Goal: Task Accomplishment & Management: Manage account settings

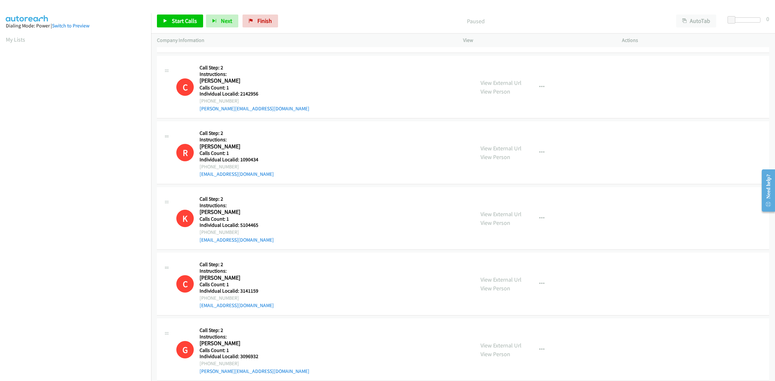
scroll to position [1639, 0]
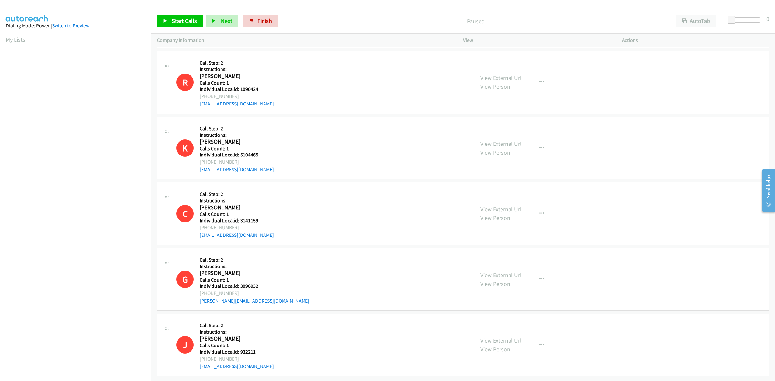
click at [14, 40] on link "My Lists" at bounding box center [15, 39] width 19 height 7
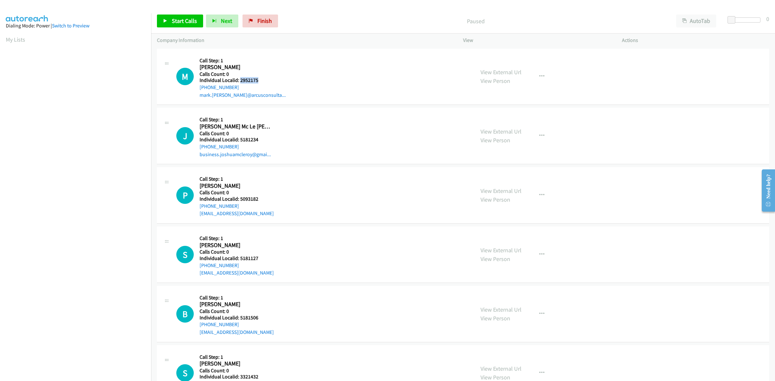
drag, startPoint x: 260, startPoint y: 78, endPoint x: 239, endPoint y: 80, distance: 21.4
click at [239, 80] on h5 "Individual Localid: 2952175" at bounding box center [243, 80] width 86 height 6
copy h5 "2952175"
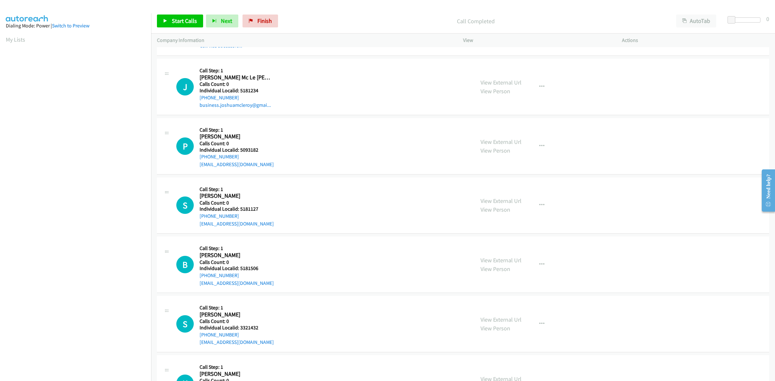
scroll to position [70, 0]
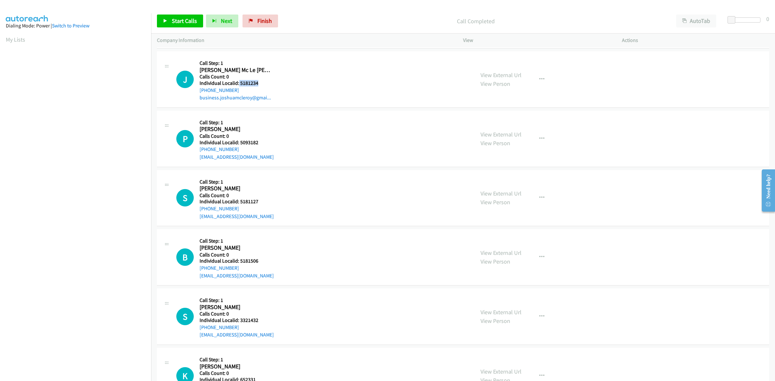
drag, startPoint x: 264, startPoint y: 81, endPoint x: 238, endPoint y: 85, distance: 26.1
click at [238, 85] on h5 "Individual Localid: 5181234" at bounding box center [236, 83] width 72 height 6
copy h5 "5181234"
click at [539, 80] on icon "button" at bounding box center [541, 79] width 5 height 5
click at [509, 118] on link "Skip Call" at bounding box center [507, 121] width 86 height 13
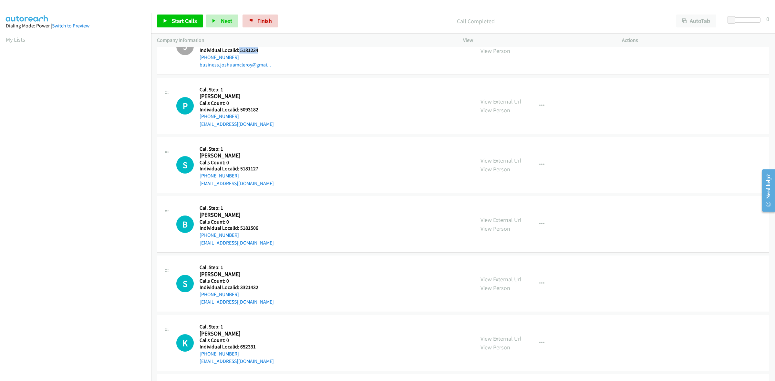
scroll to position [111, 0]
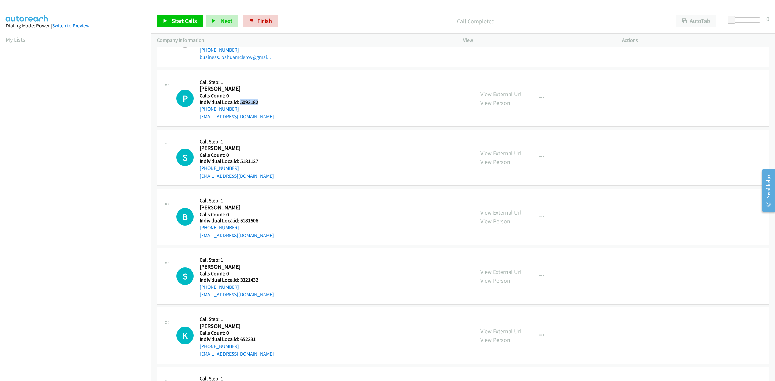
drag, startPoint x: 258, startPoint y: 100, endPoint x: 240, endPoint y: 103, distance: 18.9
click at [240, 103] on h5 "Individual Localid: 5093182" at bounding box center [237, 102] width 74 height 6
copy h5 "5093182"
click at [277, 75] on div "P Callback Scheduled Call Step: 1 Patrick Stusinski America/New_York Calls Coun…" at bounding box center [463, 98] width 612 height 56
drag, startPoint x: 239, startPoint y: 107, endPoint x: 199, endPoint y: 110, distance: 40.5
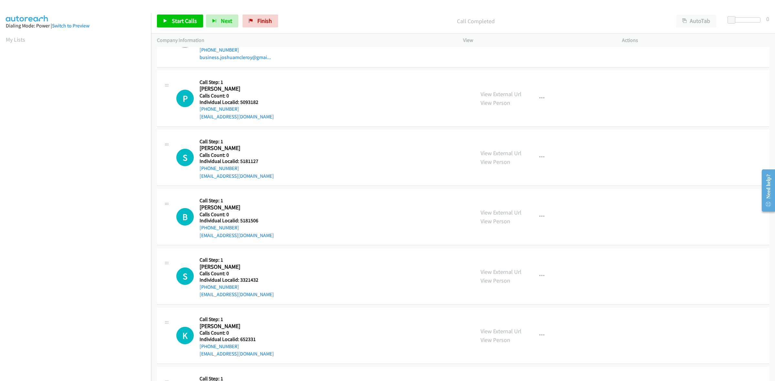
click at [199, 110] on div "P Callback Scheduled Call Step: 1 Patrick Stusinski America/New_York Calls Coun…" at bounding box center [322, 98] width 292 height 45
copy link "+1 518-309-9469"
drag, startPoint x: 259, startPoint y: 102, endPoint x: 240, endPoint y: 99, distance: 19.2
click at [240, 99] on h5 "Individual Localid: 5093182" at bounding box center [237, 102] width 74 height 6
copy h5 "5093182"
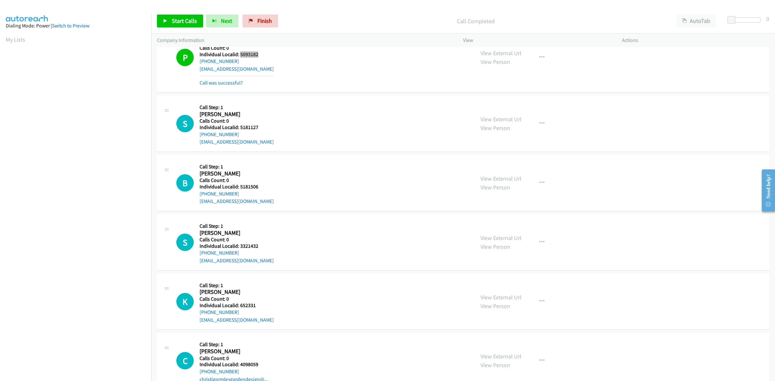
scroll to position [161, 0]
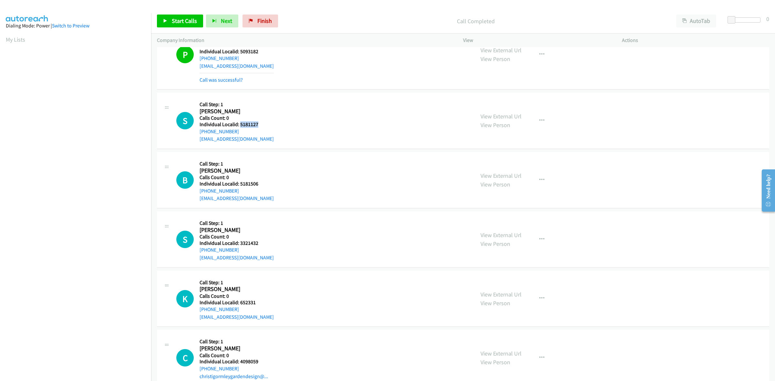
drag, startPoint x: 260, startPoint y: 125, endPoint x: 239, endPoint y: 126, distance: 21.0
click at [239, 126] on h5 "Individual Localid: 5181127" at bounding box center [237, 124] width 74 height 6
copy h5 "5181127"
click at [266, 108] on h2 "Scott Mc Clure" at bounding box center [236, 111] width 72 height 7
drag, startPoint x: 236, startPoint y: 131, endPoint x: 198, endPoint y: 131, distance: 38.4
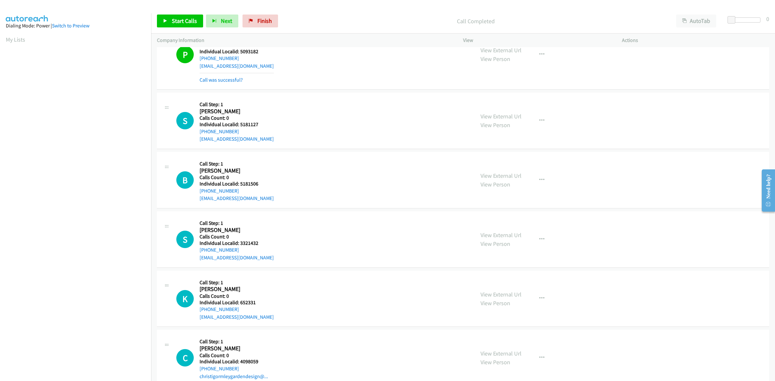
click at [198, 131] on div "S Callback Scheduled Call Step: 1 Scott Mc Clure America/New_York Calls Count: …" at bounding box center [322, 120] width 292 height 45
copy link "+1 706-832-1282"
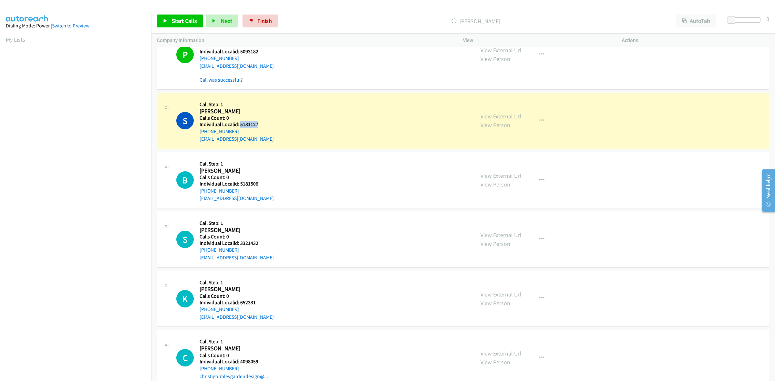
drag, startPoint x: 261, startPoint y: 122, endPoint x: 240, endPoint y: 124, distance: 21.4
click at [240, 124] on h5 "Individual Localid: 5181127" at bounding box center [237, 124] width 74 height 6
copy h5 "5181127"
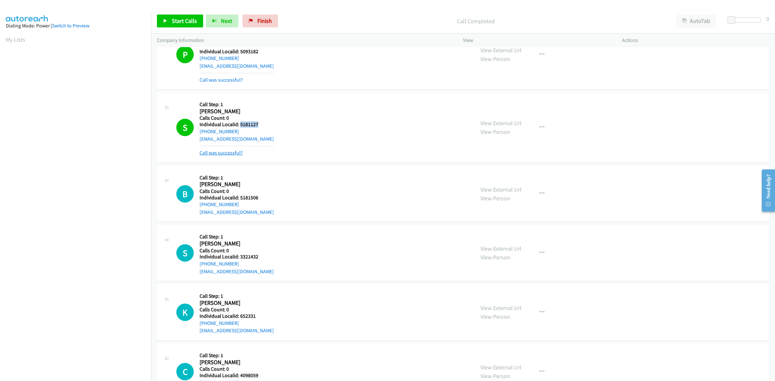
click at [221, 151] on link "Call was successful?" at bounding box center [221, 153] width 43 height 6
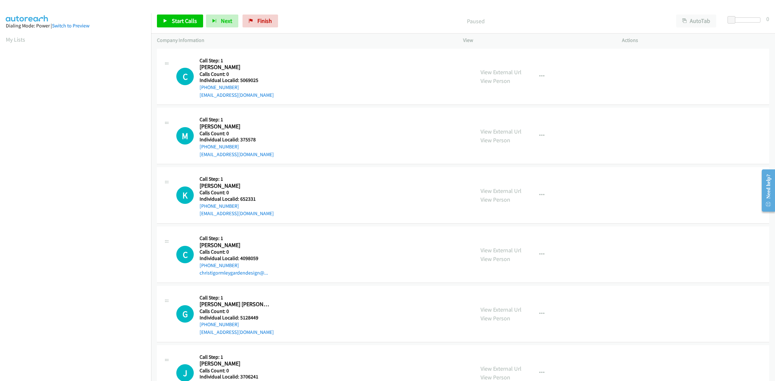
drag, startPoint x: 252, startPoint y: 83, endPoint x: 238, endPoint y: 79, distance: 14.4
click at [238, 79] on div "Callback Scheduled Call Step: 1 Christopher Pimer America/New_York Calls Count:…" at bounding box center [237, 77] width 74 height 45
click at [284, 75] on div "C Callback Scheduled Call Step: 1 Christopher Pimer America/New_York Calls Coun…" at bounding box center [322, 77] width 292 height 45
drag, startPoint x: 257, startPoint y: 80, endPoint x: 241, endPoint y: 78, distance: 16.9
click at [241, 78] on h5 "Individual Localid: 5069025" at bounding box center [237, 80] width 74 height 6
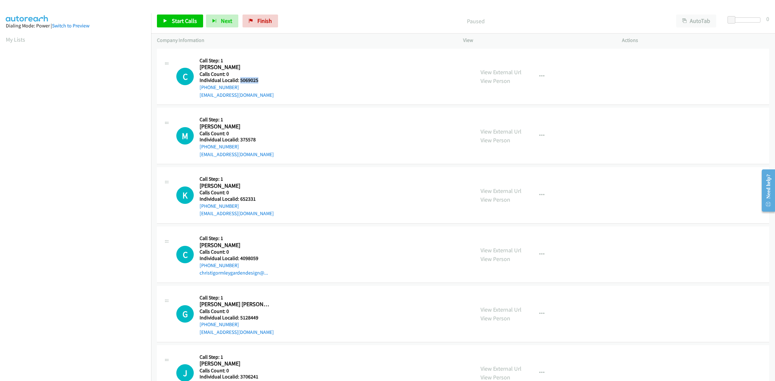
copy h5 "5069025"
click at [251, 55] on div "Callback Scheduled Call Step: 1 Christopher Pimer America/New_York Calls Count:…" at bounding box center [237, 77] width 74 height 45
drag, startPoint x: 239, startPoint y: 87, endPoint x: 197, endPoint y: 90, distance: 42.0
click at [197, 90] on div "C Callback Scheduled Call Step: 1 Christopher Pimer America/New_York Calls Coun…" at bounding box center [322, 77] width 292 height 45
copy link "+1 203-815-8617"
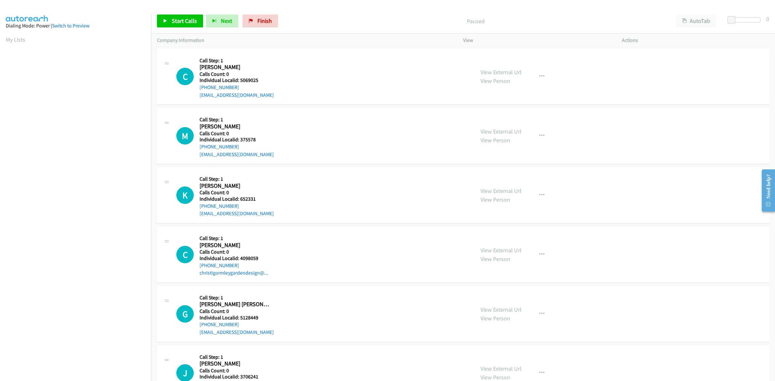
scroll to position [0, 1]
drag, startPoint x: 261, startPoint y: 78, endPoint x: 239, endPoint y: 81, distance: 21.8
click at [239, 81] on h5 "Individual Localid: 5069025" at bounding box center [237, 80] width 74 height 6
copy h5 "5069025"
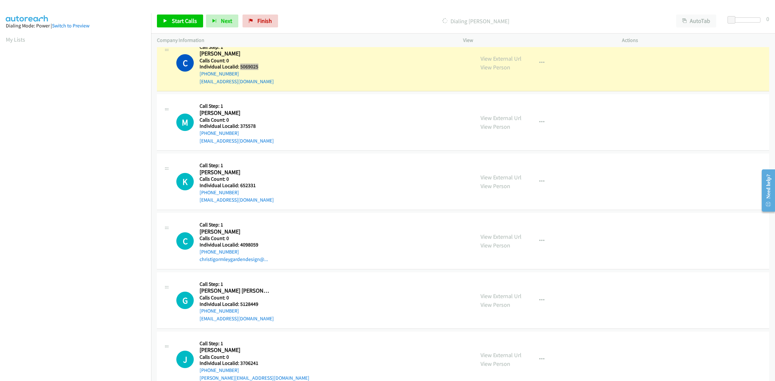
scroll to position [40, 0]
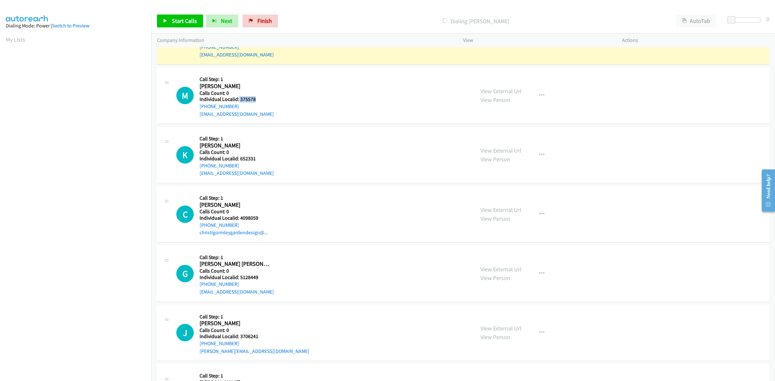
drag, startPoint x: 252, startPoint y: 97, endPoint x: 238, endPoint y: 99, distance: 13.9
click at [238, 99] on h5 "Individual Localid: 375578" at bounding box center [237, 99] width 74 height 6
copy h5 "375578"
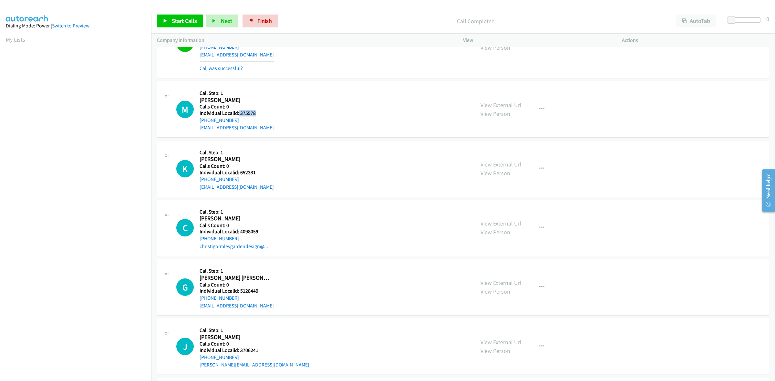
click at [249, 85] on div "M Callback Scheduled Call Step: 1 Matthew Reber America/New_York Calls Count: 0…" at bounding box center [463, 109] width 612 height 56
drag, startPoint x: 237, startPoint y: 120, endPoint x: 197, endPoint y: 123, distance: 39.5
click at [197, 123] on div "M Callback Scheduled Call Step: 1 Matthew Reber America/New_York Calls Count: 0…" at bounding box center [322, 109] width 292 height 45
copy link "+1 610-207-7243"
drag, startPoint x: 256, startPoint y: 113, endPoint x: 240, endPoint y: 112, distance: 16.5
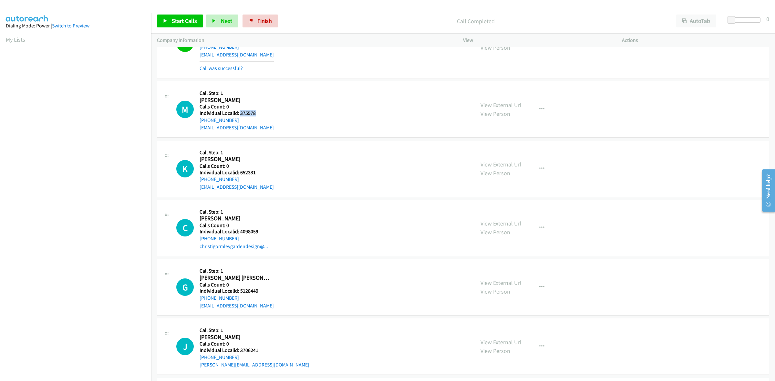
click at [240, 112] on h5 "Individual Localid: 375578" at bounding box center [237, 113] width 74 height 6
copy h5 "375578"
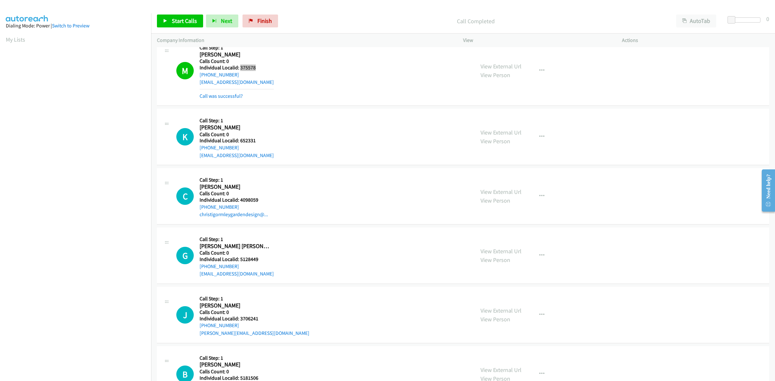
scroll to position [91, 0]
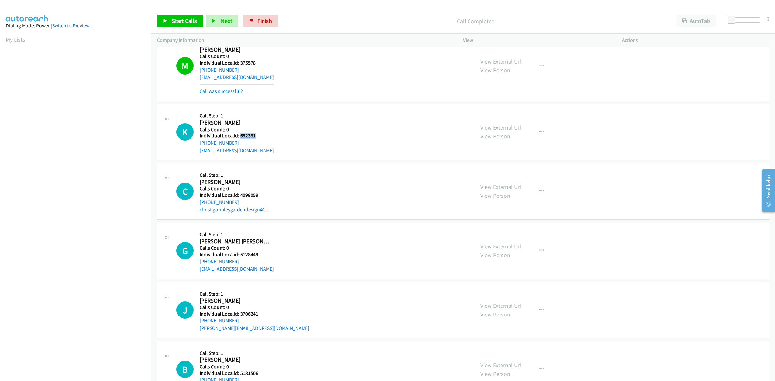
drag, startPoint x: 260, startPoint y: 136, endPoint x: 239, endPoint y: 136, distance: 21.0
click at [239, 136] on h5 "Individual Localid: 652331" at bounding box center [237, 136] width 74 height 6
copy h5 "652331"
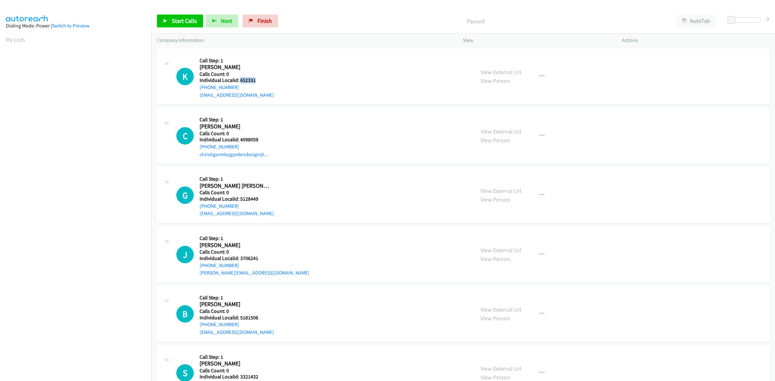
drag, startPoint x: 256, startPoint y: 80, endPoint x: 239, endPoint y: 79, distance: 16.8
click at [239, 79] on h5 "Individual Localid: 652331" at bounding box center [237, 80] width 74 height 6
copy h5 "652331"
drag, startPoint x: 297, startPoint y: 59, endPoint x: 284, endPoint y: 62, distance: 13.3
click at [297, 59] on div "K Callback Scheduled Call Step: 1 Kevin Neff America/New_York Calls Count: 0 In…" at bounding box center [322, 77] width 292 height 45
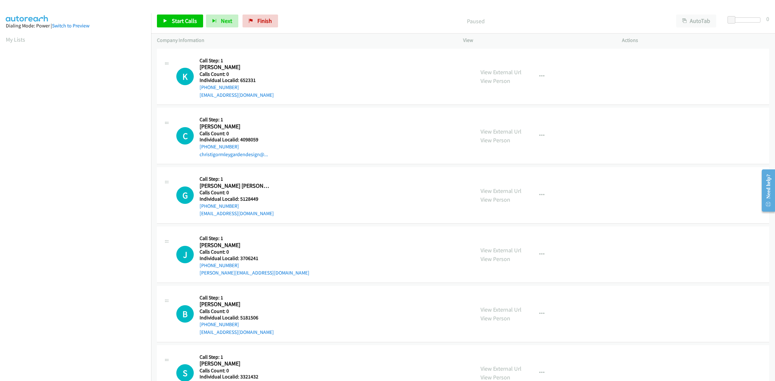
drag, startPoint x: 240, startPoint y: 84, endPoint x: 197, endPoint y: 89, distance: 42.9
click at [197, 89] on div "K Callback Scheduled Call Step: 1 Kevin Neff America/New_York Calls Count: 0 In…" at bounding box center [322, 77] width 292 height 45
copy link "+1 863-712-0132"
drag, startPoint x: 256, startPoint y: 79, endPoint x: 241, endPoint y: 79, distance: 15.5
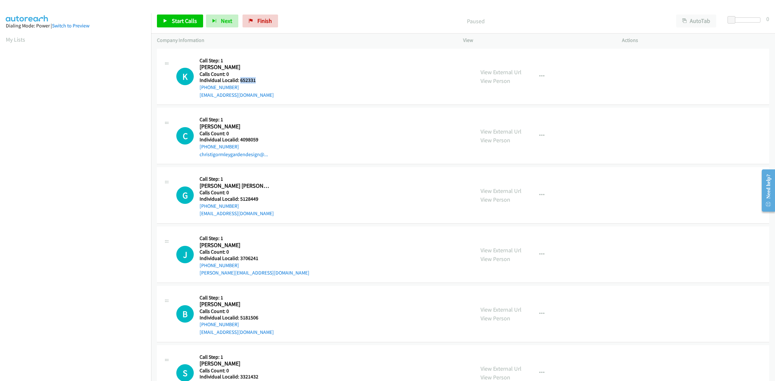
click at [241, 79] on h5 "Individual Localid: 652331" at bounding box center [237, 80] width 74 height 6
copy h5 "652331"
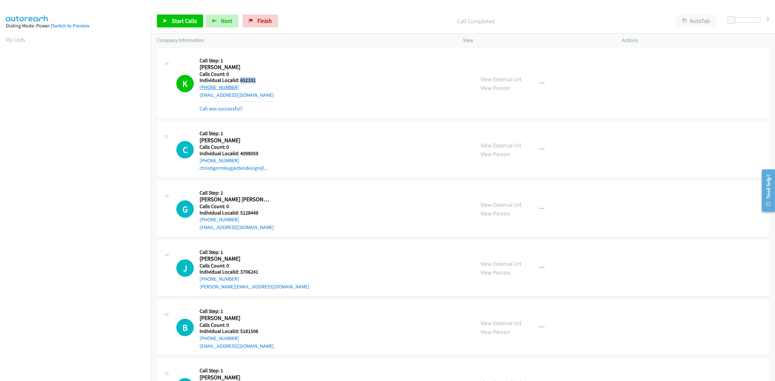
drag, startPoint x: 236, startPoint y: 86, endPoint x: 199, endPoint y: 87, distance: 36.8
click at [200, 87] on div "+1 863-712-0132" at bounding box center [237, 88] width 74 height 8
copy link "+1 863-712-0132"
click at [543, 85] on button "button" at bounding box center [541, 83] width 17 height 13
click at [499, 139] on link "Add to do not call list" at bounding box center [507, 138] width 86 height 13
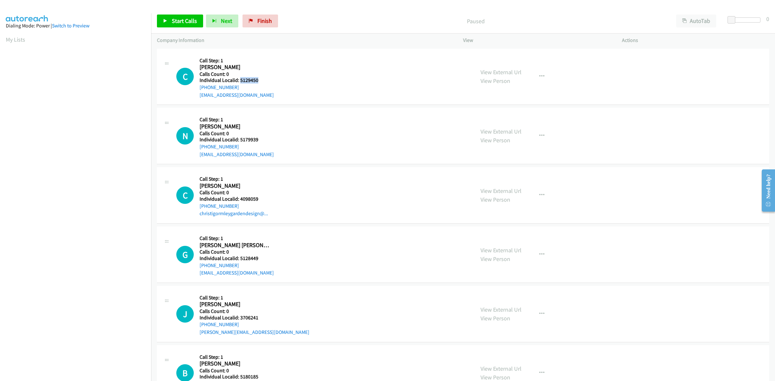
drag, startPoint x: 259, startPoint y: 79, endPoint x: 241, endPoint y: 80, distance: 18.7
click at [241, 80] on h5 "Individual Localid: 5129450" at bounding box center [237, 80] width 74 height 6
copy h5 "5129450"
drag, startPoint x: 271, startPoint y: 76, endPoint x: 249, endPoint y: 81, distance: 22.6
click at [271, 76] on h5 "Calls Count: 0" at bounding box center [237, 74] width 74 height 6
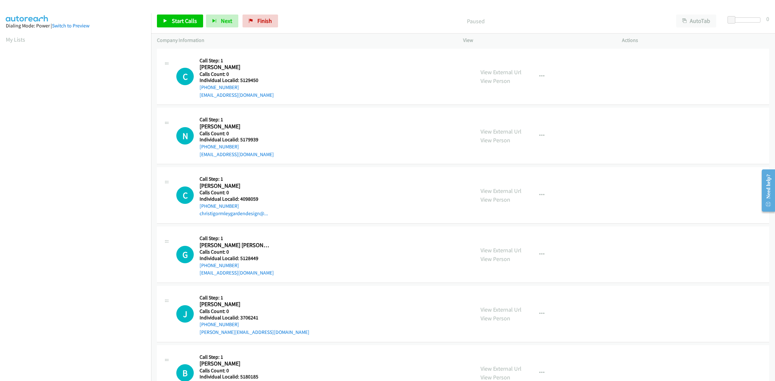
drag, startPoint x: 241, startPoint y: 86, endPoint x: 197, endPoint y: 89, distance: 44.6
click at [197, 89] on div "C Callback Scheduled Call Step: 1 [PERSON_NAME] America/[GEOGRAPHIC_DATA] Calls…" at bounding box center [322, 77] width 292 height 45
copy link "[PHONE_NUMBER]"
drag, startPoint x: 259, startPoint y: 78, endPoint x: 238, endPoint y: 80, distance: 21.3
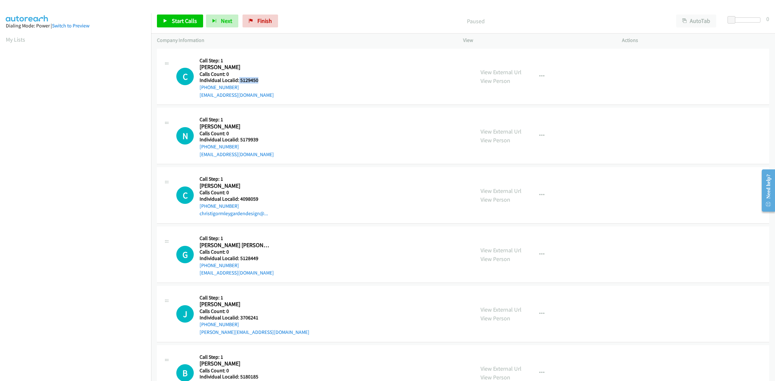
click at [238, 80] on h5 "Individual Localid: 5129450" at bounding box center [237, 80] width 74 height 6
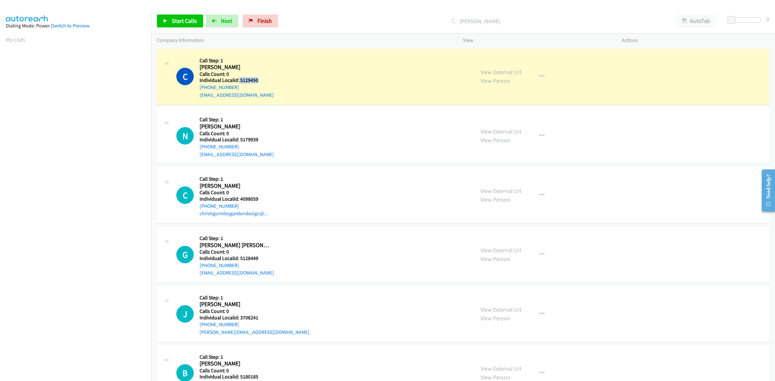
copy h5 "5129450"
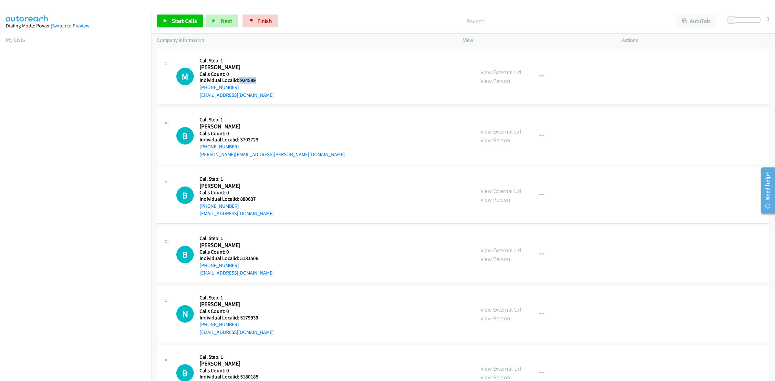
drag, startPoint x: 259, startPoint y: 78, endPoint x: 238, endPoint y: 81, distance: 21.8
click at [238, 81] on h5 "Individual Localid: 924589" at bounding box center [237, 80] width 74 height 6
copy h5 "924589"
click at [252, 65] on h2 "[PERSON_NAME]" at bounding box center [236, 67] width 72 height 7
drag, startPoint x: 242, startPoint y: 86, endPoint x: 200, endPoint y: 88, distance: 42.4
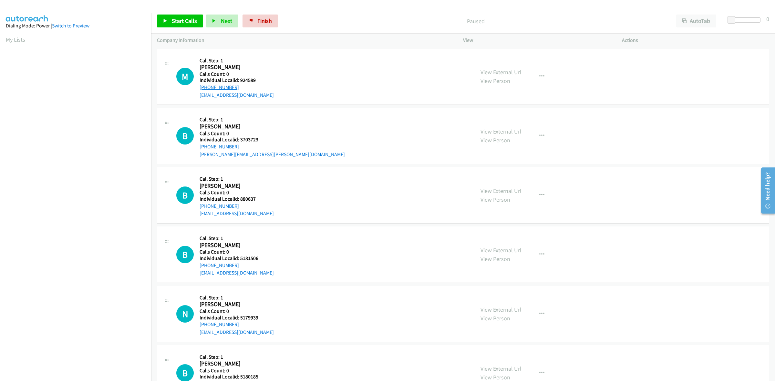
click at [200, 88] on div "[PHONE_NUMBER]" at bounding box center [237, 88] width 74 height 8
copy link "[PHONE_NUMBER]"
drag, startPoint x: 258, startPoint y: 80, endPoint x: 238, endPoint y: 80, distance: 19.4
click at [238, 80] on h5 "Individual Localid: 924589" at bounding box center [237, 80] width 74 height 6
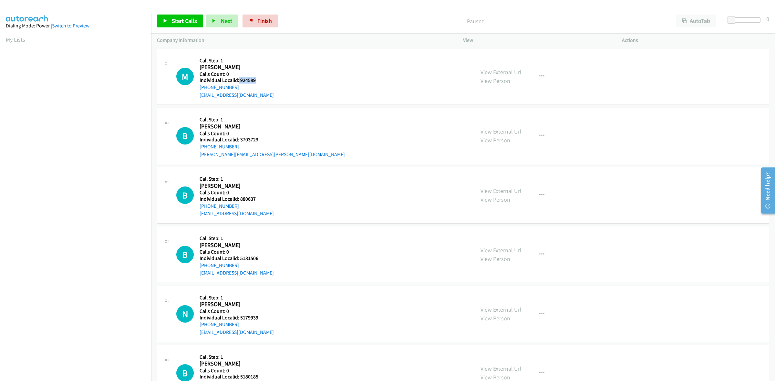
copy h5 "924589"
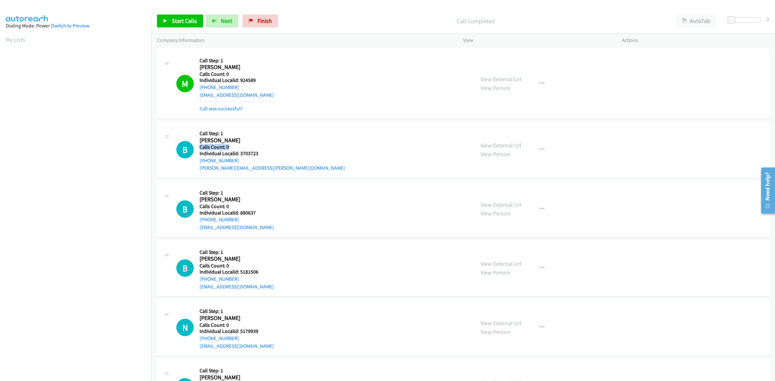
drag, startPoint x: 259, startPoint y: 140, endPoint x: 244, endPoint y: 144, distance: 15.3
click at [244, 144] on div "Callback Scheduled Call Step: 1 [PERSON_NAME] America/[GEOGRAPHIC_DATA] Calls C…" at bounding box center [272, 150] width 145 height 45
click at [262, 149] on h5 "Calls Count: 0" at bounding box center [272, 147] width 145 height 6
drag, startPoint x: 249, startPoint y: 154, endPoint x: 241, endPoint y: 155, distance: 8.8
click at [241, 155] on h5 "Individual Localid: 3703723" at bounding box center [272, 153] width 145 height 6
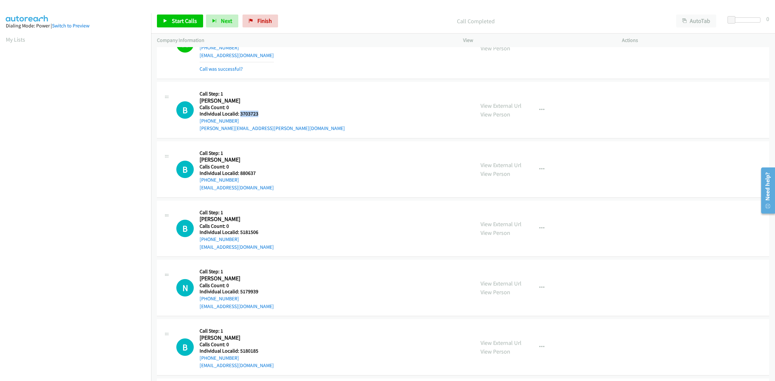
scroll to position [50, 0]
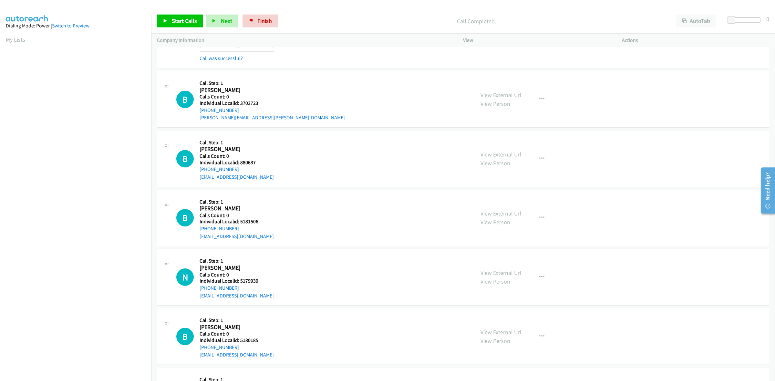
drag, startPoint x: 273, startPoint y: 86, endPoint x: 264, endPoint y: 94, distance: 11.7
click at [273, 86] on div "B Callback Scheduled Call Step: 1 [PERSON_NAME] America/[GEOGRAPHIC_DATA] Calls…" at bounding box center [322, 99] width 292 height 45
drag, startPoint x: 220, startPoint y: 108, endPoint x: 196, endPoint y: 112, distance: 25.1
click at [196, 112] on div "B Callback Scheduled Call Step: 1 [PERSON_NAME] America/[GEOGRAPHIC_DATA] Calls…" at bounding box center [322, 99] width 292 height 45
copy link "[PHONE_NUMBER]"
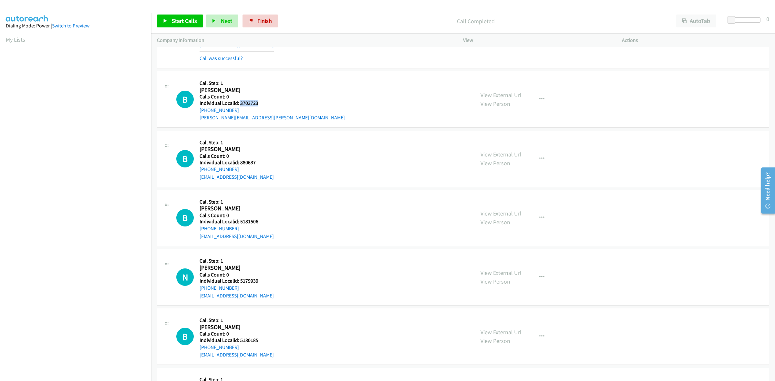
drag, startPoint x: 253, startPoint y: 102, endPoint x: 239, endPoint y: 103, distance: 14.3
click at [239, 103] on h5 "Individual Localid: 3703723" at bounding box center [272, 103] width 145 height 6
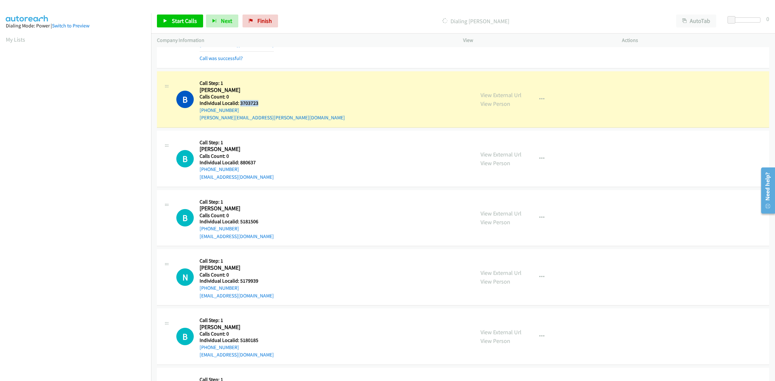
copy h5 "3703723"
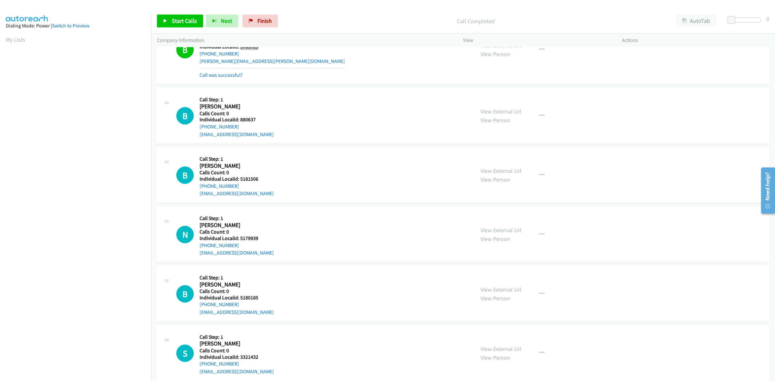
scroll to position [111, 0]
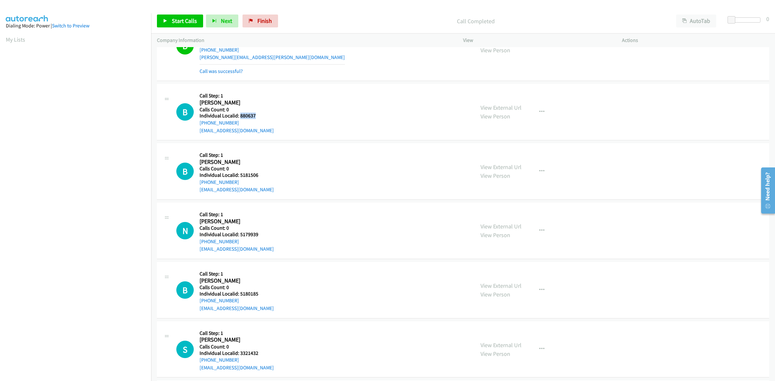
drag, startPoint x: 259, startPoint y: 114, endPoint x: 239, endPoint y: 113, distance: 19.7
click at [239, 113] on h5 "Individual Localid: 880637" at bounding box center [237, 116] width 74 height 6
copy h5 "880637"
click at [274, 94] on div "B Callback Scheduled Call Step: 1 Bryce Chapman America/Chicago Calls Count: 0 …" at bounding box center [322, 112] width 292 height 45
drag, startPoint x: 241, startPoint y: 119, endPoint x: 200, endPoint y: 123, distance: 42.1
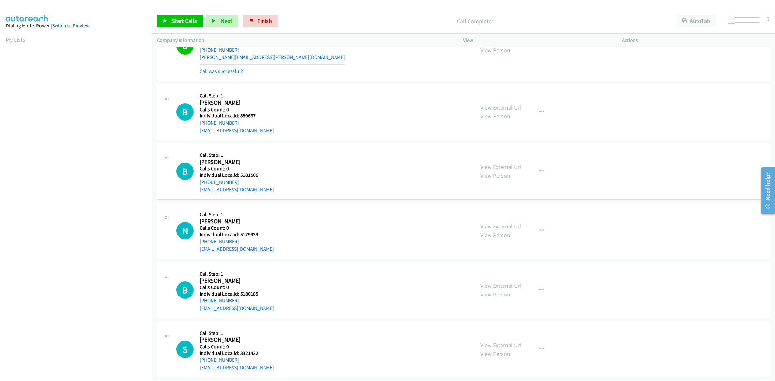
click at [200, 123] on div "+1 319-981-4425" at bounding box center [237, 123] width 74 height 8
copy link "+1 319-981-4425"
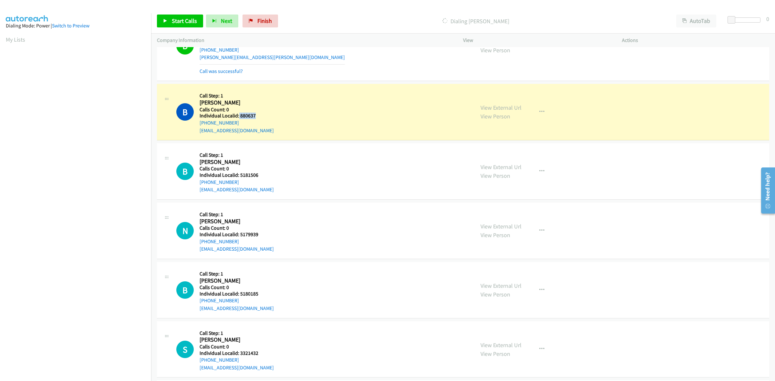
drag, startPoint x: 256, startPoint y: 116, endPoint x: 238, endPoint y: 118, distance: 17.9
click at [238, 118] on h5 "Individual Localid: 880637" at bounding box center [237, 116] width 74 height 6
copy h5 "880637"
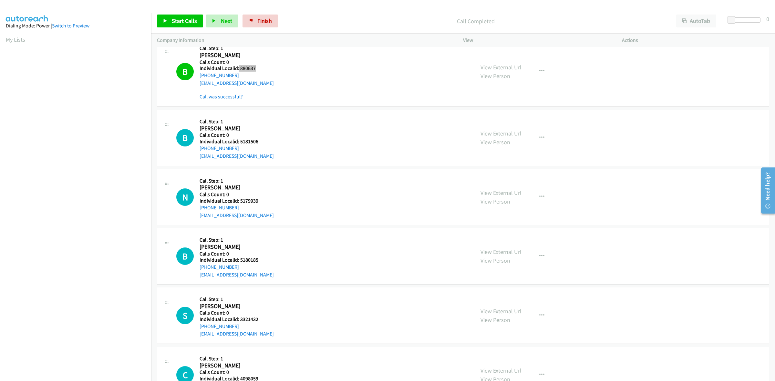
scroll to position [181, 0]
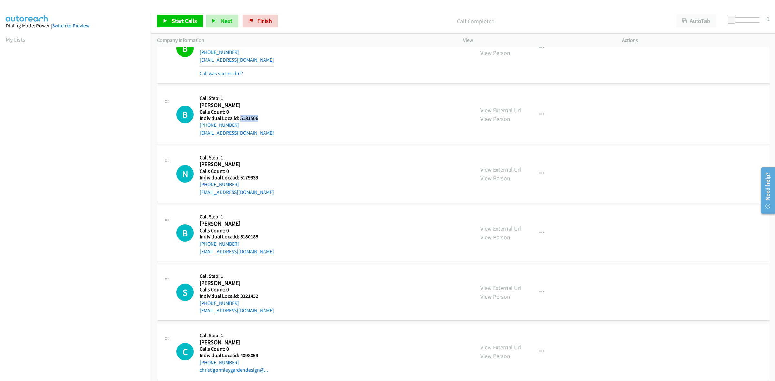
drag, startPoint x: 259, startPoint y: 119, endPoint x: 240, endPoint y: 119, distance: 19.4
click at [240, 119] on h5 "Individual Localid: 5181506" at bounding box center [237, 118] width 74 height 6
copy h5 "5181506"
click at [284, 98] on div "B Callback Scheduled Call Step: 1 Brandon Simmons America/New_York Calls Count:…" at bounding box center [322, 114] width 292 height 45
drag, startPoint x: 240, startPoint y: 125, endPoint x: 200, endPoint y: 125, distance: 39.4
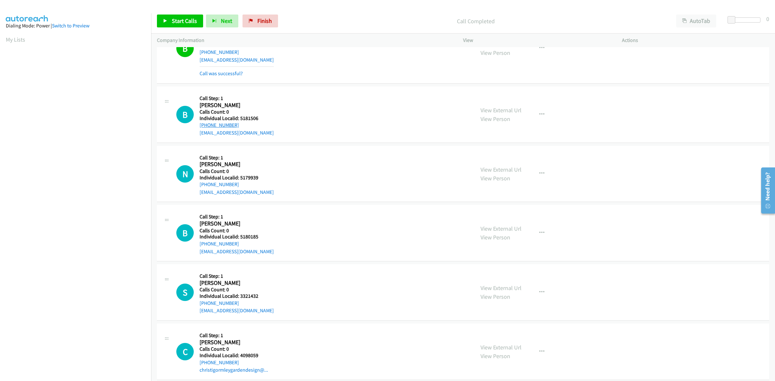
click at [200, 125] on div "+1 631-459-7600" at bounding box center [237, 125] width 74 height 8
copy link "+1 631-459-7600"
drag, startPoint x: 259, startPoint y: 118, endPoint x: 240, endPoint y: 118, distance: 19.1
click at [240, 118] on h5 "Individual Localid: 5181506" at bounding box center [237, 118] width 74 height 6
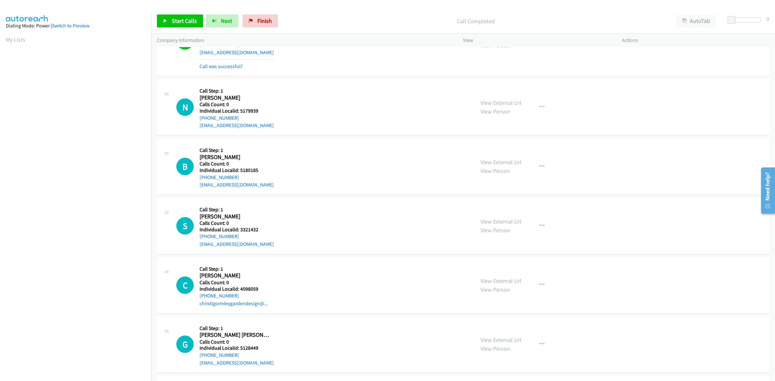
scroll to position [262, 0]
drag, startPoint x: 258, startPoint y: 110, endPoint x: 239, endPoint y: 114, distance: 19.0
click at [239, 114] on h5 "Individual Localid: 5179939" at bounding box center [237, 110] width 74 height 6
click at [393, 105] on div "N Callback Scheduled Call Step: 1 Nick Jones America/Chicago Calls Count: 0 Ind…" at bounding box center [322, 107] width 292 height 45
drag, startPoint x: 393, startPoint y: 112, endPoint x: 347, endPoint y: 120, distance: 47.0
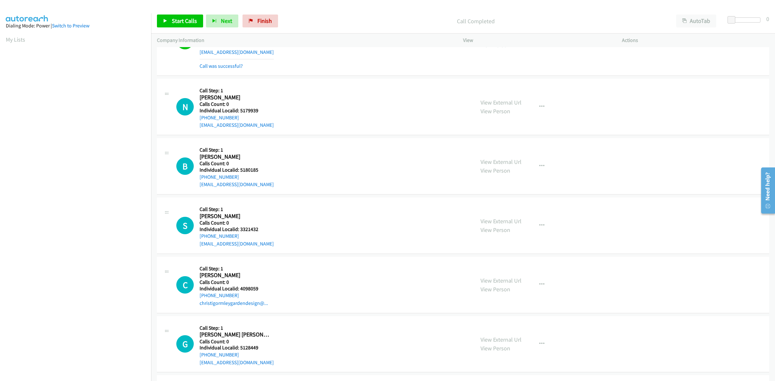
click at [347, 120] on div "N Callback Scheduled Call Step: 1 Nick Jones America/Chicago Calls Count: 0 Ind…" at bounding box center [322, 107] width 292 height 45
drag, startPoint x: 259, startPoint y: 170, endPoint x: 239, endPoint y: 170, distance: 19.7
click at [239, 170] on h5 "Individual Localid: 5180185" at bounding box center [237, 170] width 74 height 6
click at [540, 112] on button "button" at bounding box center [541, 106] width 17 height 13
click at [494, 147] on link "Skip Call" at bounding box center [507, 149] width 86 height 13
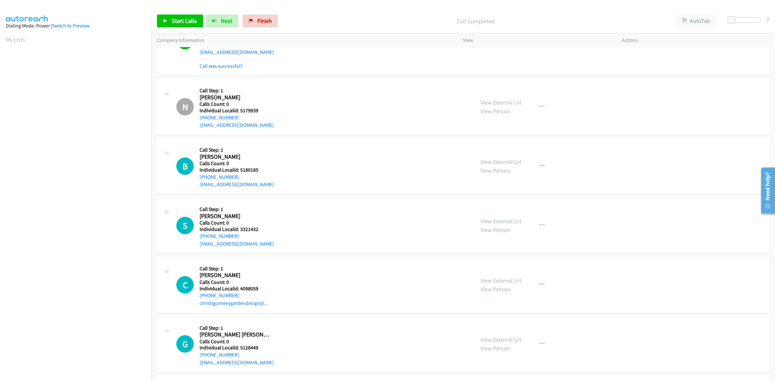
click at [267, 143] on div "B Callback Scheduled Call Step: 1 Ben Podoll America/Chicago Calls Count: 0 Ind…" at bounding box center [463, 166] width 612 height 56
drag, startPoint x: 246, startPoint y: 176, endPoint x: 197, endPoint y: 178, distance: 48.8
click at [197, 178] on div "B Callback Scheduled Call Step: 1 Ben Podoll America/Chicago Calls Count: 0 Ind…" at bounding box center [322, 166] width 292 height 45
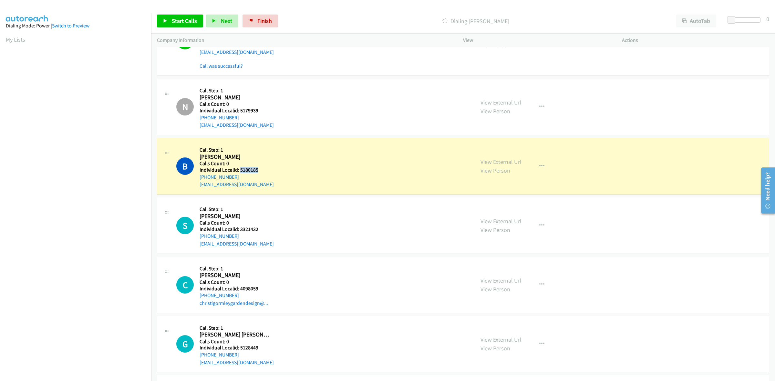
drag, startPoint x: 261, startPoint y: 171, endPoint x: 240, endPoint y: 170, distance: 21.4
click at [240, 170] on h5 "Individual Localid: 5180185" at bounding box center [237, 170] width 74 height 6
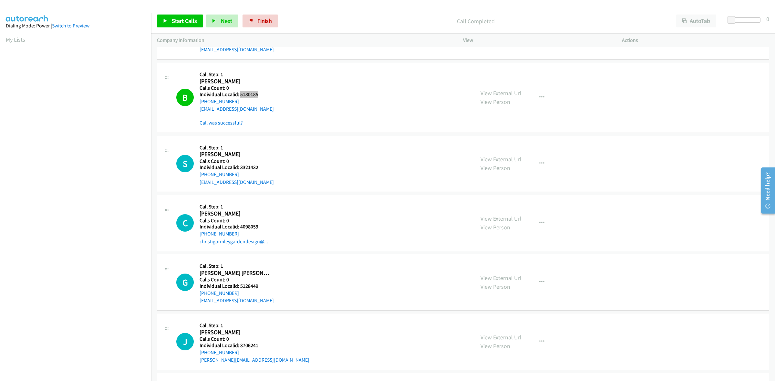
scroll to position [393, 0]
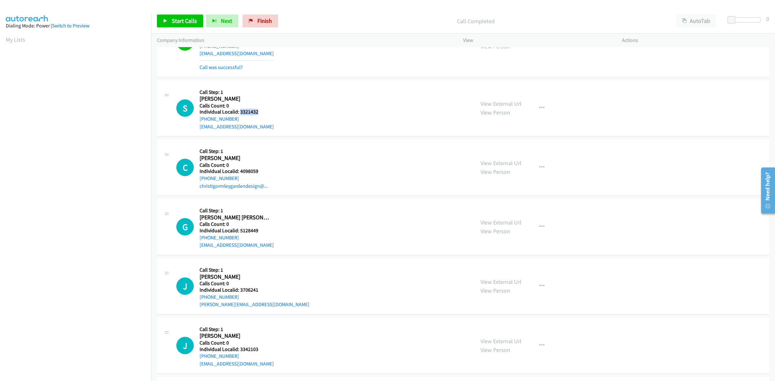
drag, startPoint x: 254, startPoint y: 111, endPoint x: 240, endPoint y: 112, distance: 14.6
click at [240, 112] on h5 "Individual Localid: 3321432" at bounding box center [237, 112] width 74 height 6
click at [272, 103] on div "S Callback Scheduled Call Step: 1 Sean Blaney America/New_York Calls Count: 0 I…" at bounding box center [322, 108] width 292 height 45
drag, startPoint x: 241, startPoint y: 115, endPoint x: 198, endPoint y: 124, distance: 44.1
click at [198, 124] on div "S Callback Scheduled Call Step: 1 Sean Blaney America/New_York Calls Count: 0 I…" at bounding box center [322, 108] width 292 height 45
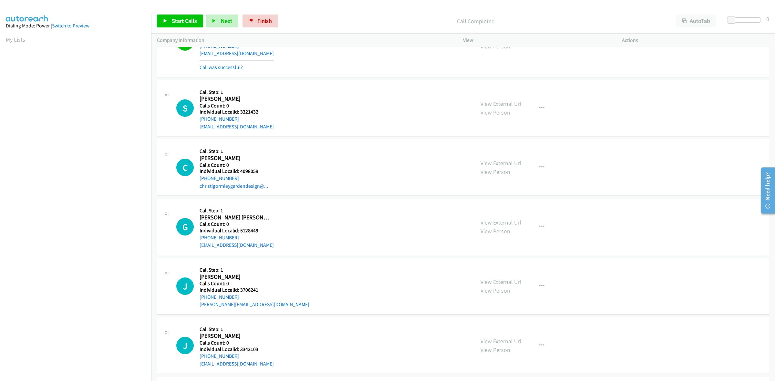
click at [307, 102] on div "S Callback Scheduled Call Step: 1 Sean Blaney America/New_York Calls Count: 0 I…" at bounding box center [322, 108] width 292 height 45
drag, startPoint x: 211, startPoint y: 119, endPoint x: 195, endPoint y: 123, distance: 16.5
click at [195, 123] on div "S Callback Scheduled Call Step: 1 Sean Blaney America/New_York Calls Count: 0 I…" at bounding box center [322, 108] width 292 height 45
drag, startPoint x: 266, startPoint y: 113, endPoint x: 238, endPoint y: 114, distance: 28.1
click at [238, 114] on h5 "Individual Localid: 3321432" at bounding box center [237, 112] width 74 height 6
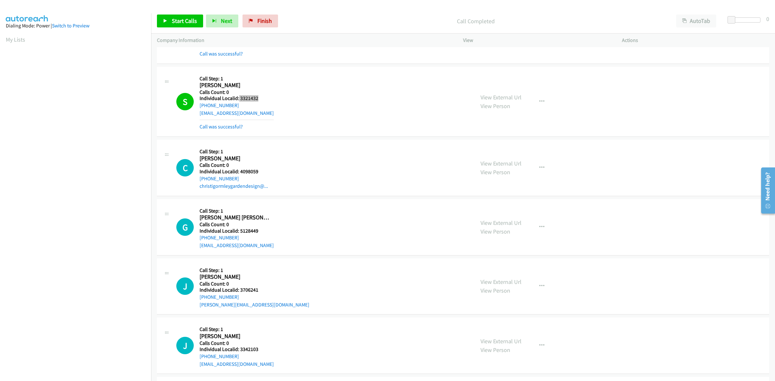
scroll to position [484, 0]
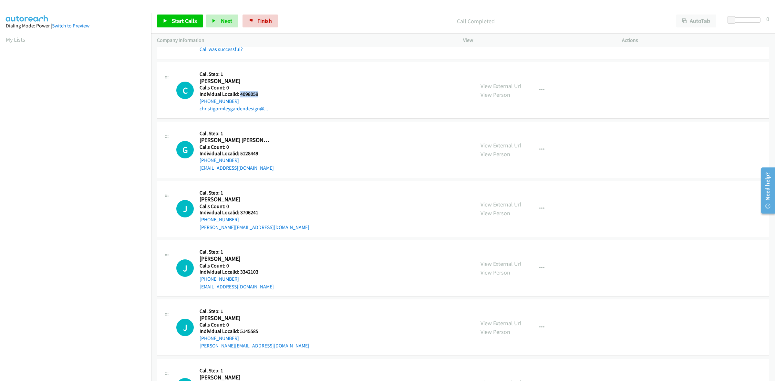
drag, startPoint x: 260, startPoint y: 95, endPoint x: 240, endPoint y: 96, distance: 20.7
click at [240, 96] on h5 "Individual Localid: 4098059" at bounding box center [236, 94] width 72 height 6
click at [328, 75] on div "C Callback Scheduled Call Step: 1 Christi Gormley America/New_York Calls Count:…" at bounding box center [322, 90] width 292 height 45
drag, startPoint x: 242, startPoint y: 99, endPoint x: 200, endPoint y: 104, distance: 43.2
click at [200, 104] on div "+1 740-319-8879" at bounding box center [236, 101] width 72 height 8
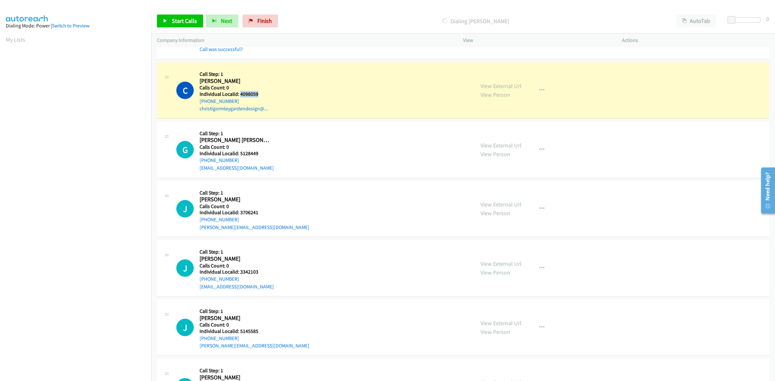
drag, startPoint x: 260, startPoint y: 94, endPoint x: 239, endPoint y: 94, distance: 21.0
click at [239, 94] on h5 "Individual Localid: 4098059" at bounding box center [236, 94] width 72 height 6
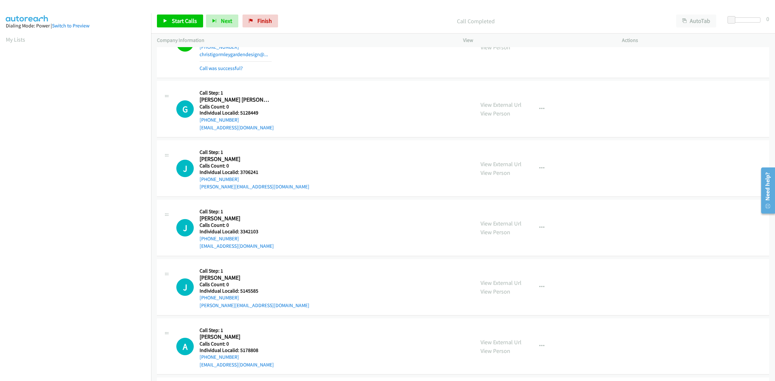
scroll to position [545, 0]
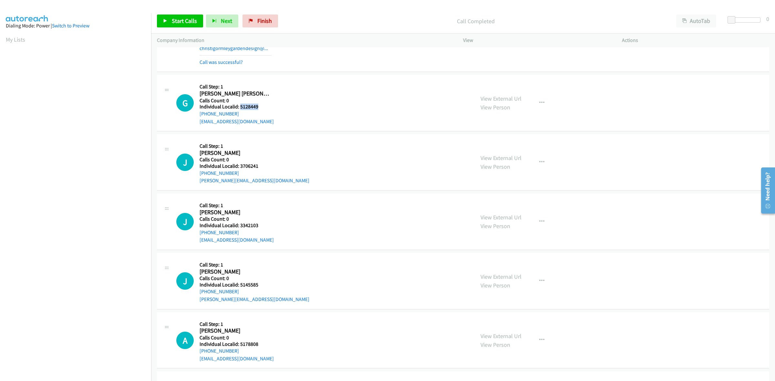
drag, startPoint x: 255, startPoint y: 105, endPoint x: 240, endPoint y: 108, distance: 15.4
click at [240, 108] on h5 "Individual Localid: 5128449" at bounding box center [237, 107] width 74 height 6
click at [538, 99] on button "button" at bounding box center [541, 103] width 17 height 13
drag, startPoint x: 487, startPoint y: 148, endPoint x: 445, endPoint y: 138, distance: 43.4
click at [487, 148] on link "Skip Call" at bounding box center [507, 145] width 86 height 13
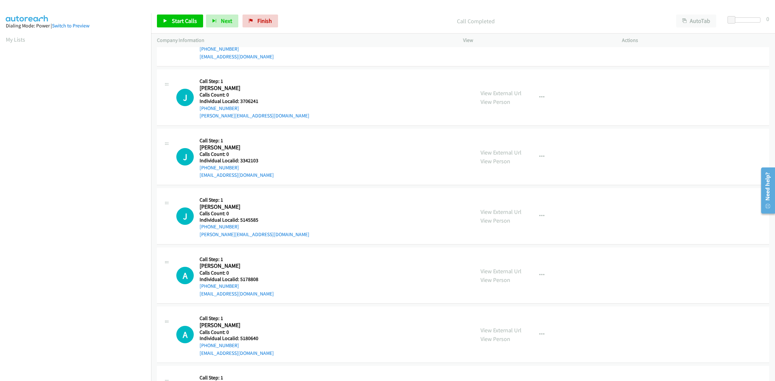
scroll to position [615, 0]
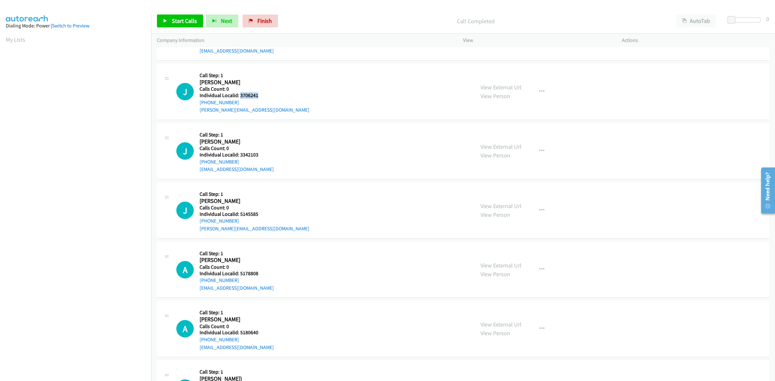
drag, startPoint x: 254, startPoint y: 96, endPoint x: 240, endPoint y: 96, distance: 14.5
click at [240, 96] on h5 "Individual Localid: 3706241" at bounding box center [255, 95] width 110 height 6
click at [226, 68] on div "J Callback Scheduled Call Step: 1 James Friar America/New_York Calls Count: 0 I…" at bounding box center [463, 92] width 612 height 56
drag, startPoint x: 240, startPoint y: 102, endPoint x: 201, endPoint y: 104, distance: 38.8
click at [201, 104] on div "+1 803-924-7328" at bounding box center [255, 103] width 110 height 8
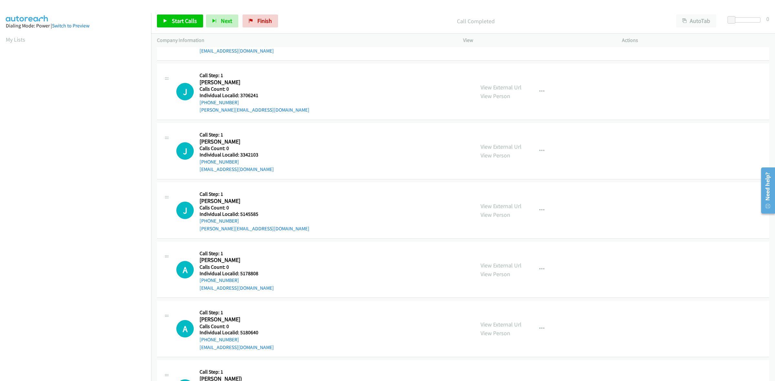
click at [273, 102] on div "J Callback Scheduled Call Step: 1 James Friar America/New_York Calls Count: 0 I…" at bounding box center [322, 91] width 292 height 45
drag, startPoint x: 237, startPoint y: 103, endPoint x: 198, endPoint y: 104, distance: 39.4
click at [198, 104] on div "J Callback Scheduled Call Step: 1 James Friar America/New_York Calls Count: 0 I…" at bounding box center [322, 91] width 292 height 45
drag, startPoint x: 260, startPoint y: 97, endPoint x: 240, endPoint y: 96, distance: 20.4
click at [240, 96] on h5 "Individual Localid: 3706241" at bounding box center [255, 95] width 110 height 6
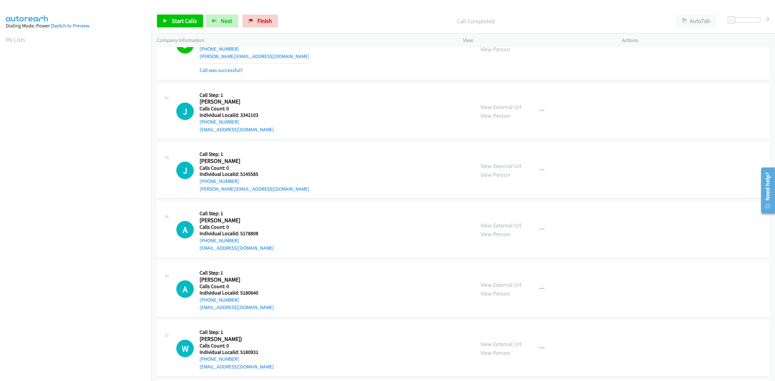
scroll to position [696, 0]
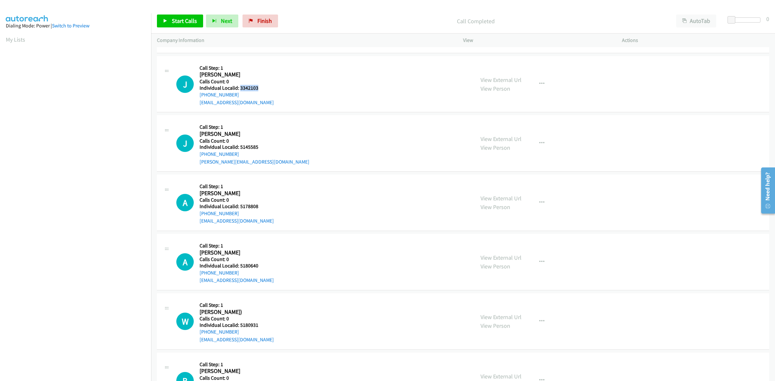
drag, startPoint x: 259, startPoint y: 89, endPoint x: 240, endPoint y: 88, distance: 18.8
click at [240, 88] on h5 "Individual Localid: 3342103" at bounding box center [237, 88] width 74 height 6
click at [282, 77] on div "J Callback Scheduled Call Step: 1 Jason Smith America/Chicago Calls Count: 0 In…" at bounding box center [322, 84] width 292 height 45
drag, startPoint x: 239, startPoint y: 96, endPoint x: 197, endPoint y: 96, distance: 41.6
click at [197, 96] on div "J Callback Scheduled Call Step: 1 Jason Smith America/Chicago Calls Count: 0 In…" at bounding box center [322, 84] width 292 height 45
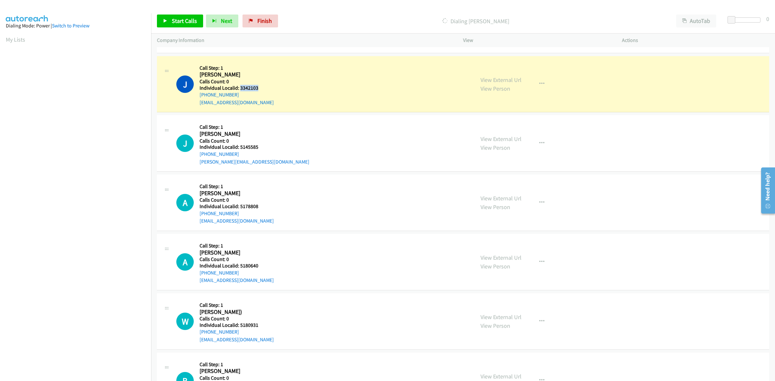
drag, startPoint x: 254, startPoint y: 87, endPoint x: 239, endPoint y: 89, distance: 15.3
click at [239, 89] on h5 "Individual Localid: 3342103" at bounding box center [237, 88] width 74 height 6
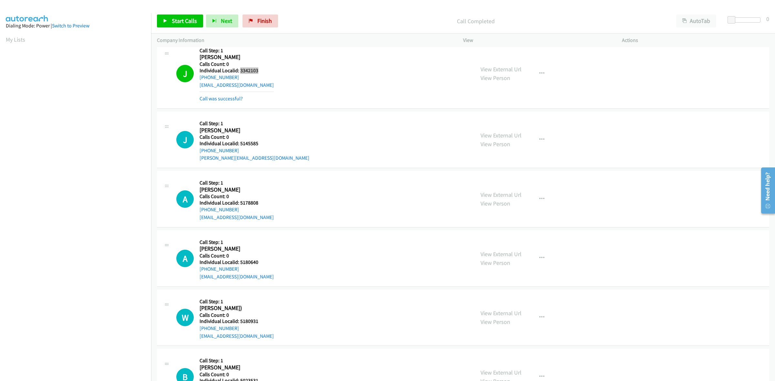
scroll to position [767, 0]
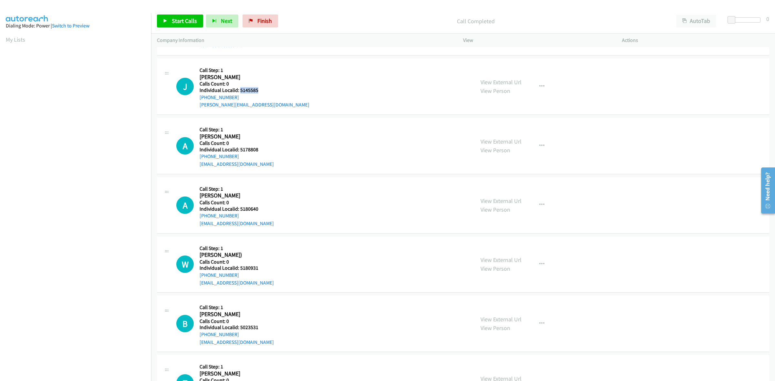
drag, startPoint x: 261, startPoint y: 91, endPoint x: 239, endPoint y: 92, distance: 22.6
click at [239, 92] on h5 "Individual Localid: 5145585" at bounding box center [255, 90] width 110 height 6
click at [256, 60] on div "J Callback Scheduled Call Step: 1 Jason Stevenson America/Chicago Calls Count: …" at bounding box center [463, 86] width 612 height 56
drag, startPoint x: 234, startPoint y: 97, endPoint x: 198, endPoint y: 102, distance: 37.1
click at [198, 102] on div "J Callback Scheduled Call Step: 1 Jason Stevenson America/Chicago Calls Count: …" at bounding box center [322, 86] width 292 height 45
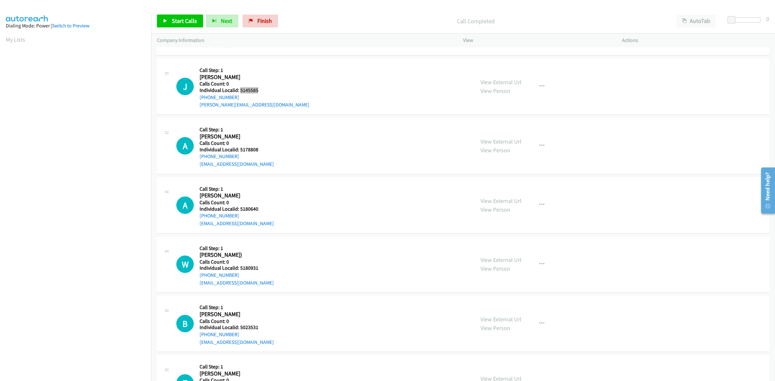
drag, startPoint x: 261, startPoint y: 90, endPoint x: 239, endPoint y: 92, distance: 21.7
click at [239, 92] on h5 "Individual Localid: 5145585" at bounding box center [255, 90] width 110 height 6
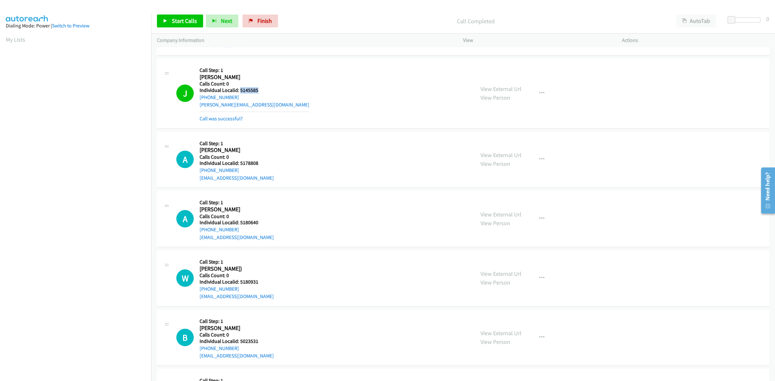
drag, startPoint x: 230, startPoint y: 99, endPoint x: 198, endPoint y: 100, distance: 31.7
click at [198, 100] on div "J Callback Scheduled Call Step: 1 Jason Stevenson America/Chicago Calls Count: …" at bounding box center [322, 93] width 292 height 58
click at [286, 74] on div "J Callback Scheduled Call Step: 1 Jason Stevenson America/Chicago Calls Count: …" at bounding box center [322, 93] width 292 height 58
drag, startPoint x: 238, startPoint y: 96, endPoint x: 200, endPoint y: 99, distance: 38.0
click at [200, 99] on div "+1 817-637-4004" at bounding box center [255, 98] width 110 height 8
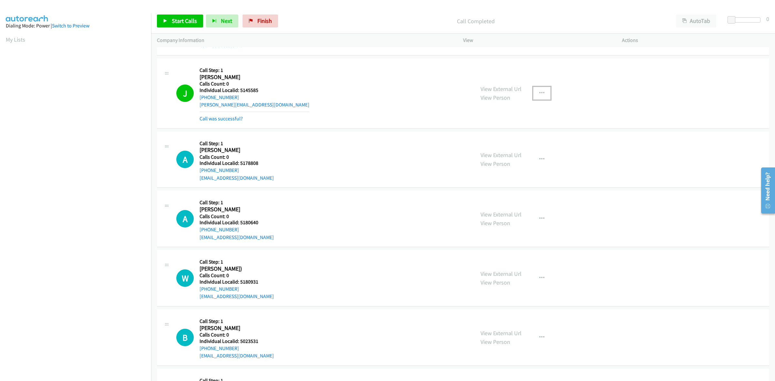
click at [539, 95] on icon "button" at bounding box center [541, 93] width 5 height 5
click at [521, 149] on link "Add to do not call list" at bounding box center [507, 148] width 86 height 13
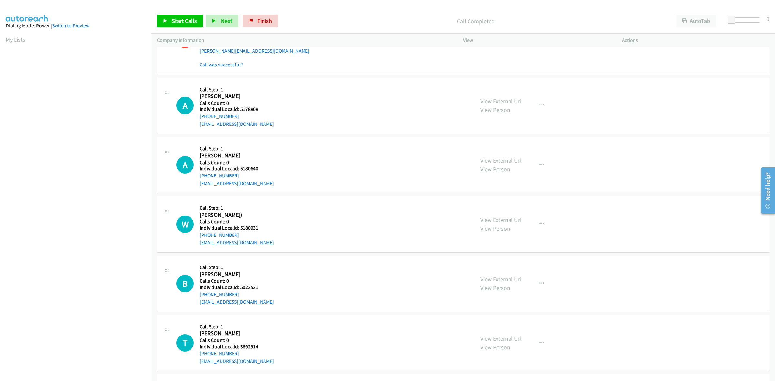
scroll to position [827, 0]
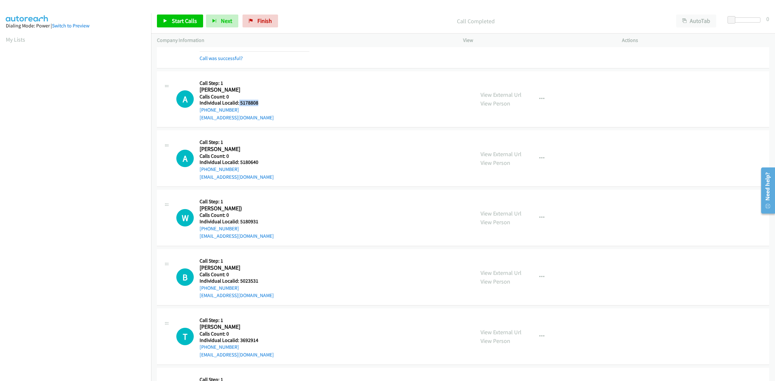
drag, startPoint x: 262, startPoint y: 103, endPoint x: 238, endPoint y: 104, distance: 24.5
click at [238, 104] on h5 "Individual Localid: 5178808" at bounding box center [237, 103] width 74 height 6
click at [281, 89] on div "A Callback Scheduled Call Step: 1 Allen Ness America/North_Dakota/Center Calls …" at bounding box center [322, 99] width 292 height 45
drag, startPoint x: 244, startPoint y: 110, endPoint x: 197, endPoint y: 113, distance: 46.6
click at [197, 113] on div "A Callback Scheduled Call Step: 1 Allen Ness America/North_Dakota/Center Calls …" at bounding box center [322, 99] width 292 height 45
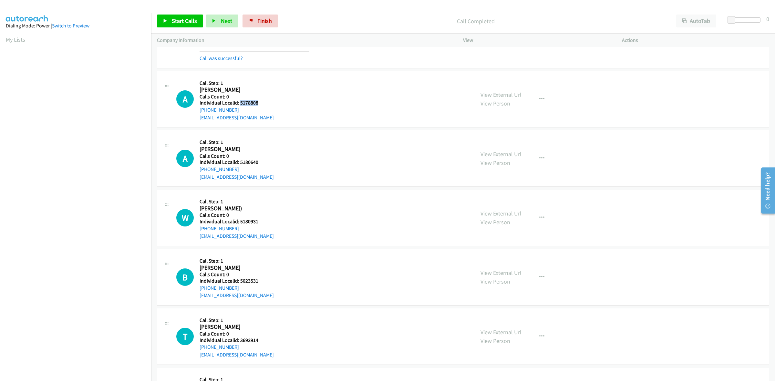
drag, startPoint x: 259, startPoint y: 103, endPoint x: 239, endPoint y: 104, distance: 20.0
click at [239, 104] on h5 "Individual Localid: 5178808" at bounding box center [237, 103] width 74 height 6
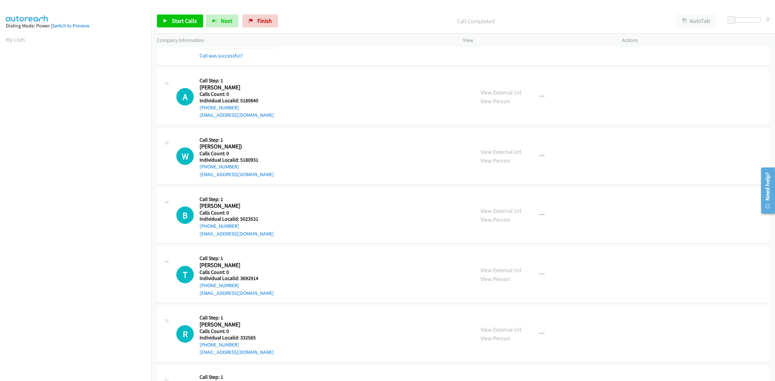
scroll to position [918, 0]
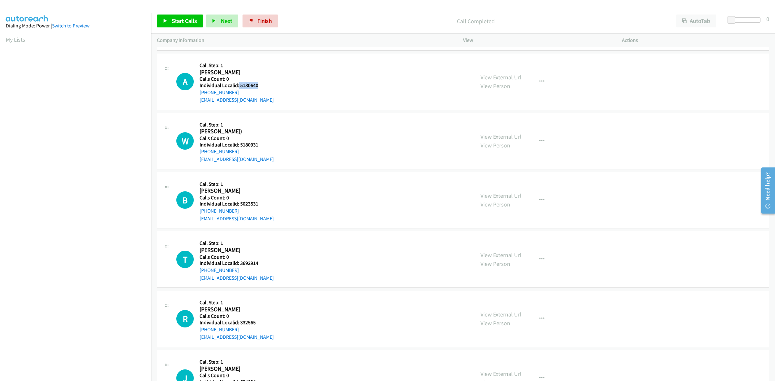
drag, startPoint x: 264, startPoint y: 88, endPoint x: 238, endPoint y: 85, distance: 26.3
click at [238, 85] on h5 "Individual Localid: 5180640" at bounding box center [237, 85] width 74 height 6
click at [238, 72] on h2 "Alex Somers" at bounding box center [236, 72] width 72 height 7
drag, startPoint x: 241, startPoint y: 91, endPoint x: 197, endPoint y: 96, distance: 44.5
click at [197, 96] on div "A Callback Scheduled Call Step: 1 Alex Somers America/Toronto Calls Count: 0 In…" at bounding box center [322, 81] width 292 height 45
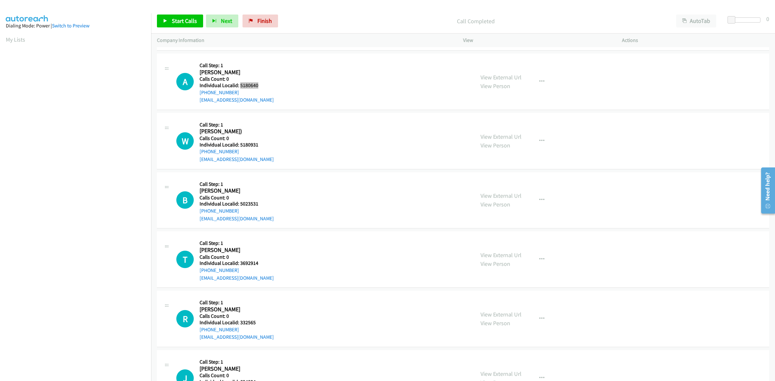
drag, startPoint x: 265, startPoint y: 86, endPoint x: 240, endPoint y: 87, distance: 25.6
click at [240, 87] on h5 "Individual Localid: 5180640" at bounding box center [237, 85] width 74 height 6
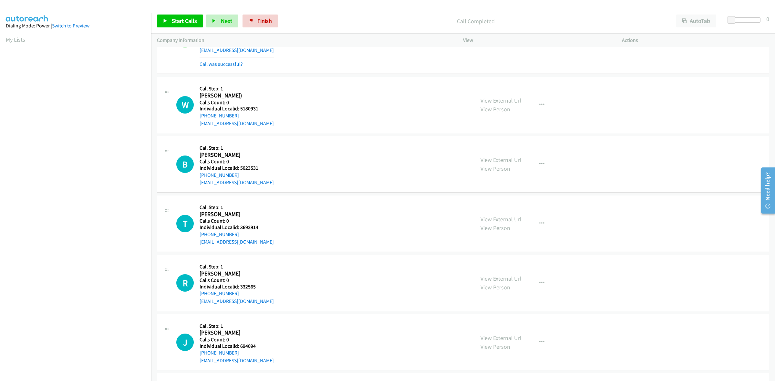
scroll to position [978, 0]
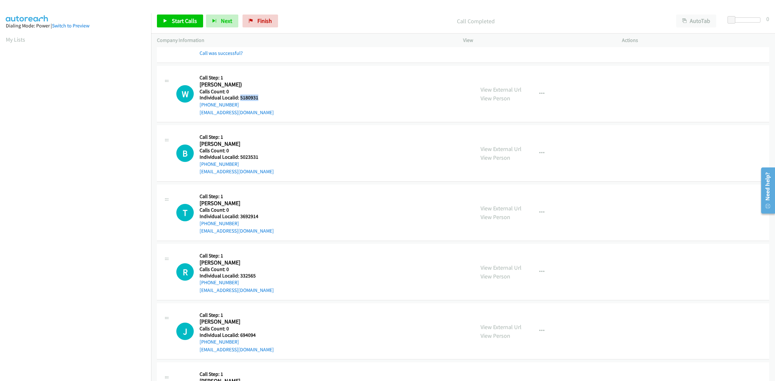
drag, startPoint x: 259, startPoint y: 99, endPoint x: 239, endPoint y: 98, distance: 19.4
click at [239, 98] on h5 "Individual Localid: 5180931" at bounding box center [237, 98] width 74 height 6
click at [540, 97] on icon "button" at bounding box center [541, 93] width 5 height 5
click at [509, 141] on link "Skip Call" at bounding box center [507, 136] width 86 height 13
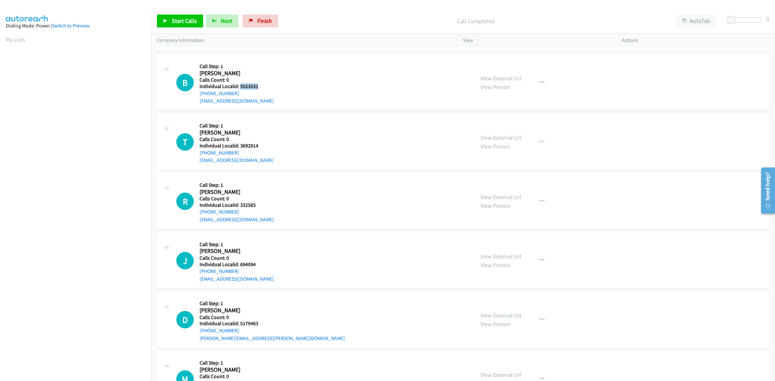
drag, startPoint x: 261, startPoint y: 87, endPoint x: 241, endPoint y: 87, distance: 20.0
click at [241, 87] on h5 "Individual Localid: 5023531" at bounding box center [237, 86] width 74 height 6
click at [264, 69] on h5 "Call Step: 1" at bounding box center [237, 66] width 74 height 6
drag, startPoint x: 244, startPoint y: 95, endPoint x: 200, endPoint y: 97, distance: 44.6
click at [200, 97] on div "+1 563-221-3180" at bounding box center [237, 94] width 74 height 8
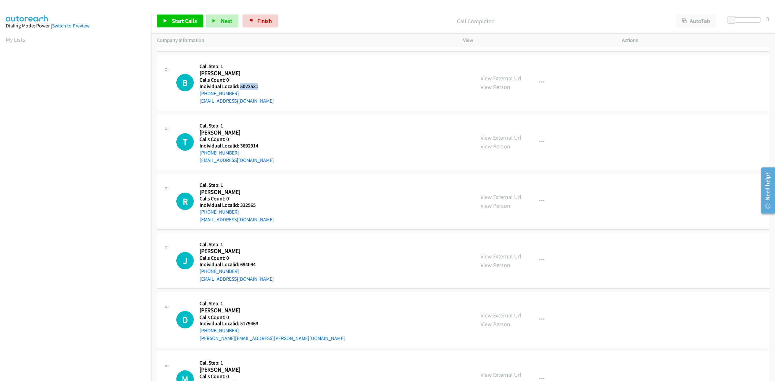
drag, startPoint x: 249, startPoint y: 88, endPoint x: 240, endPoint y: 88, distance: 8.7
click at [240, 88] on h5 "Individual Localid: 5023531" at bounding box center [237, 86] width 74 height 6
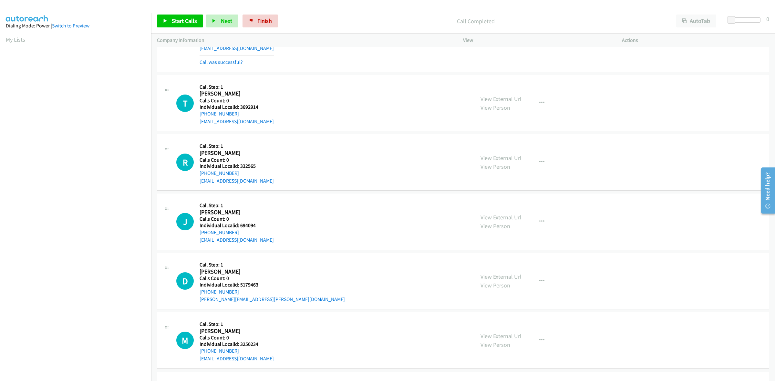
scroll to position [1130, 0]
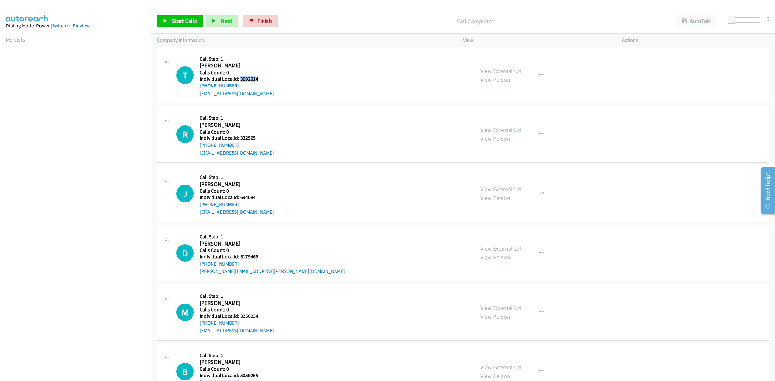
drag, startPoint x: 260, startPoint y: 81, endPoint x: 240, endPoint y: 80, distance: 20.4
click at [240, 80] on h5 "Individual Localid: 3692914" at bounding box center [237, 79] width 74 height 6
drag, startPoint x: 234, startPoint y: 87, endPoint x: 194, endPoint y: 89, distance: 39.8
click at [194, 89] on div "T Callback Scheduled Call Step: 1 Tim Vanloo America/Chicago Calls Count: 0 Ind…" at bounding box center [322, 75] width 292 height 45
click at [292, 55] on div "T Callback Scheduled Call Step: 1 Tim Vanloo America/Chicago Calls Count: 0 Ind…" at bounding box center [322, 75] width 292 height 45
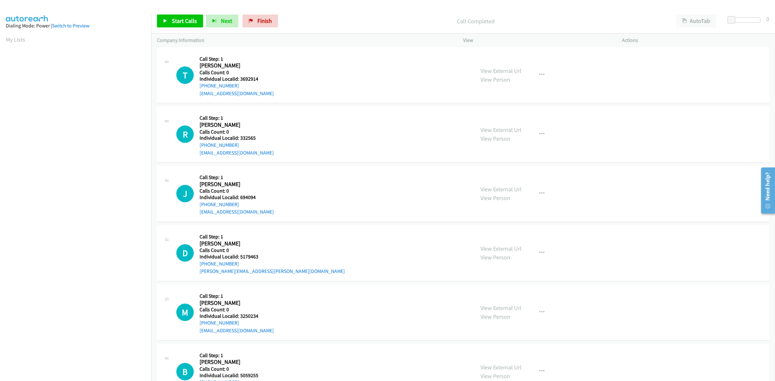
drag, startPoint x: 226, startPoint y: 88, endPoint x: 196, endPoint y: 91, distance: 30.8
click at [196, 91] on div "T Callback Scheduled Call Step: 1 Tim Vanloo America/Chicago Calls Count: 0 Ind…" at bounding box center [322, 75] width 292 height 45
drag, startPoint x: 262, startPoint y: 83, endPoint x: 240, endPoint y: 78, distance: 22.7
click at [240, 78] on h5 "Individual Localid: 3692914" at bounding box center [237, 79] width 74 height 6
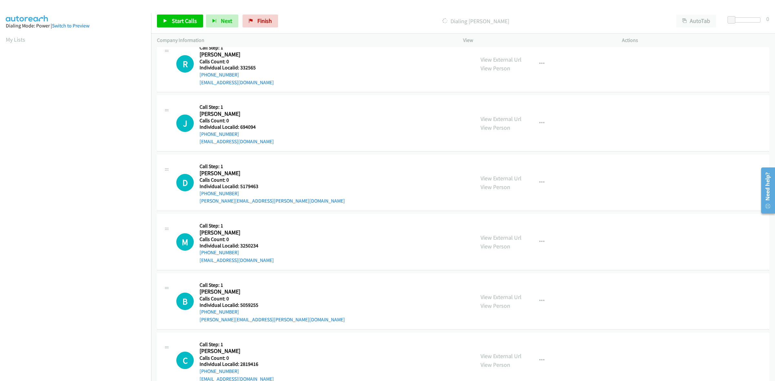
scroll to position [1214, 0]
drag, startPoint x: 258, startPoint y: 68, endPoint x: 241, endPoint y: 69, distance: 17.8
click at [241, 69] on h5 "Individual Localid: 332565" at bounding box center [237, 68] width 74 height 6
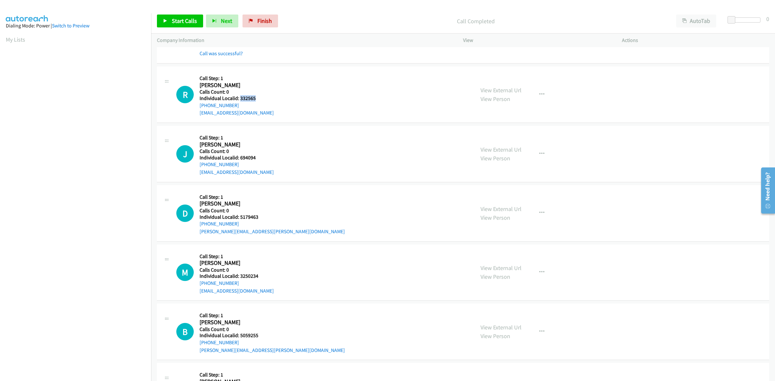
scroll to position [1184, 0]
click at [292, 86] on div "R Callback Scheduled Call Step: 1 Robert Stockton America/New_York Calls Count:…" at bounding box center [322, 94] width 292 height 45
drag, startPoint x: 241, startPoint y: 104, endPoint x: 198, endPoint y: 109, distance: 43.8
click at [198, 109] on div "R Callback Scheduled Call Step: 1 Robert Stockton America/New_York Calls Count:…" at bounding box center [322, 94] width 292 height 45
drag, startPoint x: 258, startPoint y: 99, endPoint x: 240, endPoint y: 99, distance: 18.1
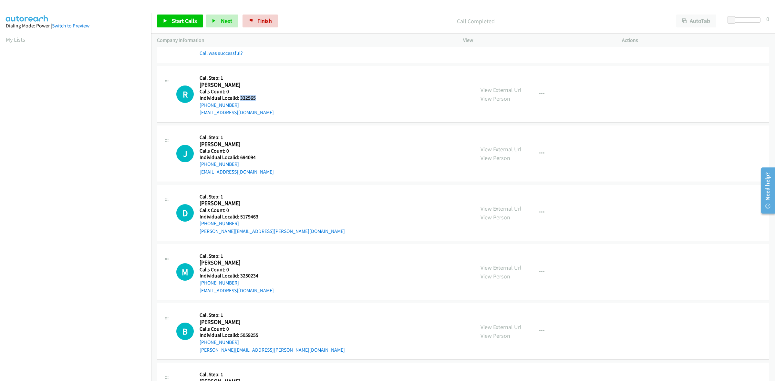
click at [240, 99] on h5 "Individual Localid: 332565" at bounding box center [237, 98] width 74 height 6
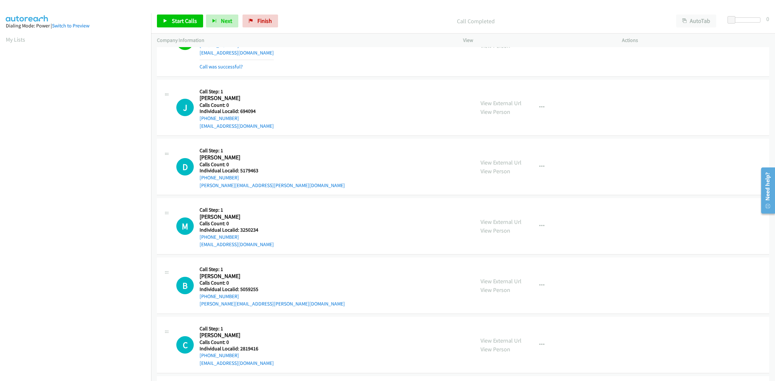
scroll to position [1254, 0]
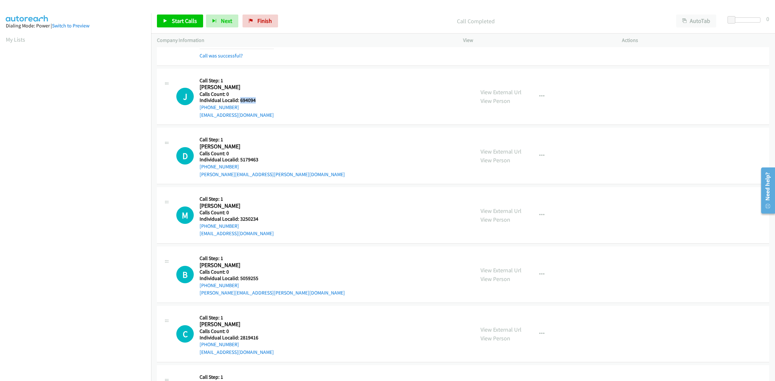
drag, startPoint x: 258, startPoint y: 104, endPoint x: 240, endPoint y: 103, distance: 17.8
click at [240, 103] on h5 "Individual Localid: 694094" at bounding box center [237, 100] width 74 height 6
click at [533, 94] on button "button" at bounding box center [541, 96] width 17 height 13
click at [499, 141] on link "Skip Call" at bounding box center [507, 138] width 86 height 13
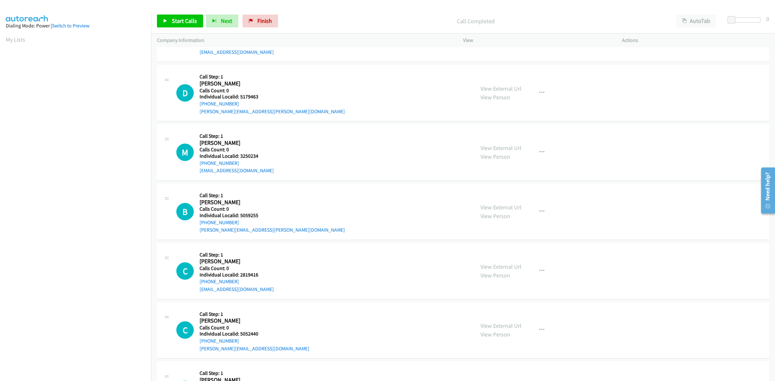
scroll to position [1315, 0]
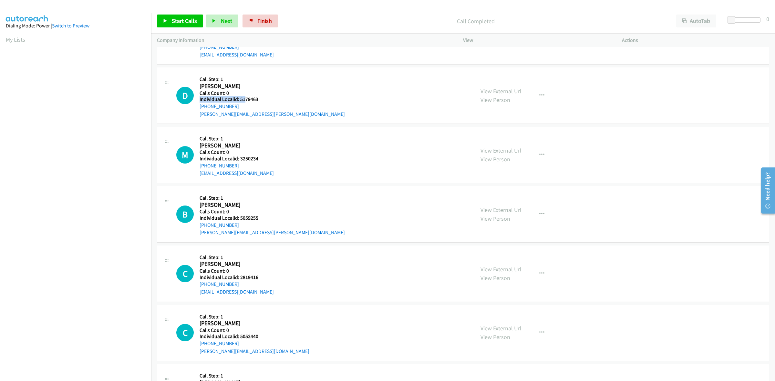
drag, startPoint x: 263, startPoint y: 97, endPoint x: 244, endPoint y: 99, distance: 19.1
click at [244, 99] on div "Callback Scheduled Call Step: 1 Daryl Babineau America/Toronto Calls Count: 0 I…" at bounding box center [272, 95] width 145 height 45
click at [267, 99] on h5 "Individual Localid: 5179463" at bounding box center [272, 99] width 145 height 6
drag, startPoint x: 262, startPoint y: 100, endPoint x: 239, endPoint y: 100, distance: 22.9
click at [239, 100] on h5 "Individual Localid: 5179463" at bounding box center [272, 99] width 145 height 6
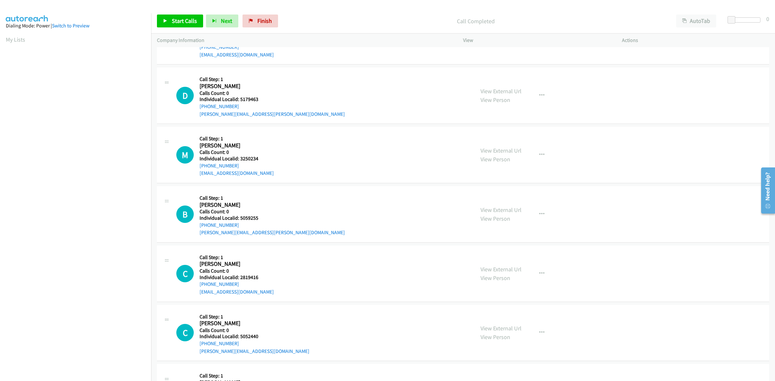
click at [246, 78] on h5 "Call Step: 1" at bounding box center [272, 79] width 145 height 6
drag, startPoint x: 241, startPoint y: 107, endPoint x: 199, endPoint y: 108, distance: 41.7
click at [200, 108] on div "+1 705-321-3765" at bounding box center [272, 107] width 145 height 8
drag, startPoint x: 252, startPoint y: 100, endPoint x: 240, endPoint y: 100, distance: 12.3
click at [240, 100] on h5 "Individual Localid: 5179463" at bounding box center [272, 99] width 145 height 6
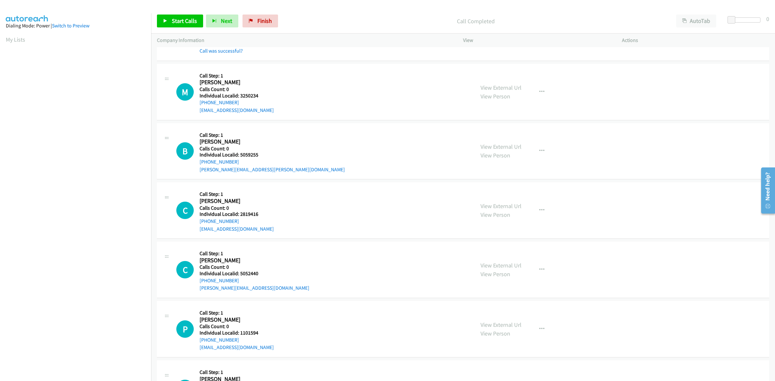
scroll to position [1406, 0]
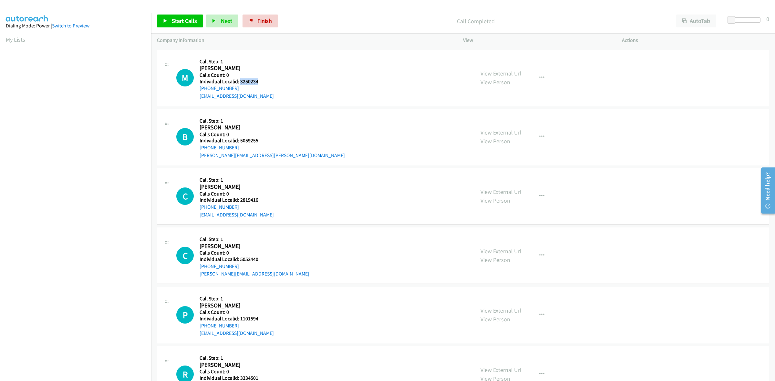
drag, startPoint x: 261, startPoint y: 83, endPoint x: 241, endPoint y: 81, distance: 20.4
click at [241, 81] on h5 "Individual Localid: 3250234" at bounding box center [237, 81] width 74 height 6
click at [262, 66] on h2 "Mark Malick" at bounding box center [236, 68] width 72 height 7
drag, startPoint x: 235, startPoint y: 88, endPoint x: 195, endPoint y: 92, distance: 39.9
click at [195, 92] on div "M Callback Scheduled Call Step: 1 Mark Malick America/New_York Calls Count: 0 I…" at bounding box center [322, 78] width 292 height 45
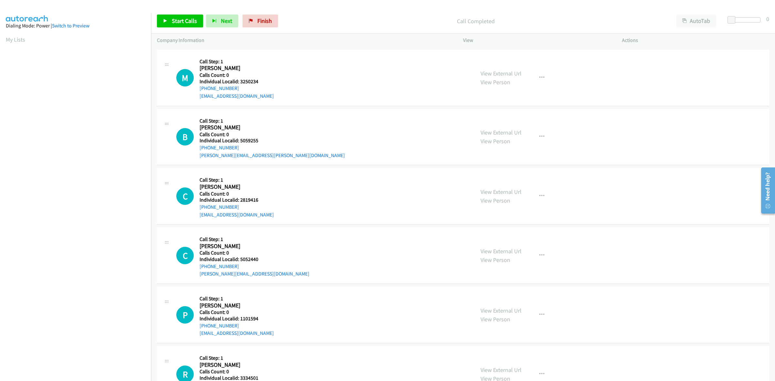
click at [256, 83] on h5 "Individual Localid: 3250234" at bounding box center [237, 81] width 74 height 6
drag, startPoint x: 259, startPoint y: 81, endPoint x: 238, endPoint y: 82, distance: 20.4
click at [238, 82] on h5 "Individual Localid: 3250234" at bounding box center [237, 81] width 74 height 6
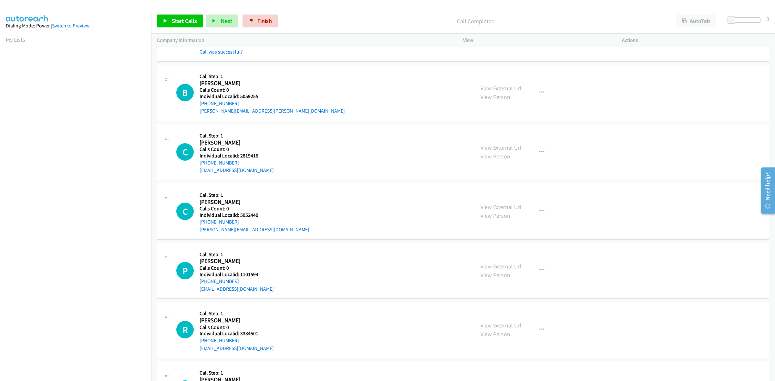
scroll to position [1466, 0]
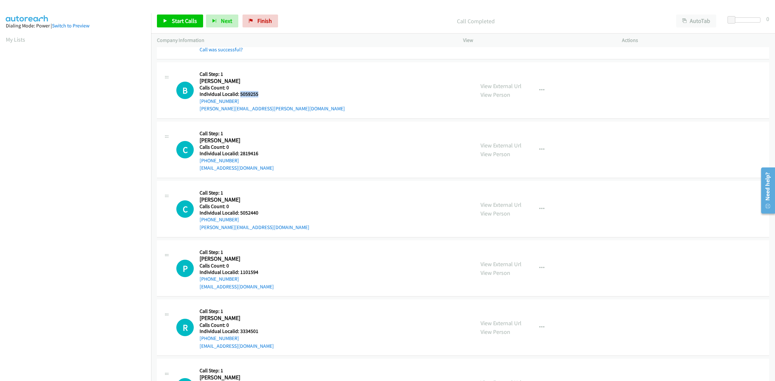
drag, startPoint x: 260, startPoint y: 97, endPoint x: 240, endPoint y: 95, distance: 20.5
click at [240, 95] on h5 "Individual Localid: 5059255" at bounding box center [272, 94] width 145 height 6
click at [288, 93] on div "B Callback Scheduled Call Step: 1 Blake Szelestey America/New_York Calls Count:…" at bounding box center [322, 90] width 292 height 45
drag, startPoint x: 236, startPoint y: 102, endPoint x: 197, endPoint y: 104, distance: 38.8
click at [197, 104] on div "B Callback Scheduled Call Step: 1 Blake Szelestey America/New_York Calls Count:…" at bounding box center [322, 90] width 292 height 45
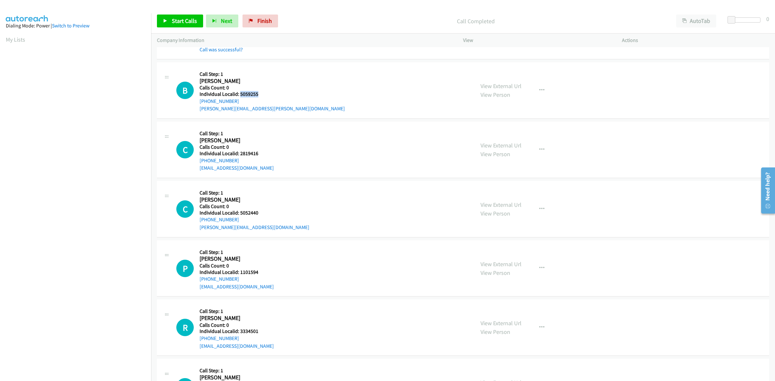
drag, startPoint x: 262, startPoint y: 95, endPoint x: 239, endPoint y: 95, distance: 23.2
click at [239, 95] on h5 "Individual Localid: 5059255" at bounding box center [272, 94] width 145 height 6
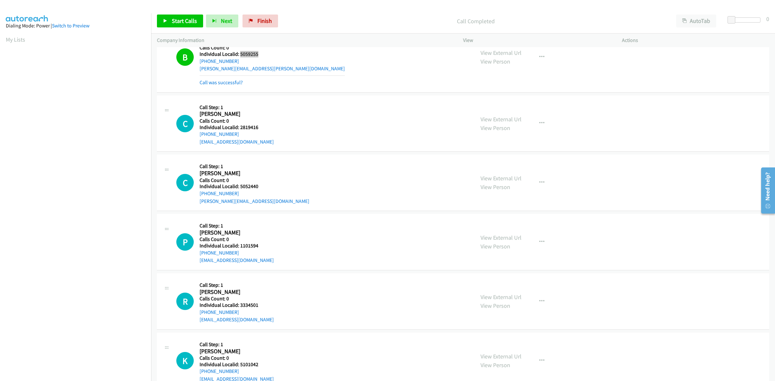
scroll to position [1537, 0]
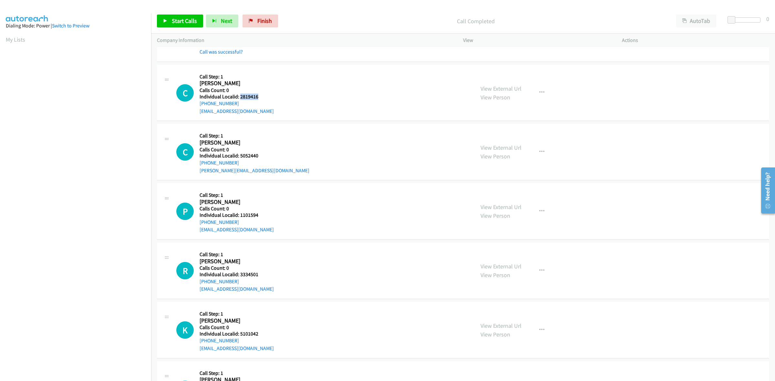
drag, startPoint x: 260, startPoint y: 98, endPoint x: 240, endPoint y: 98, distance: 20.3
click at [240, 98] on h5 "Individual Localid: 2819416" at bounding box center [237, 97] width 74 height 6
click at [254, 74] on div "Callback Scheduled Call Step: 1 Cordi Pattison America/New_York Calls Count: 0 …" at bounding box center [237, 93] width 74 height 45
drag, startPoint x: 239, startPoint y: 104, endPoint x: 197, endPoint y: 109, distance: 42.2
click at [197, 109] on div "C Callback Scheduled Call Step: 1 Cordi Pattison America/New_York Calls Count: …" at bounding box center [322, 93] width 292 height 45
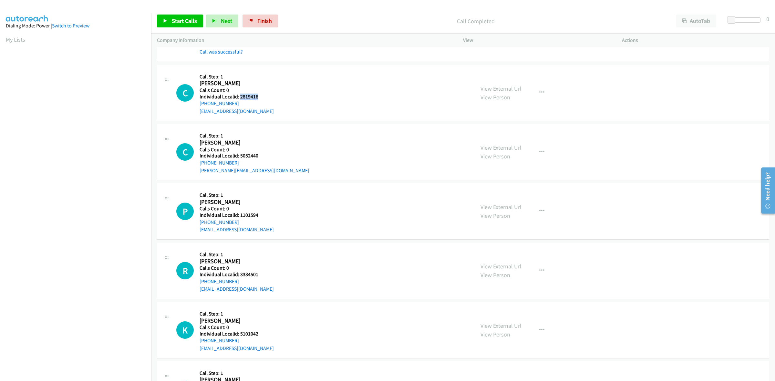
drag, startPoint x: 259, startPoint y: 97, endPoint x: 239, endPoint y: 98, distance: 20.0
click at [239, 98] on h5 "Individual Localid: 2819416" at bounding box center [237, 97] width 74 height 6
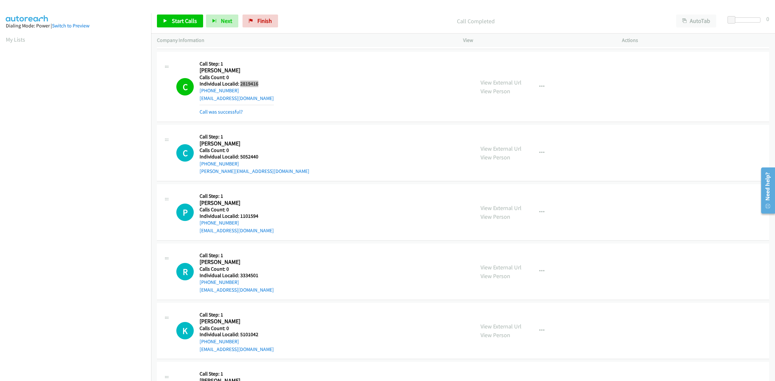
scroll to position [1557, 0]
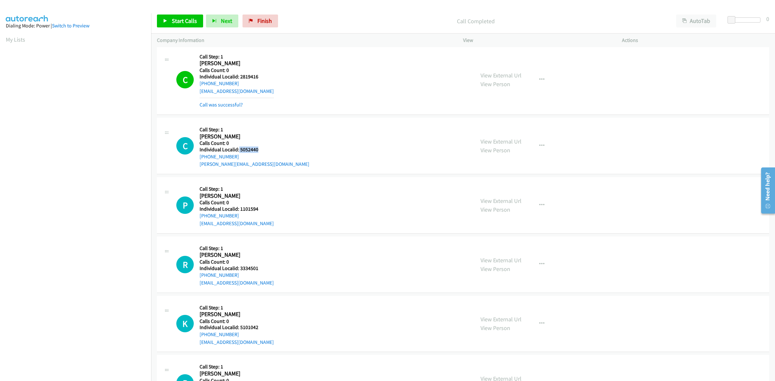
drag, startPoint x: 261, startPoint y: 151, endPoint x: 238, endPoint y: 152, distance: 22.3
click at [238, 152] on h5 "Individual Localid: 5052440" at bounding box center [255, 150] width 110 height 6
click at [545, 147] on button "button" at bounding box center [541, 145] width 17 height 13
click at [504, 190] on link "Skip Call" at bounding box center [507, 188] width 86 height 13
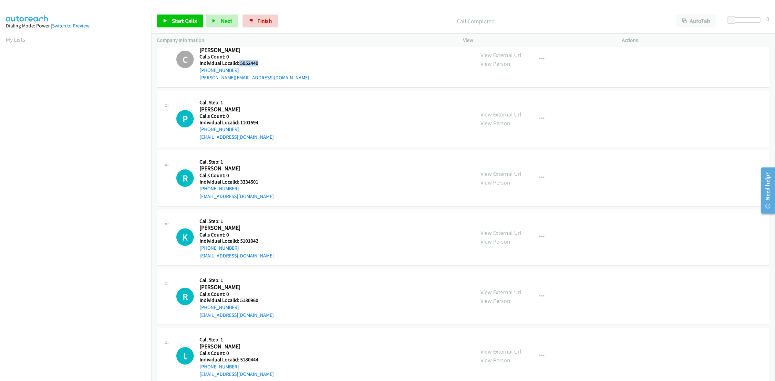
scroll to position [1648, 0]
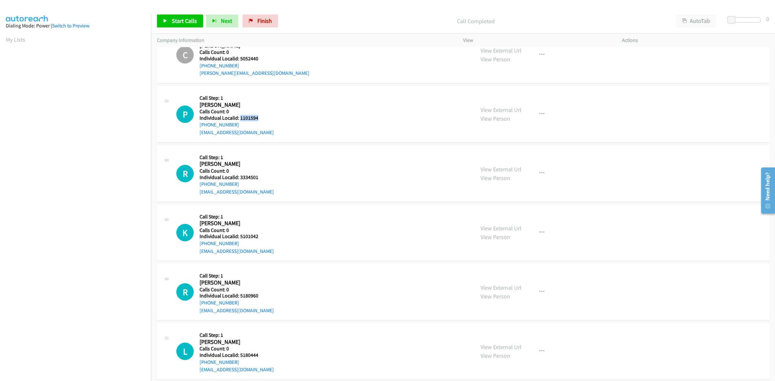
drag, startPoint x: 268, startPoint y: 121, endPoint x: 241, endPoint y: 122, distance: 27.8
click at [241, 122] on div "P Callback Scheduled Call Step: 1 Preston Peppler America/Denver Calls Count: 0…" at bounding box center [322, 114] width 292 height 45
click at [545, 116] on button "button" at bounding box center [541, 114] width 17 height 13
click at [510, 153] on link "Skip Call" at bounding box center [507, 156] width 86 height 13
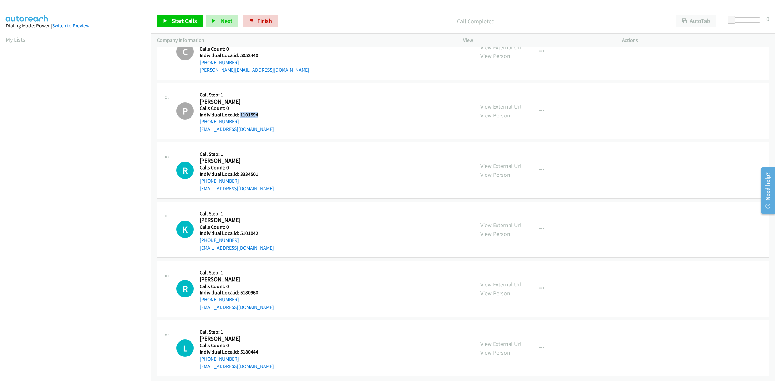
scroll to position [1660, 0]
drag, startPoint x: 261, startPoint y: 169, endPoint x: 238, endPoint y: 168, distance: 22.6
click at [238, 168] on div "R Callback Scheduled Call Step: 1 Robert Morgan America/Denver Calls Count: 0 I…" at bounding box center [322, 170] width 292 height 45
click at [271, 151] on div "R Callback Scheduled Call Step: 1 Robert Morgan America/Denver Calls Count: 0 I…" at bounding box center [322, 170] width 292 height 45
drag, startPoint x: 244, startPoint y: 174, endPoint x: 198, endPoint y: 175, distance: 45.9
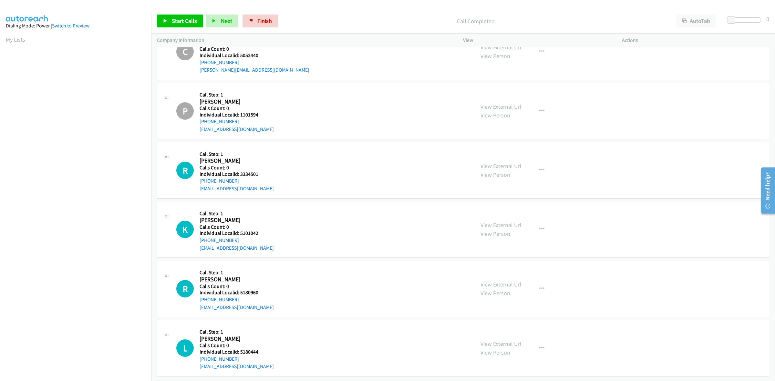
click at [198, 175] on div "R Callback Scheduled Call Step: 1 Robert Morgan America/Denver Calls Count: 0 I…" at bounding box center [322, 170] width 292 height 45
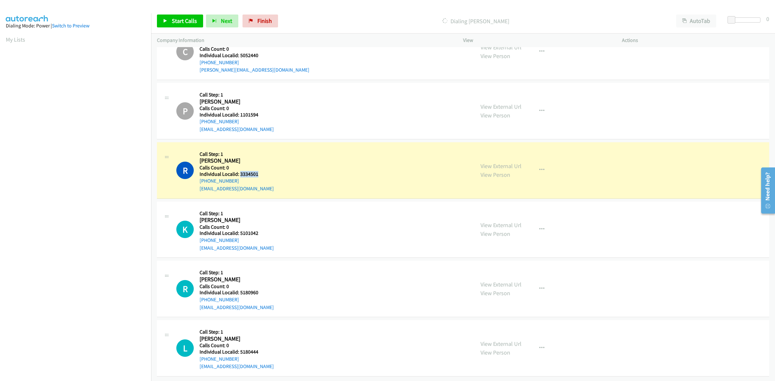
drag, startPoint x: 260, startPoint y: 168, endPoint x: 239, endPoint y: 168, distance: 21.0
click at [239, 168] on div "R Callback Scheduled Call Step: 1 Robert Morgan America/Denver Calls Count: 0 I…" at bounding box center [322, 170] width 292 height 45
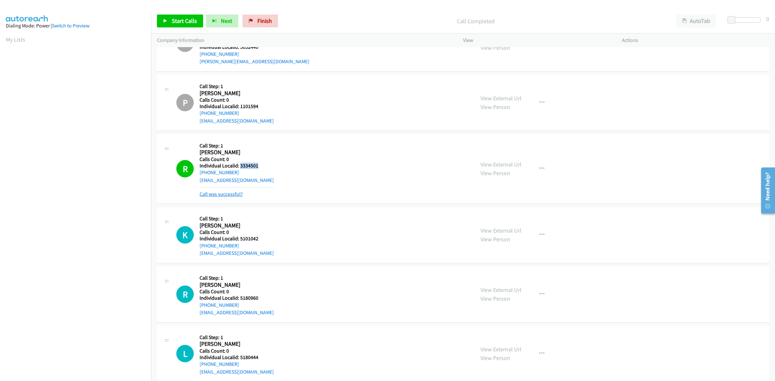
click at [221, 195] on link "Call was successful?" at bounding box center [221, 194] width 43 height 6
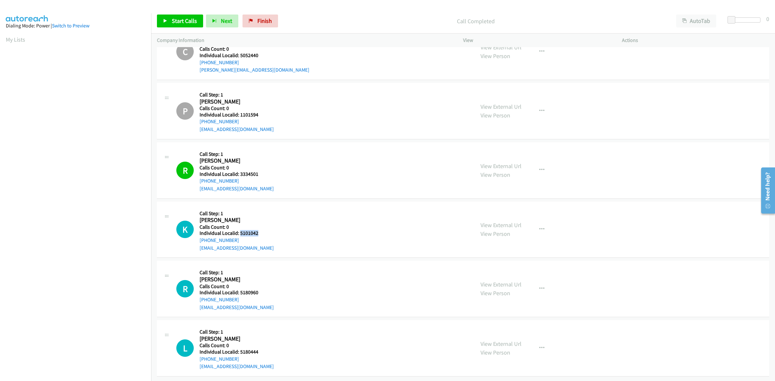
drag, startPoint x: 261, startPoint y: 227, endPoint x: 239, endPoint y: 228, distance: 22.6
click at [239, 228] on div "K Callback Scheduled Call Step: 1 Kyle Sukhbir America/Denver Calls Count: 0 In…" at bounding box center [322, 230] width 292 height 45
drag, startPoint x: 306, startPoint y: 217, endPoint x: 182, endPoint y: 263, distance: 132.0
click at [306, 217] on div "K Callback Scheduled Call Step: 1 Kyle Sukhbir America/Denver Calls Count: 0 In…" at bounding box center [322, 230] width 292 height 45
drag, startPoint x: 220, startPoint y: 237, endPoint x: 196, endPoint y: 238, distance: 23.6
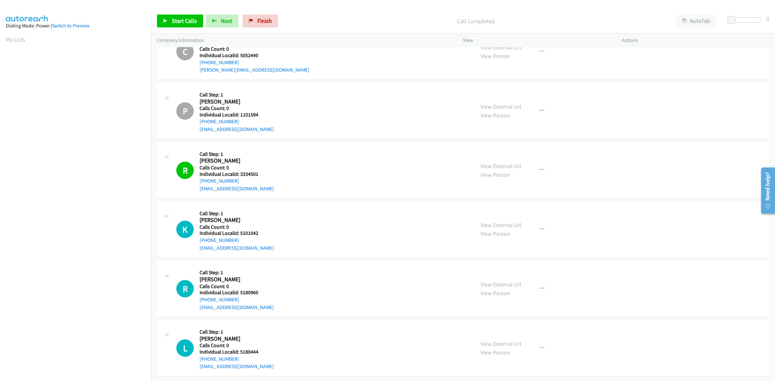
click at [196, 238] on div "K Callback Scheduled Call Step: 1 Kyle Sukhbir America/Denver Calls Count: 0 In…" at bounding box center [322, 230] width 292 height 45
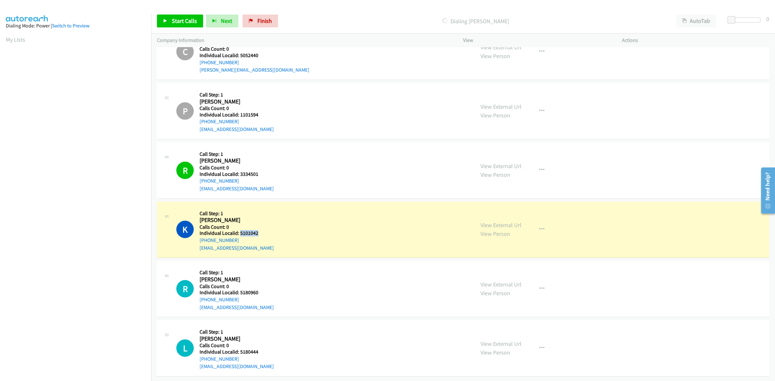
drag, startPoint x: 255, startPoint y: 225, endPoint x: 239, endPoint y: 227, distance: 16.2
click at [239, 227] on div "K Callback Scheduled Call Step: 1 Kyle Sukhbir America/Denver Calls Count: 0 In…" at bounding box center [322, 230] width 292 height 45
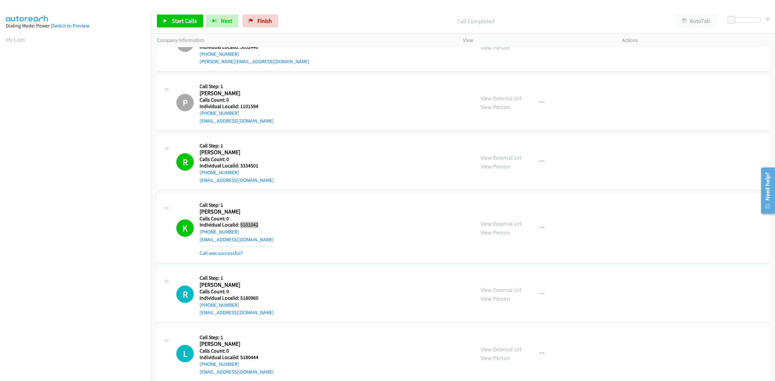
scroll to position [1673, 0]
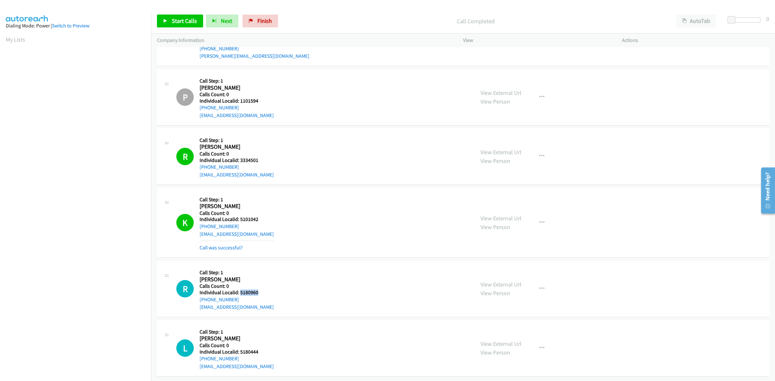
drag, startPoint x: 258, startPoint y: 285, endPoint x: 240, endPoint y: 284, distance: 17.8
click at [240, 284] on div "R Callback Scheduled Call Step: 1 Robert Evans America/Denver Calls Count: 0 In…" at bounding box center [322, 289] width 292 height 45
click at [269, 272] on div "R Callback Scheduled Call Step: 1 Robert Evans America/Denver Calls Count: 0 In…" at bounding box center [322, 289] width 292 height 45
drag, startPoint x: 238, startPoint y: 291, endPoint x: 196, endPoint y: 296, distance: 42.0
click at [196, 296] on div "R Callback Scheduled Call Step: 1 Robert Evans America/Denver Calls Count: 0 In…" at bounding box center [322, 289] width 292 height 45
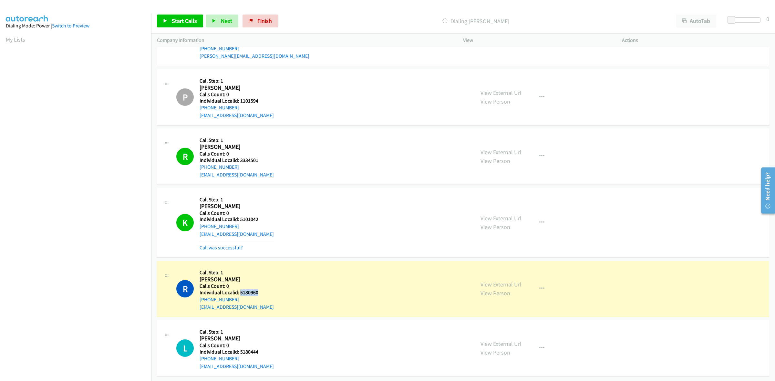
drag, startPoint x: 257, startPoint y: 285, endPoint x: 240, endPoint y: 287, distance: 17.2
click at [240, 287] on div "R Callback Scheduled Call Step: 1 Robert Evans America/Denver Calls Count: 0 In…" at bounding box center [322, 289] width 292 height 45
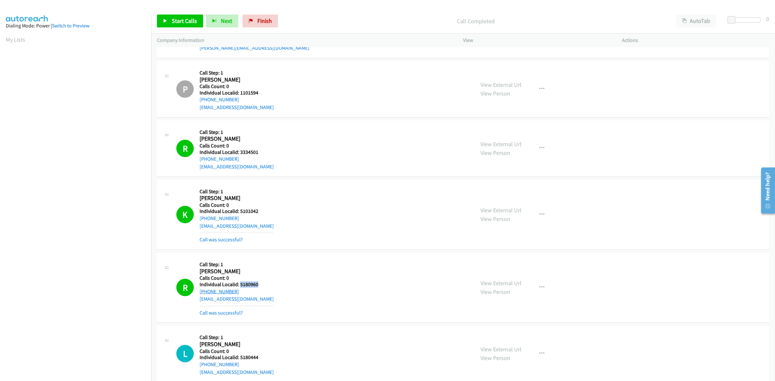
drag, startPoint x: 237, startPoint y: 293, endPoint x: 200, endPoint y: 294, distance: 36.5
click at [200, 294] on div "+1 307-241-2254" at bounding box center [237, 292] width 74 height 8
click at [535, 287] on button "button" at bounding box center [541, 287] width 17 height 13
click at [501, 347] on link "Add to do not call list" at bounding box center [507, 342] width 86 height 13
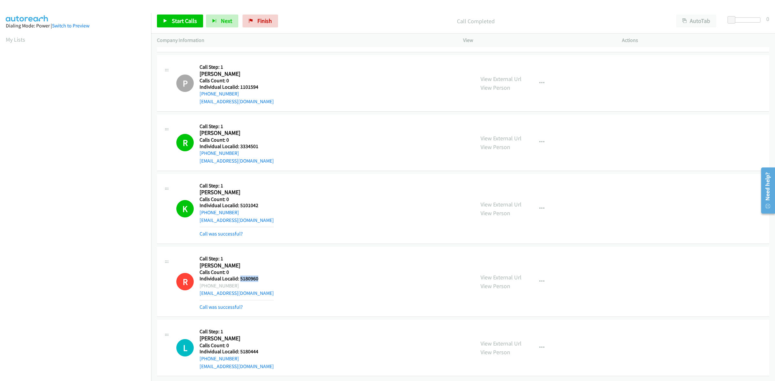
scroll to position [1687, 0]
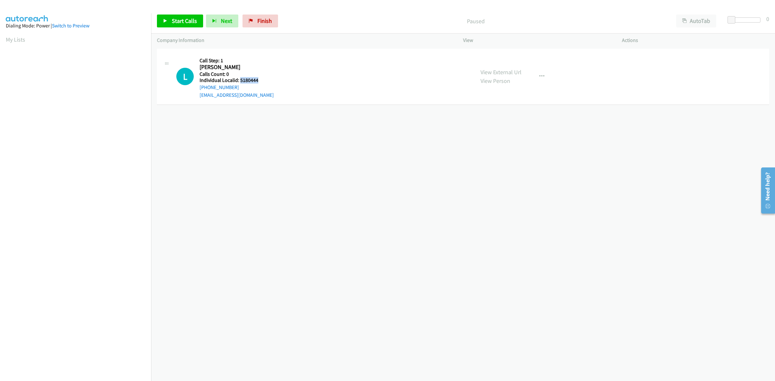
drag, startPoint x: 264, startPoint y: 79, endPoint x: 239, endPoint y: 79, distance: 24.9
click at [239, 79] on div "L Callback Scheduled Call Step: 1 [PERSON_NAME] [GEOGRAPHIC_DATA]/[GEOGRAPHIC_D…" at bounding box center [322, 77] width 292 height 45
copy h5 "5180444"
click at [540, 76] on icon "button" at bounding box center [541, 76] width 5 height 5
click at [507, 120] on link "Skip Call" at bounding box center [507, 118] width 86 height 13
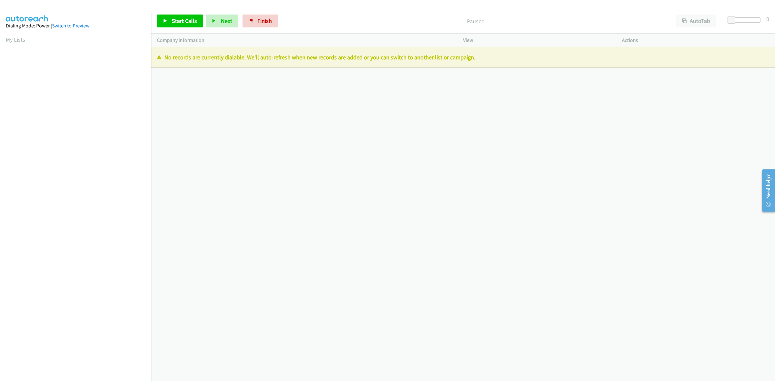
click at [17, 39] on link "My Lists" at bounding box center [15, 39] width 19 height 7
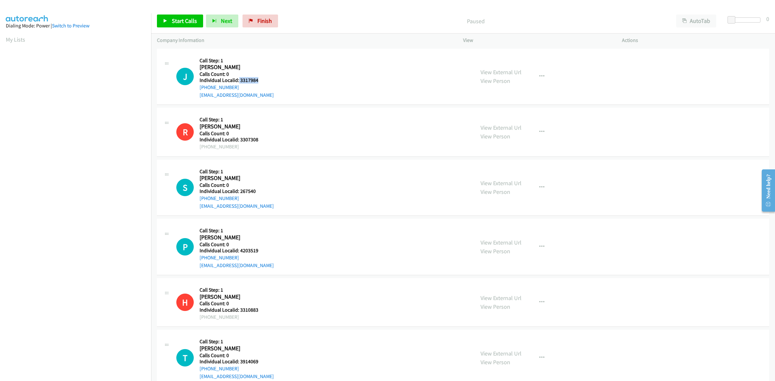
drag, startPoint x: 260, startPoint y: 79, endPoint x: 238, endPoint y: 81, distance: 22.0
click at [238, 81] on div "J Callback Scheduled Call Step: 1 [PERSON_NAME] America/[GEOGRAPHIC_DATA] Calls…" at bounding box center [322, 77] width 292 height 45
copy h5 "3317984"
click at [19, 37] on link "My Lists" at bounding box center [15, 39] width 19 height 7
click at [539, 76] on icon "button" at bounding box center [541, 76] width 5 height 5
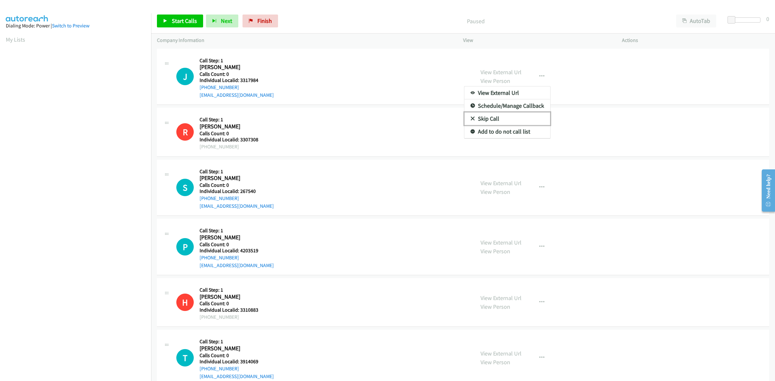
click at [520, 115] on link "Skip Call" at bounding box center [507, 118] width 86 height 13
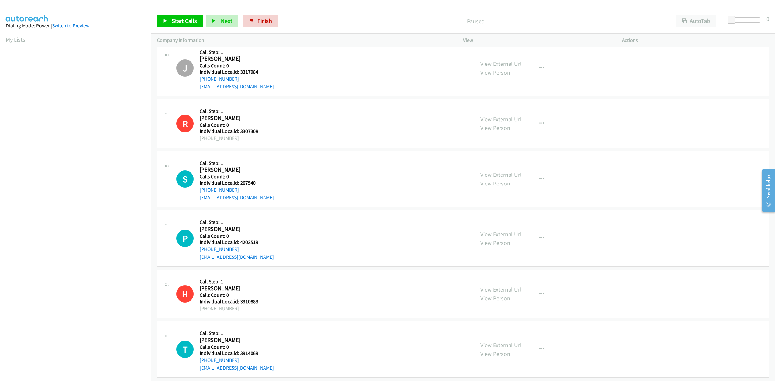
scroll to position [16, 0]
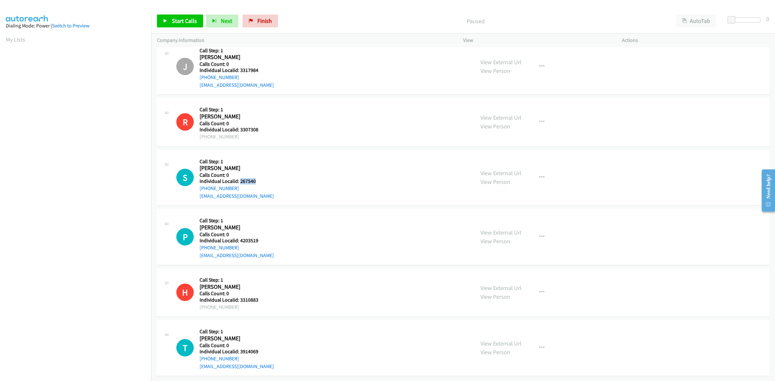
drag, startPoint x: 263, startPoint y: 173, endPoint x: 239, endPoint y: 178, distance: 24.3
click at [239, 178] on div "S Callback Scheduled Call Step: 1 Syrus De Jong America/Denver Calls Count: 0 I…" at bounding box center [322, 178] width 292 height 45
copy h5 "267540"
click at [539, 175] on icon "button" at bounding box center [541, 177] width 5 height 5
click at [492, 218] on link "Skip Call" at bounding box center [507, 219] width 86 height 13
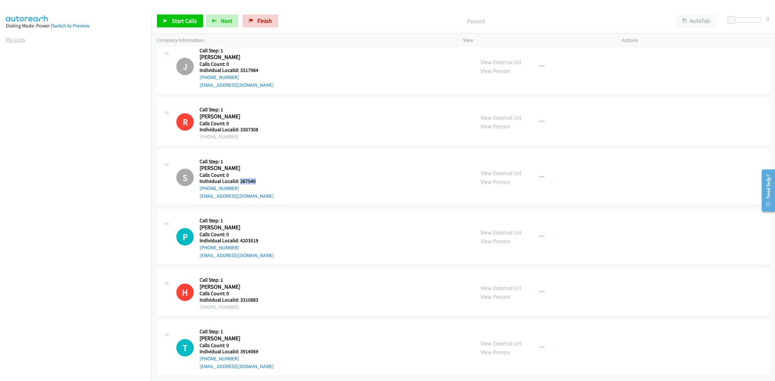
click at [21, 40] on link "My Lists" at bounding box center [15, 39] width 19 height 7
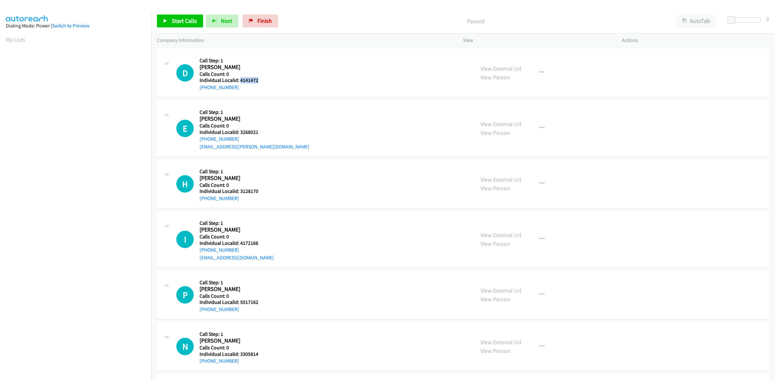
drag, startPoint x: 259, startPoint y: 81, endPoint x: 240, endPoint y: 79, distance: 19.8
click at [240, 79] on h5 "Individual Localid: 4141472" at bounding box center [235, 80] width 70 height 6
copy h5 "4141472"
click at [543, 73] on button "button" at bounding box center [541, 72] width 17 height 13
click at [511, 128] on link "Add to do not call list" at bounding box center [507, 127] width 86 height 13
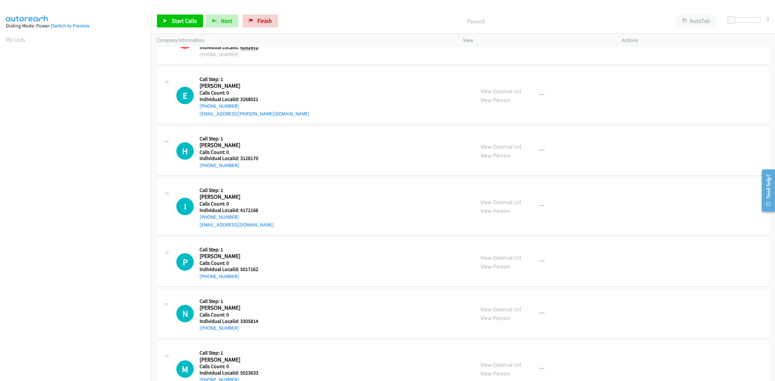
scroll to position [40, 0]
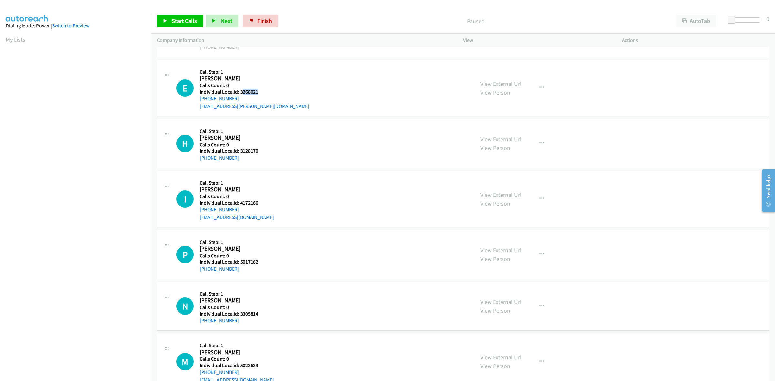
drag, startPoint x: 247, startPoint y: 90, endPoint x: 241, endPoint y: 91, distance: 6.3
click at [241, 91] on h5 "Individual Localid: 3268021" at bounding box center [255, 92] width 110 height 6
click at [259, 89] on h5 "Individual Localid: 3268021" at bounding box center [255, 92] width 110 height 6
drag, startPoint x: 258, startPoint y: 93, endPoint x: 241, endPoint y: 92, distance: 17.8
click at [241, 92] on h5 "Individual Localid: 3268021" at bounding box center [255, 92] width 110 height 6
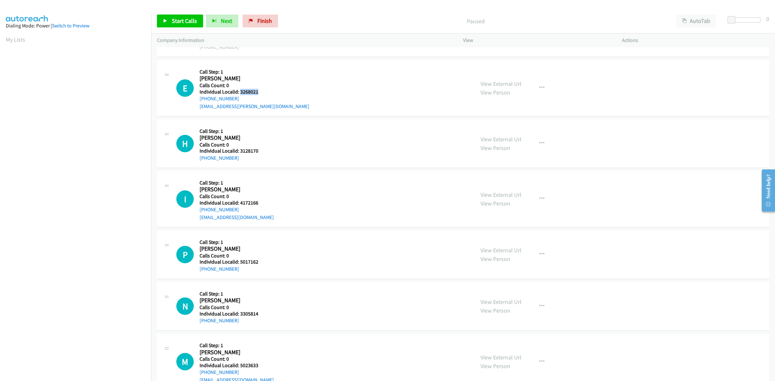
copy h5 "3268021"
drag, startPoint x: 313, startPoint y: 86, endPoint x: 233, endPoint y: 97, distance: 81.2
click at [313, 86] on div "E Callback Scheduled Call Step: 1 [PERSON_NAME] America/New_York Calls Count: 0…" at bounding box center [322, 88] width 292 height 45
drag, startPoint x: 238, startPoint y: 99, endPoint x: 197, endPoint y: 101, distance: 41.0
click at [197, 101] on div "E Callback Scheduled Call Step: 1 [PERSON_NAME] America/New_York Calls Count: 0…" at bounding box center [322, 88] width 292 height 45
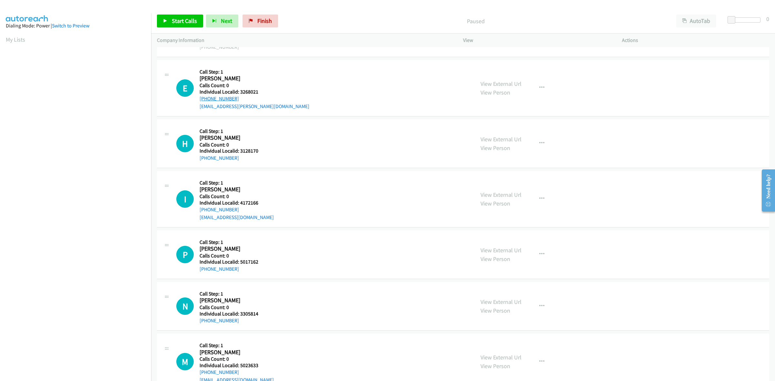
copy link "[PHONE_NUMBER]"
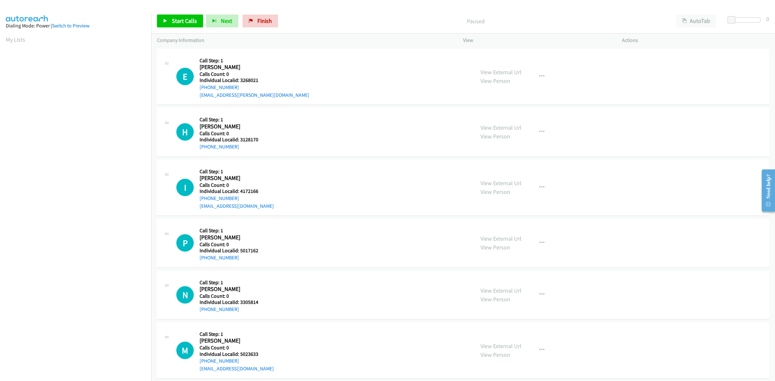
drag, startPoint x: 235, startPoint y: 86, endPoint x: 196, endPoint y: 89, distance: 38.6
click at [196, 89] on div "E Callback Scheduled Call Step: 1 [PERSON_NAME] America/New_York Calls Count: 0…" at bounding box center [322, 77] width 292 height 45
copy link "[PHONE_NUMBER]"
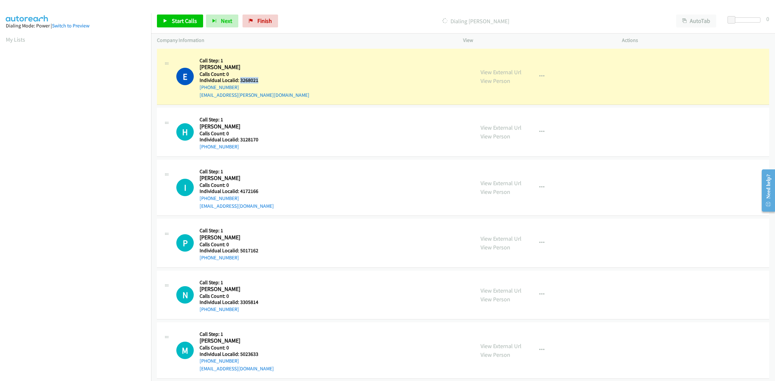
drag, startPoint x: 260, startPoint y: 78, endPoint x: 240, endPoint y: 79, distance: 20.4
click at [240, 79] on h5 "Individual Localid: 3268021" at bounding box center [255, 80] width 110 height 6
copy h5 "3268021"
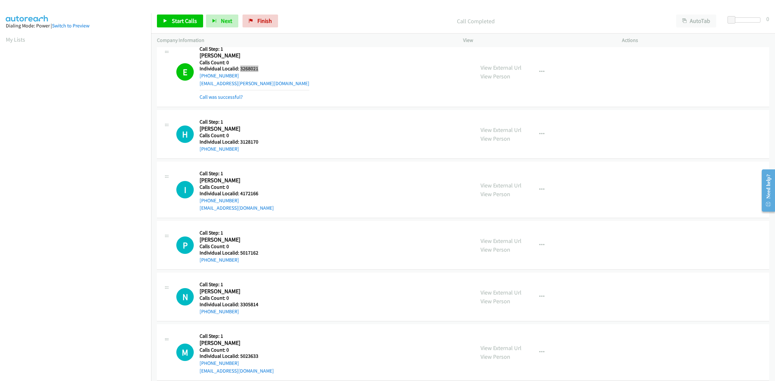
scroll to position [20, 0]
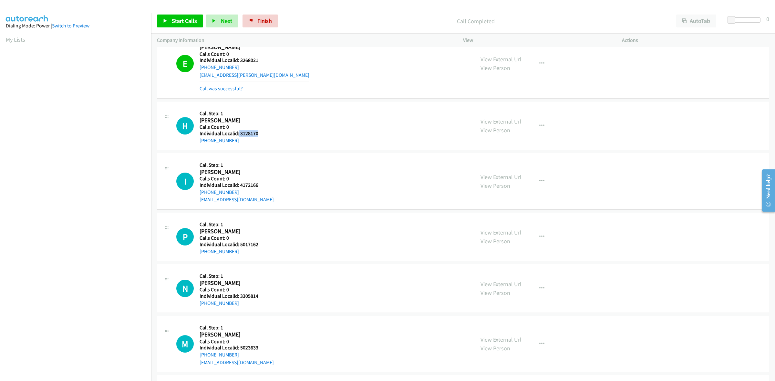
drag, startPoint x: 256, startPoint y: 134, endPoint x: 238, endPoint y: 136, distance: 18.1
click at [238, 136] on h5 "Individual Localid: 3128170" at bounding box center [235, 133] width 70 height 6
drag, startPoint x: 538, startPoint y: 125, endPoint x: 533, endPoint y: 131, distance: 8.0
click at [539, 125] on icon "button" at bounding box center [541, 125] width 5 height 5
click at [502, 168] on link "Skip Call" at bounding box center [507, 168] width 86 height 13
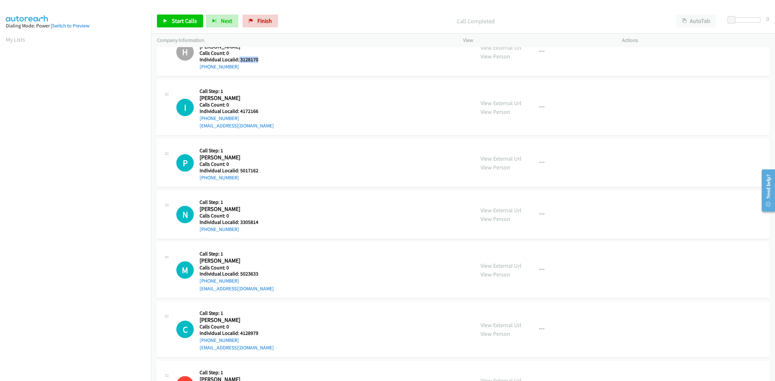
scroll to position [101, 0]
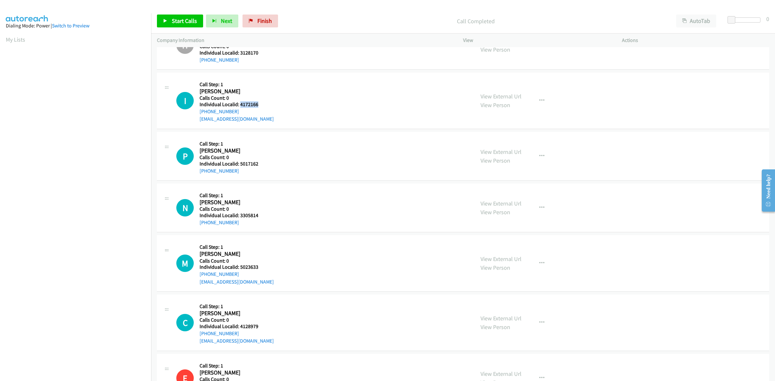
drag, startPoint x: 259, startPoint y: 103, endPoint x: 239, endPoint y: 106, distance: 20.3
click at [239, 106] on h5 "Individual Localid: 4172166" at bounding box center [237, 104] width 74 height 6
copy h5 "4172166"
click at [539, 98] on icon "button" at bounding box center [541, 100] width 5 height 5
click at [496, 140] on link "Skip Call" at bounding box center [507, 143] width 86 height 13
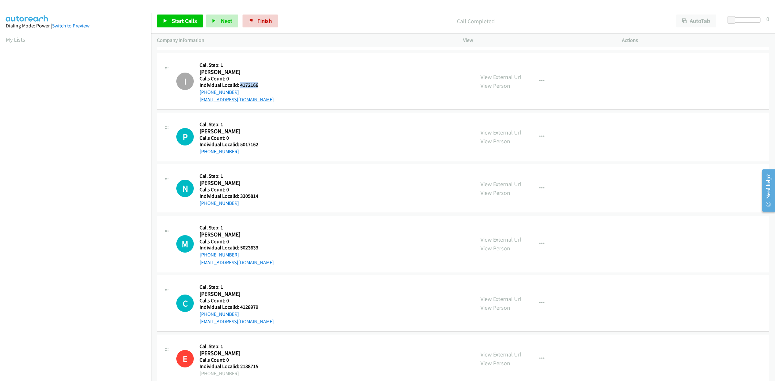
scroll to position [181, 0]
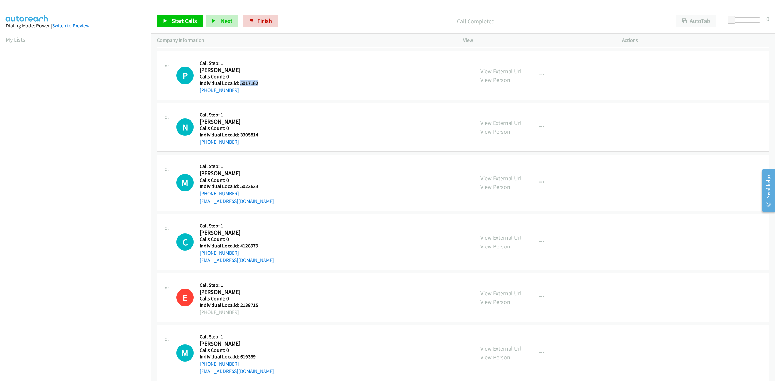
drag, startPoint x: 260, startPoint y: 81, endPoint x: 239, endPoint y: 83, distance: 21.1
click at [239, 83] on h5 "Individual Localid: 5017162" at bounding box center [235, 83] width 70 height 6
copy h5 "5017162"
click at [542, 73] on button "button" at bounding box center [541, 75] width 17 height 13
click at [497, 123] on link "Skip Call" at bounding box center [507, 117] width 86 height 13
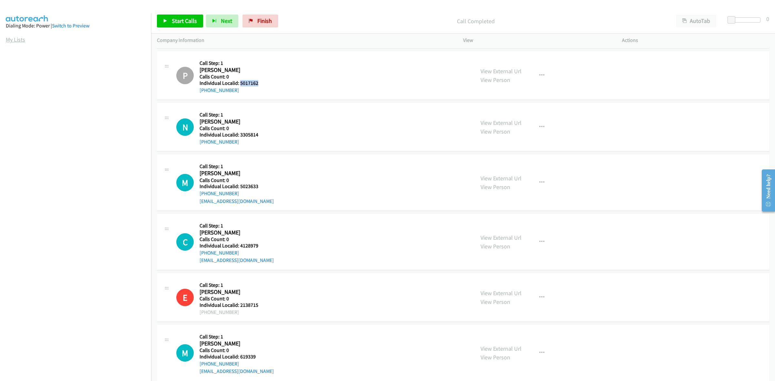
click at [12, 40] on link "My Lists" at bounding box center [15, 39] width 19 height 7
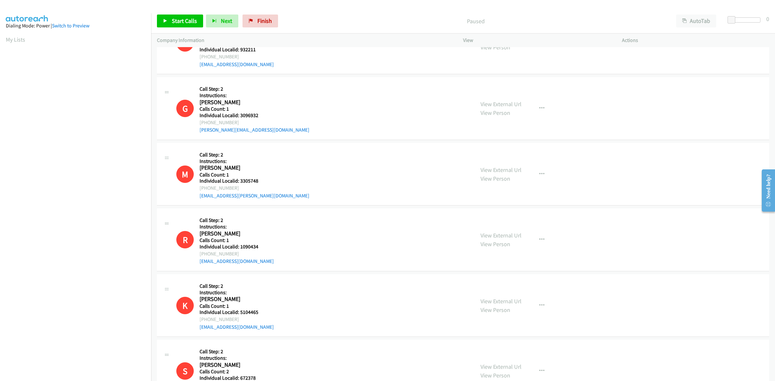
scroll to position [1639, 0]
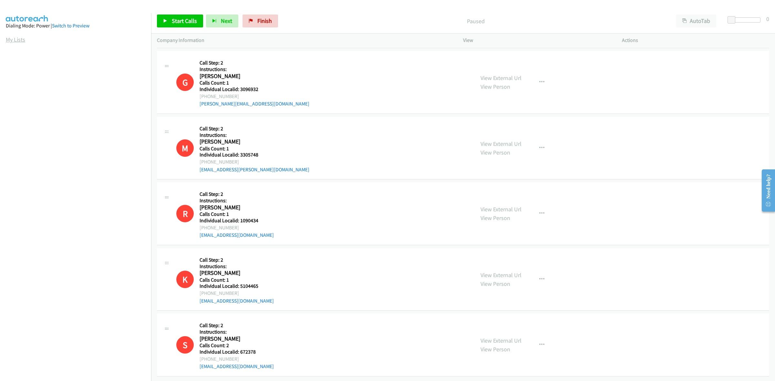
click at [21, 40] on link "My Lists" at bounding box center [15, 39] width 19 height 7
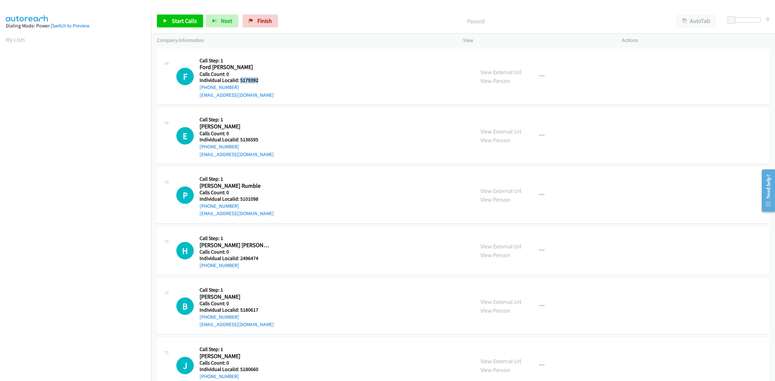
drag, startPoint x: 255, startPoint y: 81, endPoint x: 240, endPoint y: 80, distance: 15.8
click at [240, 80] on h5 "Individual Localid: 5179392" at bounding box center [237, 80] width 74 height 6
click at [265, 54] on div "F Callback Scheduled Call Step: 1 Ford Sandstrom America/Chicago Calls Count: 0…" at bounding box center [463, 77] width 612 height 56
drag, startPoint x: 240, startPoint y: 83, endPoint x: 220, endPoint y: 89, distance: 20.2
click at [220, 89] on div "Callback Scheduled Call Step: 1 Ford Sandstrom America/Chicago Calls Count: 0 I…" at bounding box center [237, 77] width 74 height 45
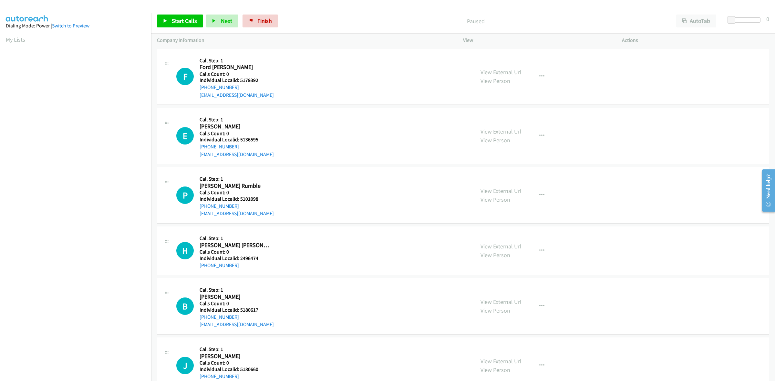
click at [258, 85] on div "+1 651-208-1379" at bounding box center [237, 88] width 74 height 8
drag, startPoint x: 237, startPoint y: 86, endPoint x: 198, endPoint y: 91, distance: 39.8
click at [198, 91] on div "F Callback Scheduled Call Step: 1 Ford Sandstrom America/Chicago Calls Count: 0…" at bounding box center [322, 77] width 292 height 45
copy link "+1 651-208-1379"
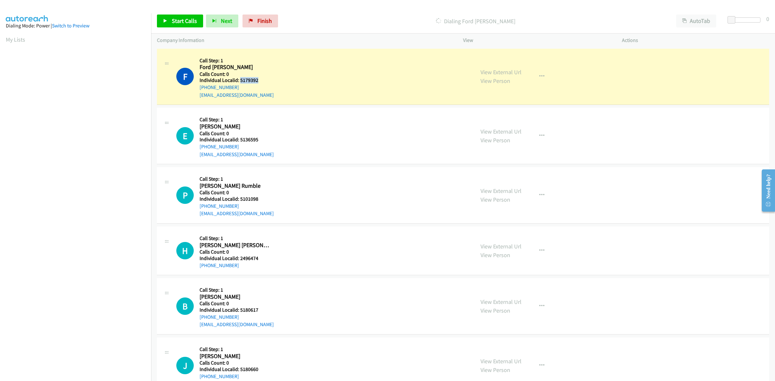
drag, startPoint x: 264, startPoint y: 79, endPoint x: 239, endPoint y: 79, distance: 24.9
click at [239, 79] on h5 "Individual Localid: 5179392" at bounding box center [237, 80] width 74 height 6
copy h5 "5179392"
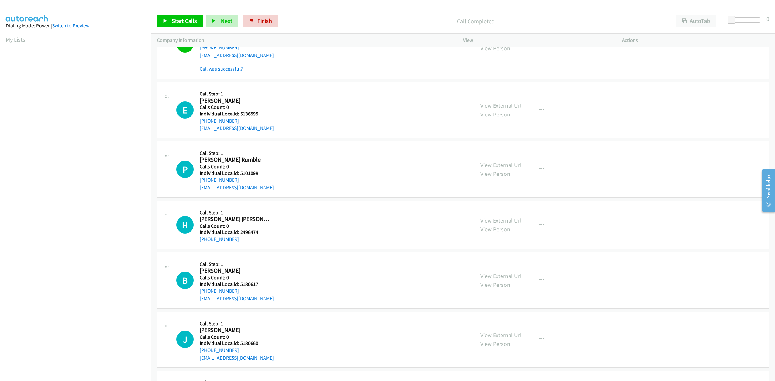
scroll to position [40, 0]
drag, startPoint x: 250, startPoint y: 113, endPoint x: 238, endPoint y: 113, distance: 11.3
click at [238, 113] on h5 "Individual Localid: 5136595" at bounding box center [237, 113] width 74 height 6
copy h5 "5136595"
click at [263, 96] on h5 "Call Step: 1" at bounding box center [237, 93] width 74 height 6
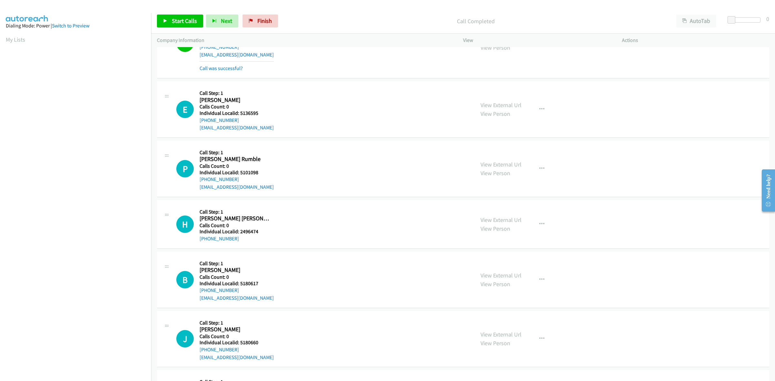
drag, startPoint x: 241, startPoint y: 119, endPoint x: 196, endPoint y: 124, distance: 45.4
click at [196, 124] on div "E Callback Scheduled Call Step: 1 Easton Nicholson America/Chicago Calls Count:…" at bounding box center [322, 109] width 292 height 45
copy link "+1 847-366-2942"
drag, startPoint x: 262, startPoint y: 111, endPoint x: 239, endPoint y: 111, distance: 23.2
click at [239, 111] on h5 "Individual Localid: 5136595" at bounding box center [237, 113] width 74 height 6
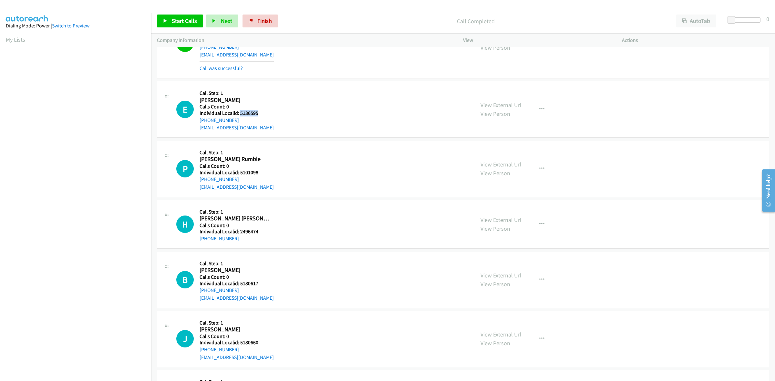
copy h5 "5136595"
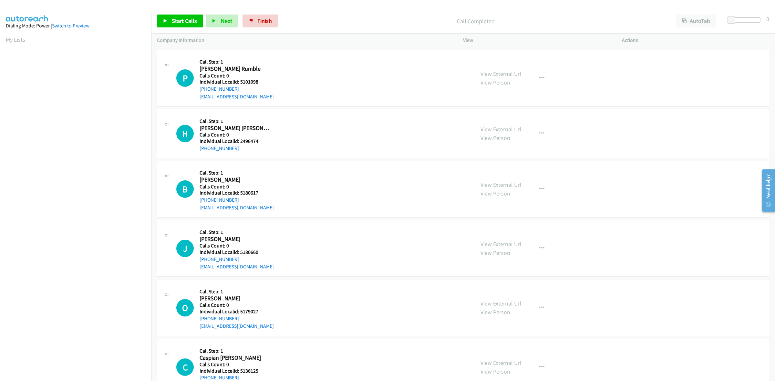
scroll to position [111, 0]
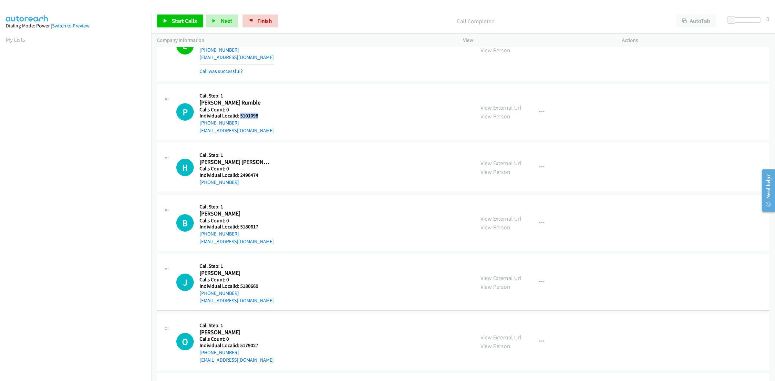
drag, startPoint x: 252, startPoint y: 117, endPoint x: 240, endPoint y: 117, distance: 12.3
click at [240, 117] on h5 "Individual Localid: 5101098" at bounding box center [237, 116] width 74 height 6
copy h5 "5101098"
click at [269, 102] on h2 "Presley Rumble" at bounding box center [235, 102] width 70 height 7
drag, startPoint x: 246, startPoint y: 124, endPoint x: 198, endPoint y: 126, distance: 48.5
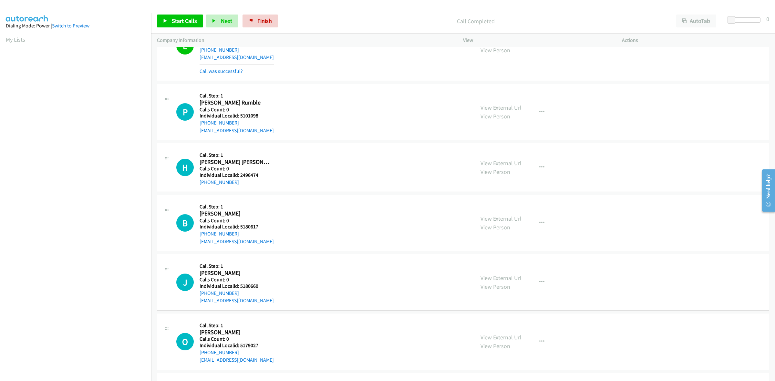
click at [198, 126] on div "P Callback Scheduled Call Step: 1 Presley Rumble America/Denver Calls Count: 0 …" at bounding box center [322, 112] width 292 height 45
copy link "+1 970-210-6911"
drag, startPoint x: 250, startPoint y: 115, endPoint x: 239, endPoint y: 116, distance: 10.4
click at [239, 116] on h5 "Individual Localid: 5101098" at bounding box center [237, 116] width 74 height 6
copy h5 "5101098"
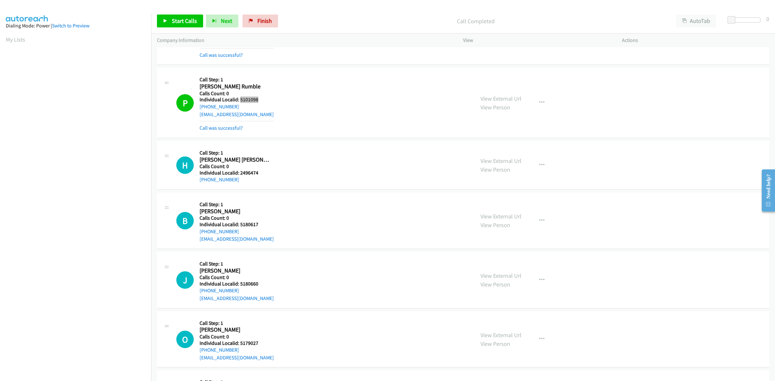
scroll to position [161, 0]
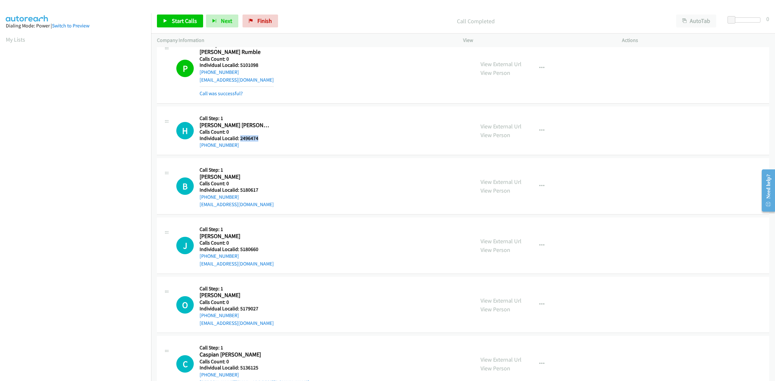
drag, startPoint x: 259, startPoint y: 138, endPoint x: 241, endPoint y: 140, distance: 18.2
click at [241, 140] on h5 "Individual Localid: 2496474" at bounding box center [235, 138] width 70 height 6
copy h5 "2496474"
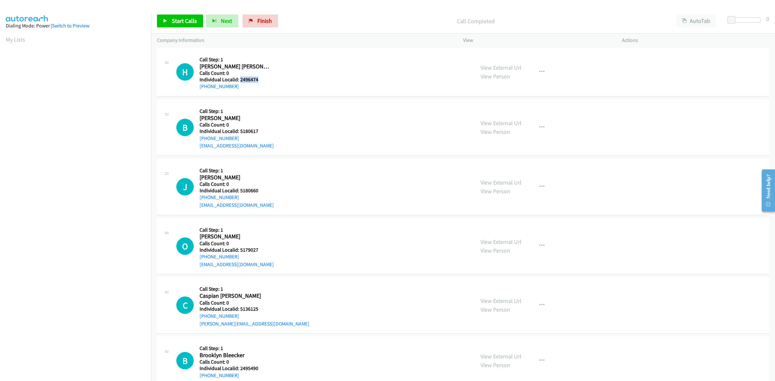
scroll to position [222, 0]
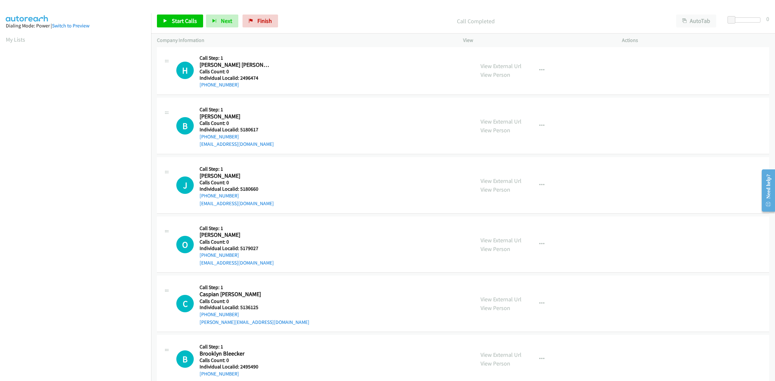
click at [274, 61] on div "H Callback Scheduled Call Step: 1 Hudson Dahlquist America/Denver Calls Count: …" at bounding box center [322, 70] width 292 height 37
drag, startPoint x: 240, startPoint y: 83, endPoint x: 200, endPoint y: 83, distance: 40.4
click at [200, 83] on div "+1 605-391-7332" at bounding box center [235, 85] width 70 height 8
copy link "+1 605-391-7332"
drag, startPoint x: 261, startPoint y: 78, endPoint x: 238, endPoint y: 78, distance: 22.6
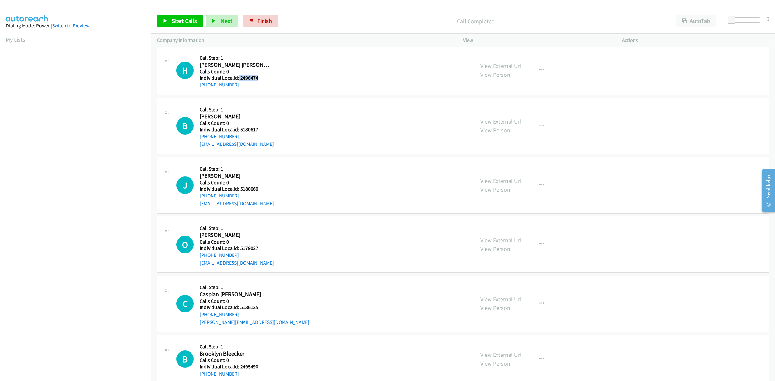
click at [238, 78] on h5 "Individual Localid: 2496474" at bounding box center [235, 78] width 70 height 6
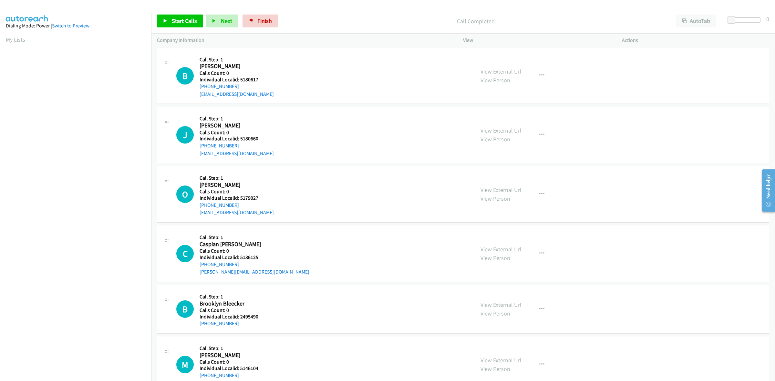
scroll to position [252, 0]
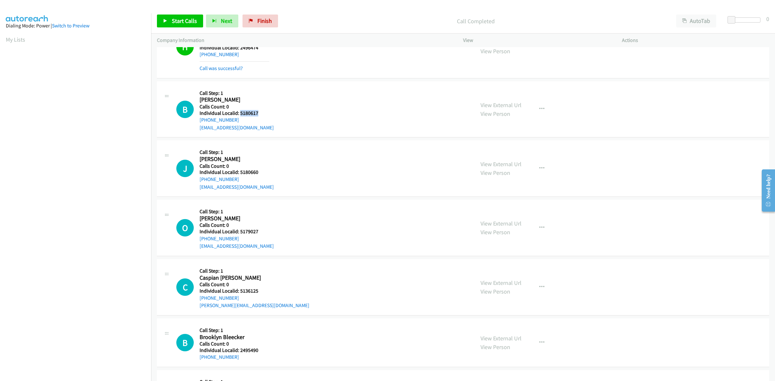
drag, startPoint x: 250, startPoint y: 112, endPoint x: 240, endPoint y: 113, distance: 10.4
click at [240, 113] on h5 "Individual Localid: 5180617" at bounding box center [237, 113] width 74 height 6
click at [270, 87] on div "B Callback Scheduled Call Step: 1 Blake Cernik America/Denver Calls Count: 0 In…" at bounding box center [463, 109] width 612 height 56
drag, startPoint x: 239, startPoint y: 119, endPoint x: 196, endPoint y: 123, distance: 42.8
click at [196, 123] on div "B Callback Scheduled Call Step: 1 Blake Cernik America/Denver Calls Count: 0 In…" at bounding box center [322, 109] width 292 height 45
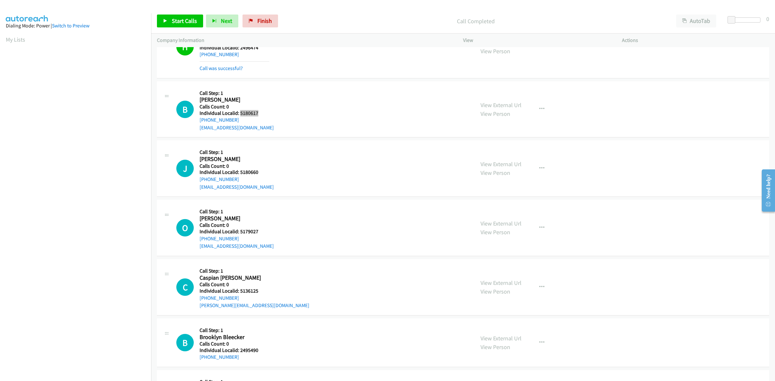
drag, startPoint x: 261, startPoint y: 113, endPoint x: 240, endPoint y: 115, distance: 22.0
click at [240, 115] on h5 "Individual Localid: 5180617" at bounding box center [237, 113] width 74 height 6
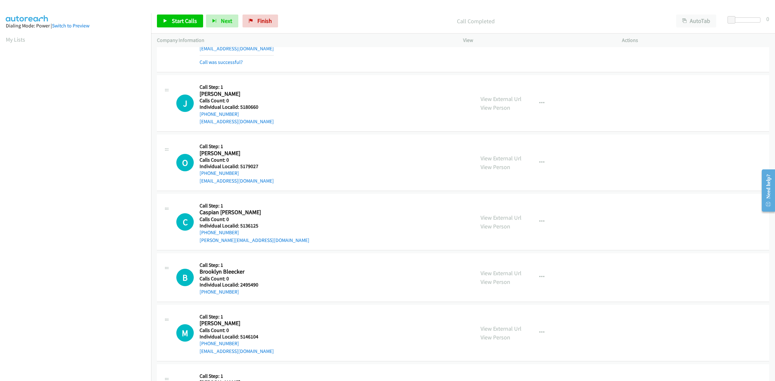
scroll to position [333, 0]
drag, startPoint x: 257, startPoint y: 107, endPoint x: 240, endPoint y: 107, distance: 16.8
click at [240, 107] on h5 "Individual Localid: 5180660" at bounding box center [237, 105] width 74 height 6
click at [313, 100] on div "J Callback Scheduled Call Step: 1 Jett Thompson America/Denver Calls Count: 0 I…" at bounding box center [322, 101] width 292 height 45
drag, startPoint x: 238, startPoint y: 114, endPoint x: 199, endPoint y: 112, distance: 39.4
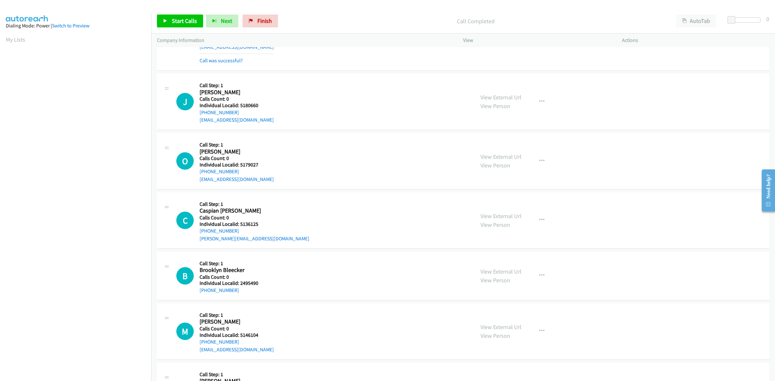
click at [199, 112] on div "J Callback Scheduled Call Step: 1 Jett Thompson America/Denver Calls Count: 0 I…" at bounding box center [322, 101] width 292 height 45
drag, startPoint x: 266, startPoint y: 107, endPoint x: 239, endPoint y: 106, distance: 26.5
click at [239, 106] on h5 "Individual Localid: 5180660" at bounding box center [237, 105] width 74 height 6
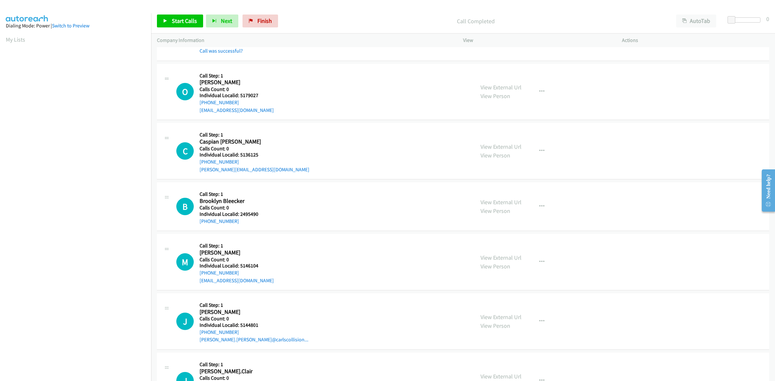
scroll to position [414, 0]
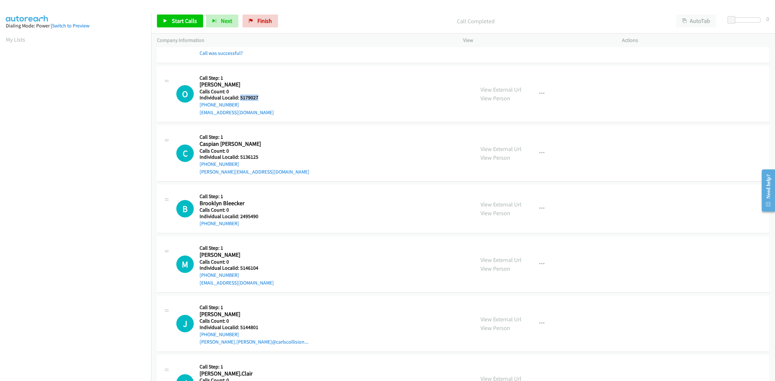
drag, startPoint x: 262, startPoint y: 96, endPoint x: 240, endPoint y: 99, distance: 22.5
click at [240, 99] on h5 "Individual Localid: 5179027" at bounding box center [237, 98] width 74 height 6
drag, startPoint x: 239, startPoint y: 106, endPoint x: 199, endPoint y: 104, distance: 39.7
click at [200, 104] on div "+1 307-277-5163" at bounding box center [237, 105] width 74 height 8
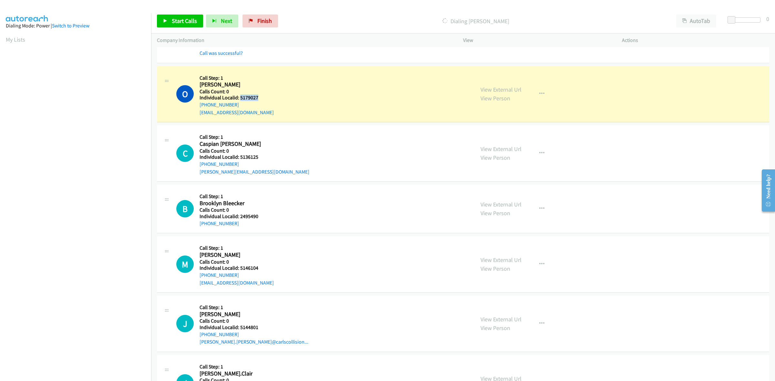
drag, startPoint x: 258, startPoint y: 98, endPoint x: 239, endPoint y: 97, distance: 19.4
click at [239, 97] on h5 "Individual Localid: 5179027" at bounding box center [237, 98] width 74 height 6
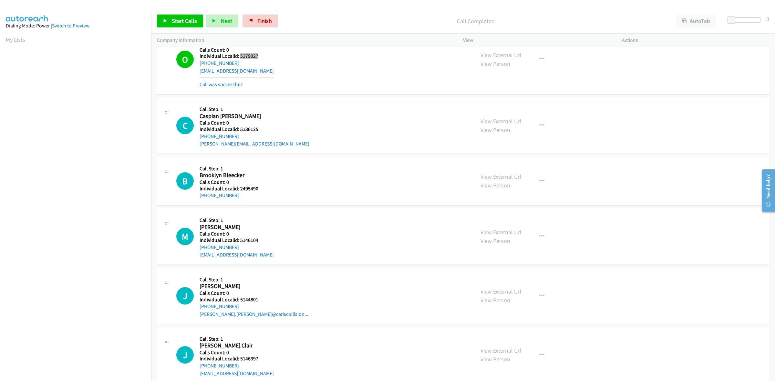
scroll to position [474, 0]
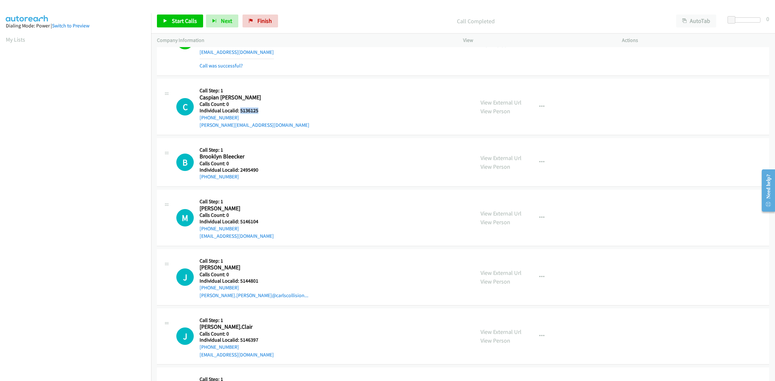
drag, startPoint x: 259, startPoint y: 112, endPoint x: 241, endPoint y: 112, distance: 18.1
click at [241, 112] on h5 "Individual Localid: 5136125" at bounding box center [255, 110] width 110 height 6
click at [251, 96] on h2 "Caspian Spielman" at bounding box center [235, 97] width 70 height 7
drag, startPoint x: 240, startPoint y: 117, endPoint x: 199, endPoint y: 117, distance: 40.7
click at [199, 117] on div "C Callback Scheduled Call Step: 1 Caspian Spielman America/Denver Calls Count: …" at bounding box center [322, 107] width 292 height 45
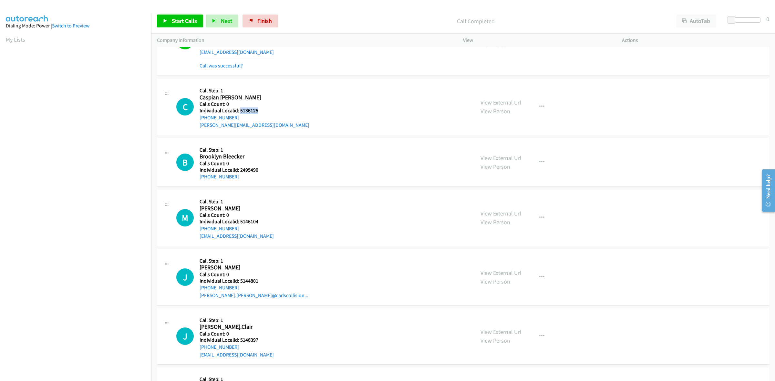
drag, startPoint x: 246, startPoint y: 110, endPoint x: 239, endPoint y: 110, distance: 7.4
click at [239, 110] on h5 "Individual Localid: 5136125" at bounding box center [255, 110] width 110 height 6
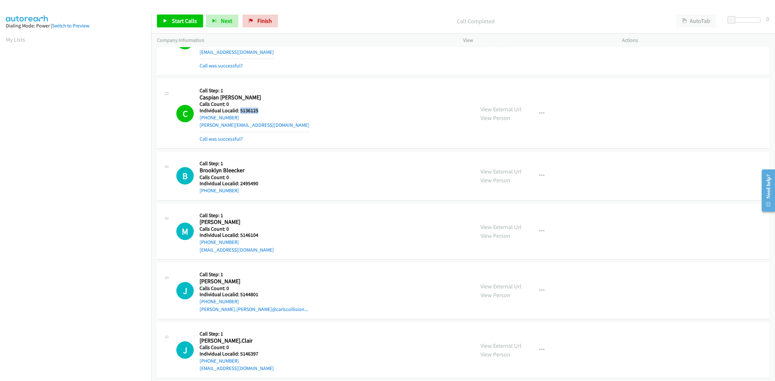
drag, startPoint x: 231, startPoint y: 119, endPoint x: 199, endPoint y: 121, distance: 32.0
click at [200, 121] on div "+1 720-292-0066" at bounding box center [255, 118] width 110 height 8
click at [539, 113] on icon "button" at bounding box center [541, 113] width 5 height 5
click at [495, 171] on link "Add to do not call list" at bounding box center [507, 168] width 86 height 13
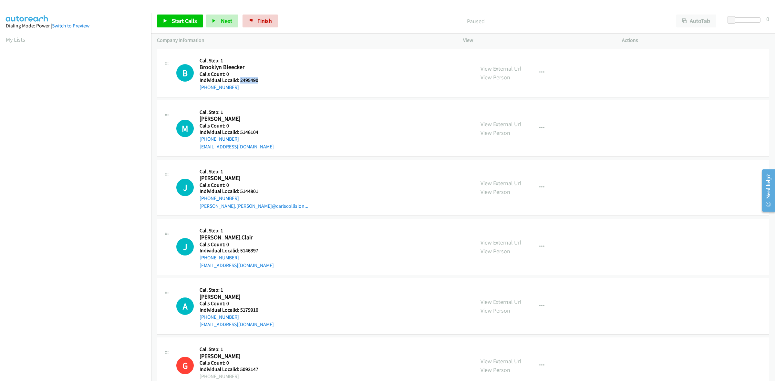
drag, startPoint x: 256, startPoint y: 79, endPoint x: 239, endPoint y: 80, distance: 16.8
click at [239, 80] on h5 "Individual Localid: 2495490" at bounding box center [235, 80] width 70 height 6
copy h5 "2495490"
click at [265, 62] on h5 "Call Step: 1" at bounding box center [235, 60] width 70 height 6
drag, startPoint x: 218, startPoint y: 87, endPoint x: 199, endPoint y: 89, distance: 19.4
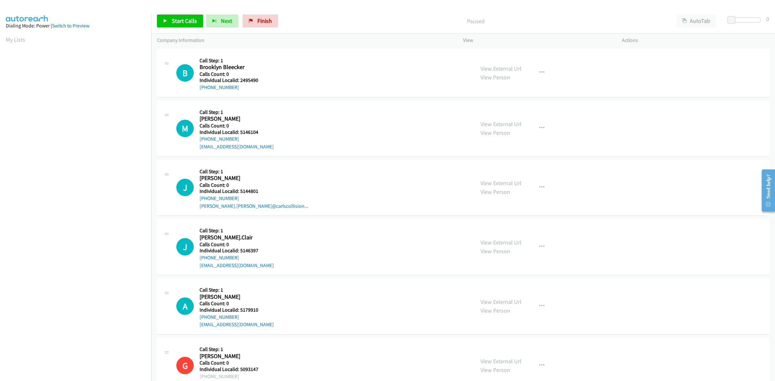
click at [199, 89] on div "B Callback Scheduled Call Step: 1 Brooklyn Bleecker America/[GEOGRAPHIC_DATA] C…" at bounding box center [322, 73] width 292 height 37
copy link "[PHONE_NUMBER]"
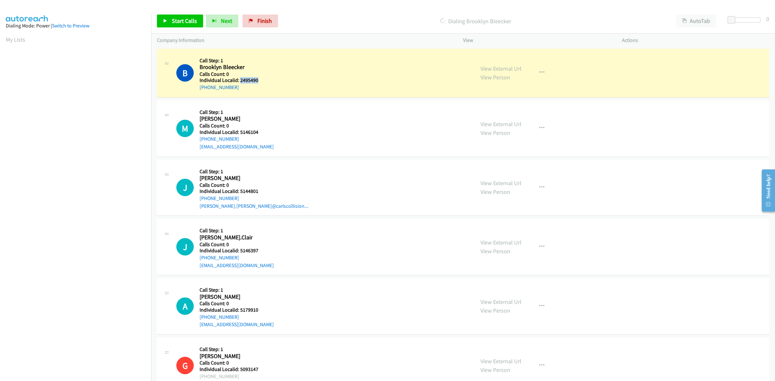
drag, startPoint x: 260, startPoint y: 80, endPoint x: 240, endPoint y: 78, distance: 20.4
click at [240, 78] on h5 "Individual Localid: 2495490" at bounding box center [235, 80] width 70 height 6
copy h5 "2495490"
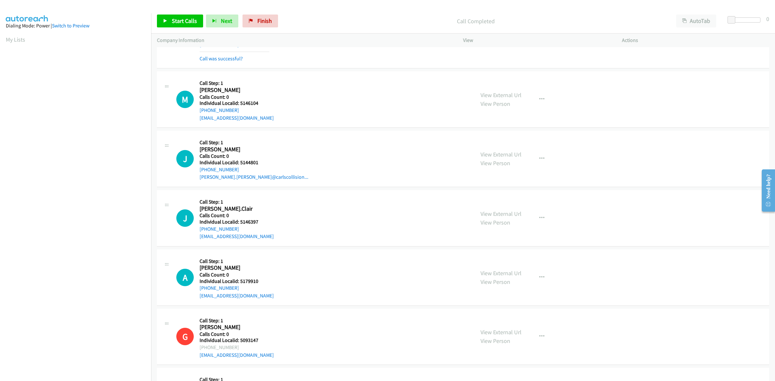
scroll to position [50, 0]
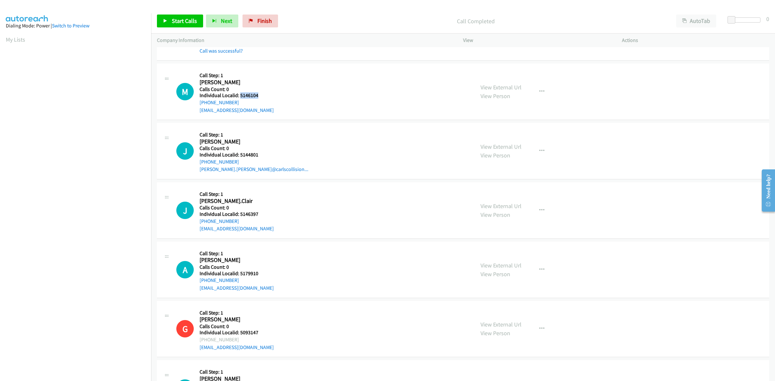
drag, startPoint x: 261, startPoint y: 96, endPoint x: 240, endPoint y: 97, distance: 21.0
click at [240, 97] on h5 "Individual Localid: 5146104" at bounding box center [237, 95] width 74 height 6
copy h5 "5146104"
drag, startPoint x: 538, startPoint y: 89, endPoint x: 529, endPoint y: 107, distance: 19.6
click at [539, 89] on icon "button" at bounding box center [541, 91] width 5 height 5
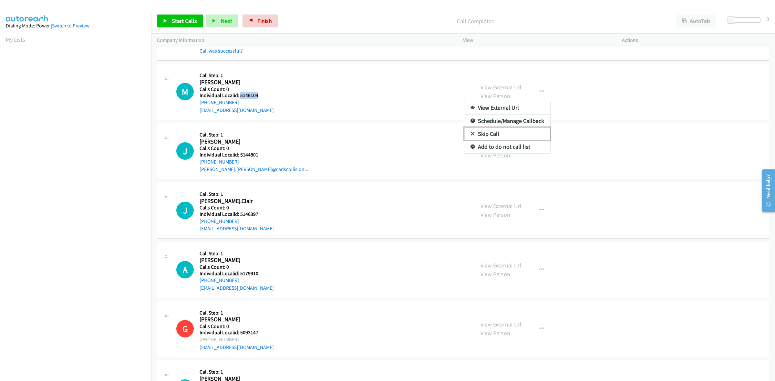
click at [512, 133] on link "Skip Call" at bounding box center [507, 134] width 86 height 13
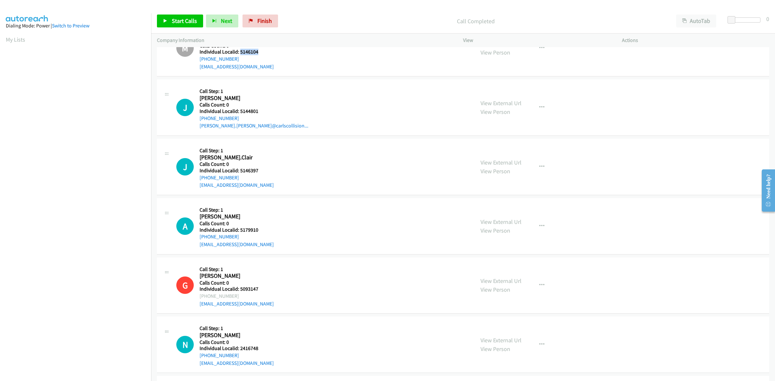
scroll to position [101, 0]
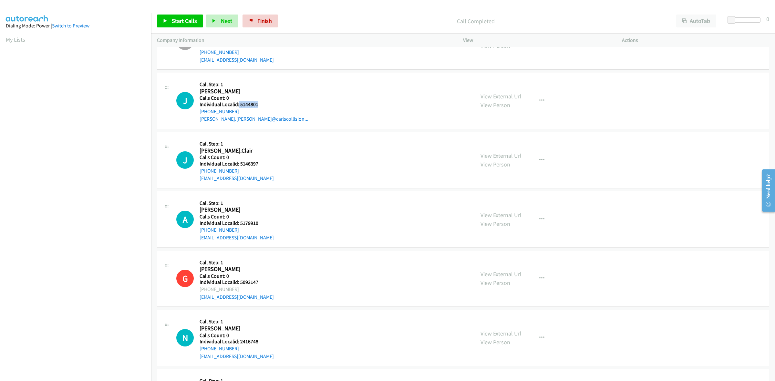
drag, startPoint x: 258, startPoint y: 105, endPoint x: 238, endPoint y: 104, distance: 20.0
click at [238, 104] on h5 "Individual Localid: 5144801" at bounding box center [254, 104] width 109 height 6
copy h5 "5144801"
click at [369, 108] on div "J Callback Scheduled Call Step: 1 [PERSON_NAME] America/[GEOGRAPHIC_DATA] Calls…" at bounding box center [322, 100] width 292 height 45
drag, startPoint x: 291, startPoint y: 86, endPoint x: 258, endPoint y: 97, distance: 34.3
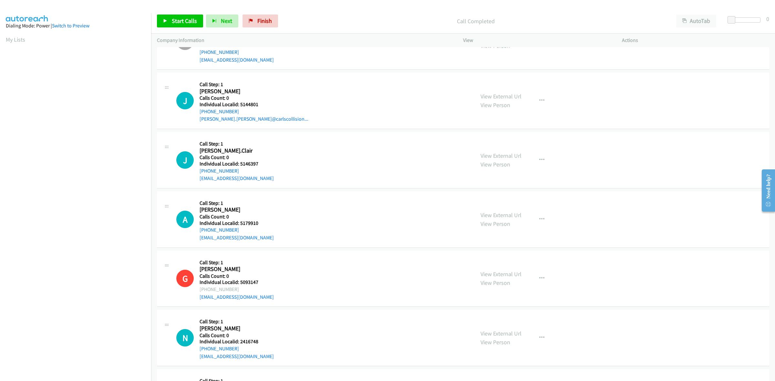
click at [291, 86] on div "J Callback Scheduled Call Step: 1 [PERSON_NAME] America/[GEOGRAPHIC_DATA] Calls…" at bounding box center [322, 100] width 292 height 45
drag, startPoint x: 236, startPoint y: 111, endPoint x: 199, endPoint y: 113, distance: 37.8
click at [199, 113] on div "J Callback Scheduled Call Step: 1 [PERSON_NAME] America/[GEOGRAPHIC_DATA] Calls…" at bounding box center [322, 100] width 292 height 45
copy link "[PHONE_NUMBER]"
drag, startPoint x: 251, startPoint y: 103, endPoint x: 240, endPoint y: 103, distance: 11.0
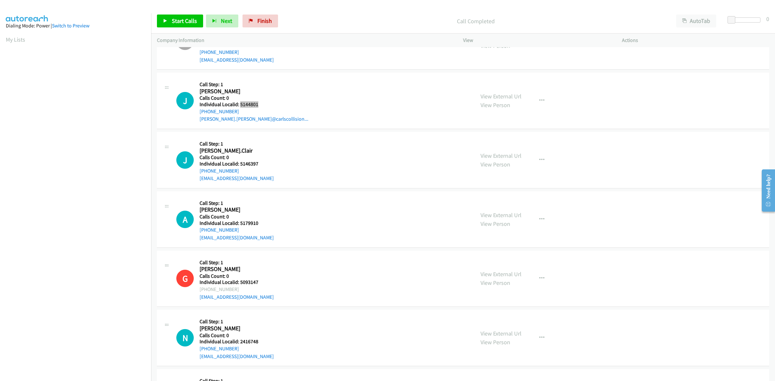
click at [240, 103] on h5 "Individual Localid: 5144801" at bounding box center [254, 104] width 109 height 6
copy h5 "5144801"
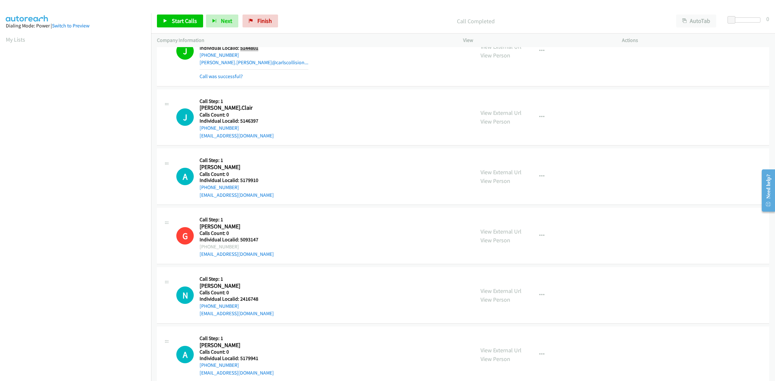
scroll to position [161, 0]
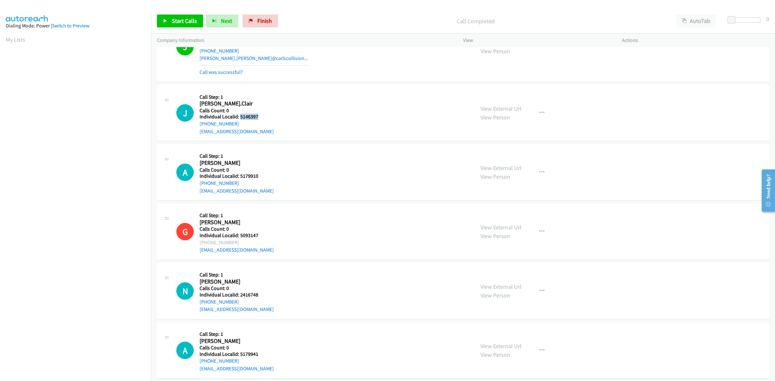
drag, startPoint x: 259, startPoint y: 115, endPoint x: 239, endPoint y: 118, distance: 20.2
click at [239, 118] on h5 "Individual Localid: 5146397" at bounding box center [237, 117] width 74 height 6
copy h5 "5146397"
click at [265, 94] on h5 "Call Step: 1" at bounding box center [237, 97] width 74 height 6
drag, startPoint x: 238, startPoint y: 124, endPoint x: 198, endPoint y: 125, distance: 40.4
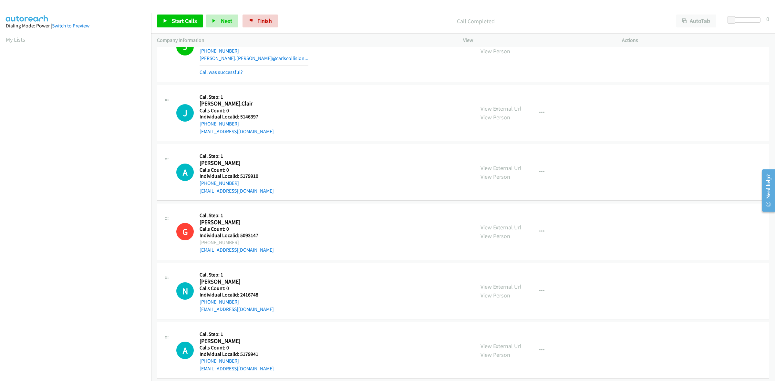
click at [198, 125] on div "J Callback Scheduled Call Step: 1 [PERSON_NAME].Clair America/[GEOGRAPHIC_DATA]…" at bounding box center [322, 113] width 292 height 45
copy link "[PHONE_NUMBER]"
drag, startPoint x: 257, startPoint y: 118, endPoint x: 240, endPoint y: 117, distance: 17.1
click at [240, 117] on h5 "Individual Localid: 5146397" at bounding box center [237, 117] width 74 height 6
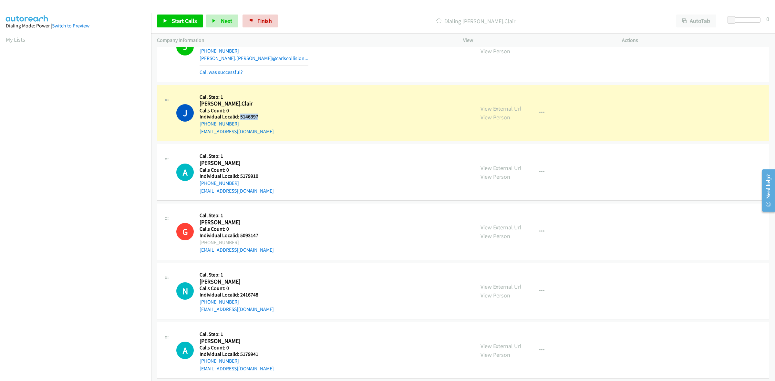
copy h5 "5146397"
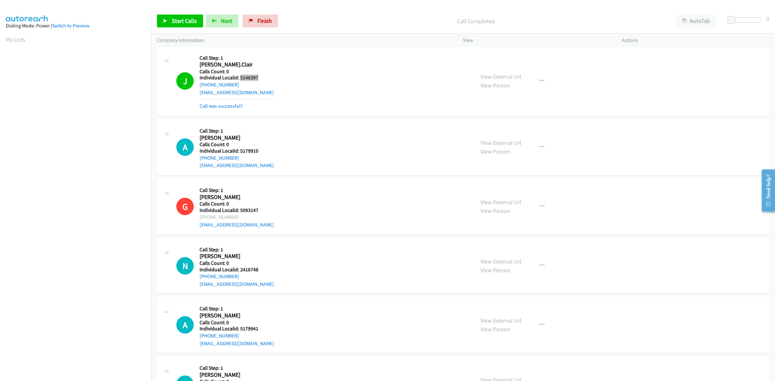
scroll to position [202, 0]
drag, startPoint x: 262, startPoint y: 151, endPoint x: 240, endPoint y: 152, distance: 22.3
click at [240, 152] on h5 "Individual Localid: 5179910" at bounding box center [237, 150] width 74 height 6
click at [246, 119] on div "A Callback Scheduled Call Step: 1 [PERSON_NAME] America/[GEOGRAPHIC_DATA] Calls…" at bounding box center [463, 146] width 612 height 56
drag, startPoint x: 241, startPoint y: 156, endPoint x: 197, endPoint y: 158, distance: 44.3
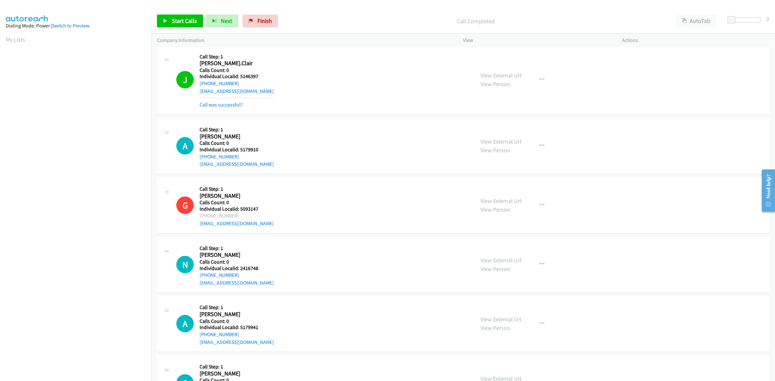
click at [197, 158] on div "A Callback Scheduled Call Step: 1 [PERSON_NAME] America/[GEOGRAPHIC_DATA] Calls…" at bounding box center [322, 146] width 292 height 45
drag, startPoint x: 261, startPoint y: 150, endPoint x: 240, endPoint y: 152, distance: 21.4
click at [240, 152] on h5 "Individual Localid: 5179910" at bounding box center [237, 150] width 74 height 6
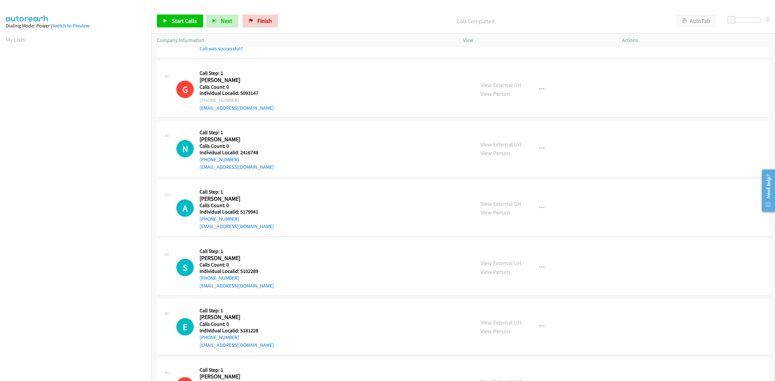
scroll to position [373, 0]
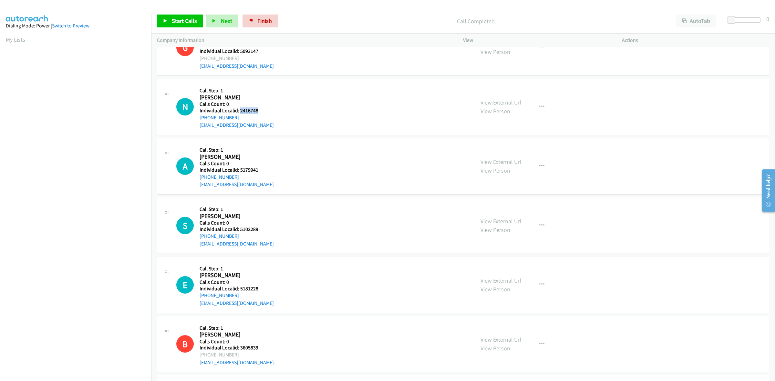
drag, startPoint x: 254, startPoint y: 111, endPoint x: 239, endPoint y: 112, distance: 15.2
click at [239, 112] on h5 "Individual Localid: 2416748" at bounding box center [237, 110] width 74 height 6
drag, startPoint x: 544, startPoint y: 105, endPoint x: 539, endPoint y: 112, distance: 8.8
click at [544, 105] on button "button" at bounding box center [541, 106] width 17 height 13
click at [511, 152] on link "Skip Call" at bounding box center [507, 149] width 86 height 13
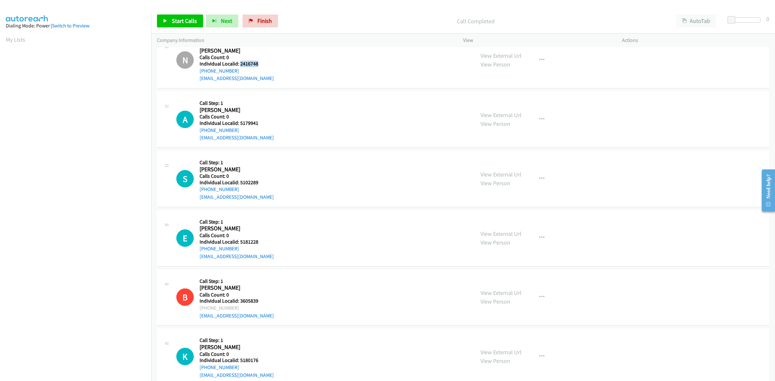
scroll to position [424, 0]
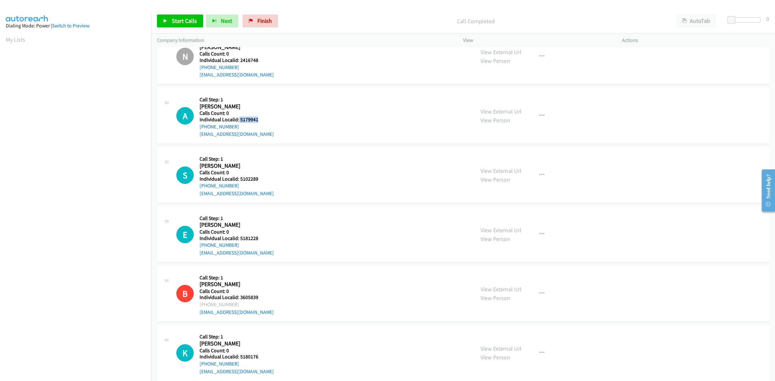
drag, startPoint x: 261, startPoint y: 120, endPoint x: 238, endPoint y: 120, distance: 23.9
click at [238, 120] on h5 "Individual Localid: 5179941" at bounding box center [237, 120] width 74 height 6
click at [244, 97] on h5 "Call Step: 1" at bounding box center [237, 100] width 74 height 6
drag, startPoint x: 233, startPoint y: 126, endPoint x: 197, endPoint y: 127, distance: 36.2
click at [197, 127] on div "A Callback Scheduled Call Step: 1 [PERSON_NAME] America/[GEOGRAPHIC_DATA] Calls…" at bounding box center [322, 116] width 292 height 45
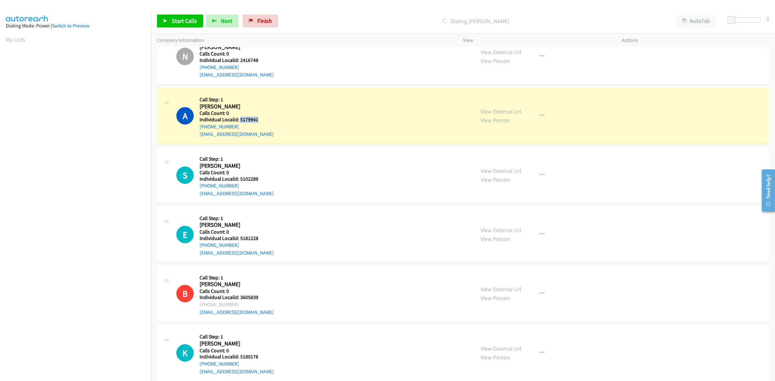
drag, startPoint x: 258, startPoint y: 121, endPoint x: 239, endPoint y: 120, distance: 19.4
click at [239, 120] on h5 "Individual Localid: 5179941" at bounding box center [237, 120] width 74 height 6
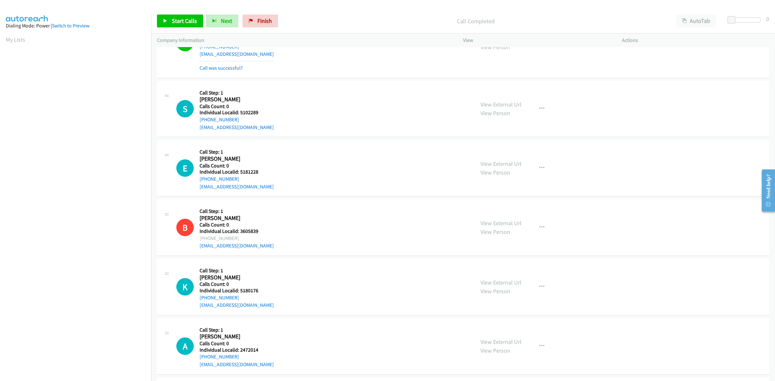
scroll to position [504, 0]
drag, startPoint x: 259, startPoint y: 112, endPoint x: 239, endPoint y: 113, distance: 19.7
click at [239, 113] on h5 "Individual Localid: 5102289" at bounding box center [237, 112] width 74 height 6
click at [534, 106] on button "button" at bounding box center [541, 108] width 17 height 13
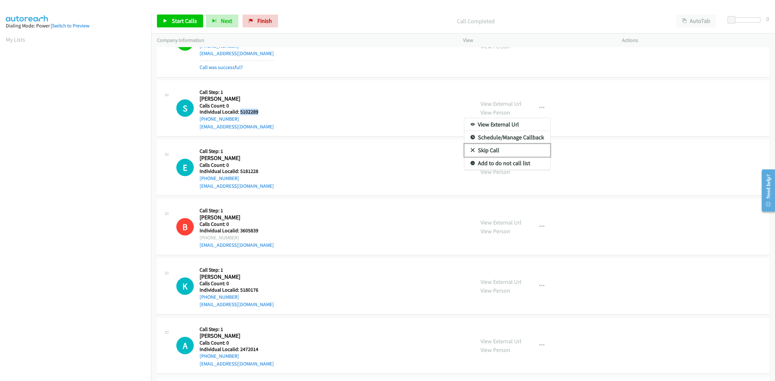
click at [504, 152] on link "Skip Call" at bounding box center [507, 150] width 86 height 13
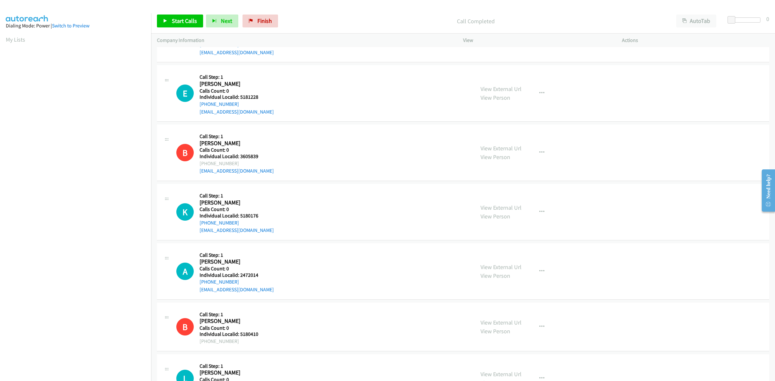
scroll to position [585, 0]
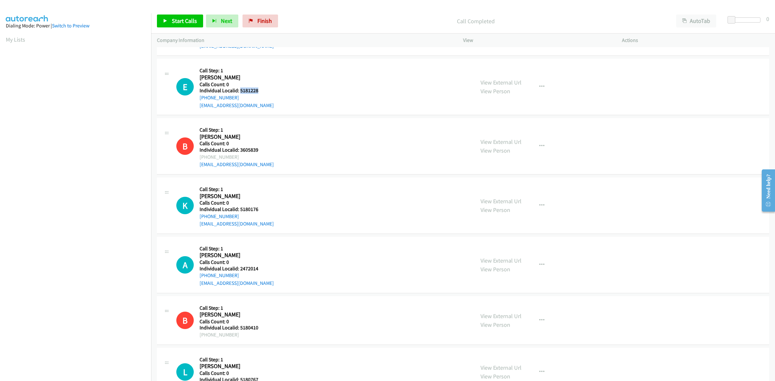
drag, startPoint x: 259, startPoint y: 91, endPoint x: 240, endPoint y: 90, distance: 19.7
click at [240, 90] on h5 "Individual Localid: 5181228" at bounding box center [237, 90] width 74 height 6
click at [540, 86] on icon "button" at bounding box center [541, 86] width 5 height 5
click at [514, 128] on link "Skip Call" at bounding box center [507, 129] width 86 height 13
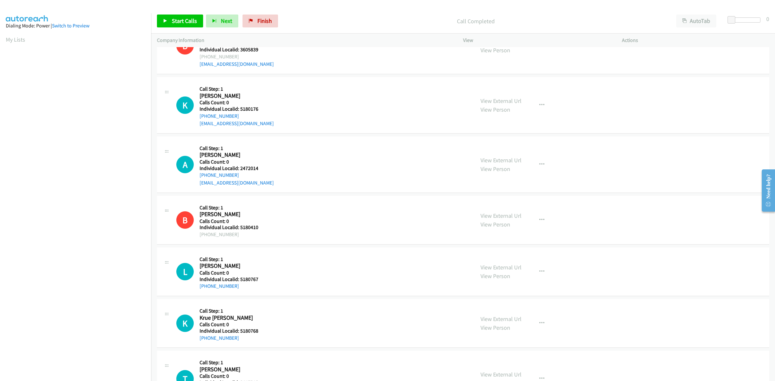
scroll to position [686, 0]
drag, startPoint x: 257, startPoint y: 107, endPoint x: 240, endPoint y: 109, distance: 17.8
click at [240, 109] on h5 "Individual Localid: 5180176" at bounding box center [237, 108] width 74 height 6
click at [266, 106] on h5 "Individual Localid: 5180176" at bounding box center [237, 108] width 74 height 6
drag, startPoint x: 237, startPoint y: 115, endPoint x: 199, endPoint y: 117, distance: 38.5
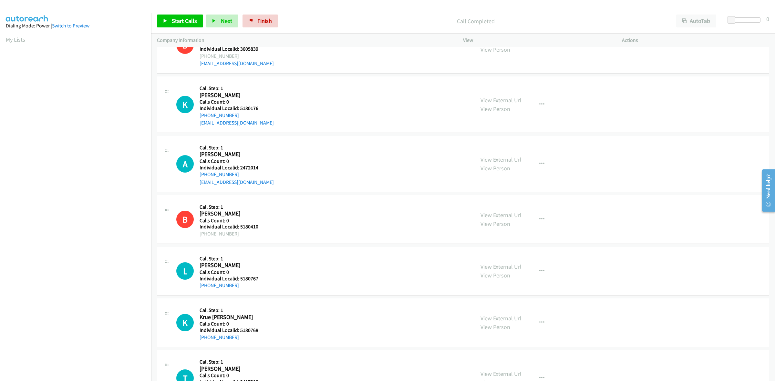
click at [199, 117] on div "K Callback Scheduled Call Step: 1 [PERSON_NAME] America/[GEOGRAPHIC_DATA] Calls…" at bounding box center [322, 104] width 292 height 45
drag, startPoint x: 255, startPoint y: 107, endPoint x: 240, endPoint y: 107, distance: 15.5
click at [240, 107] on h5 "Individual Localid: 5180176" at bounding box center [237, 108] width 74 height 6
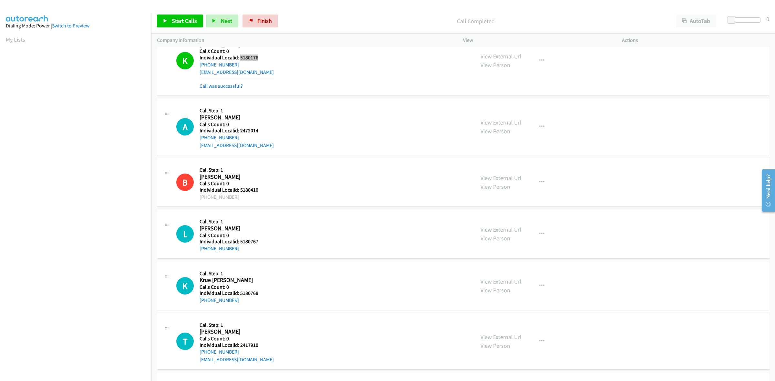
scroll to position [756, 0]
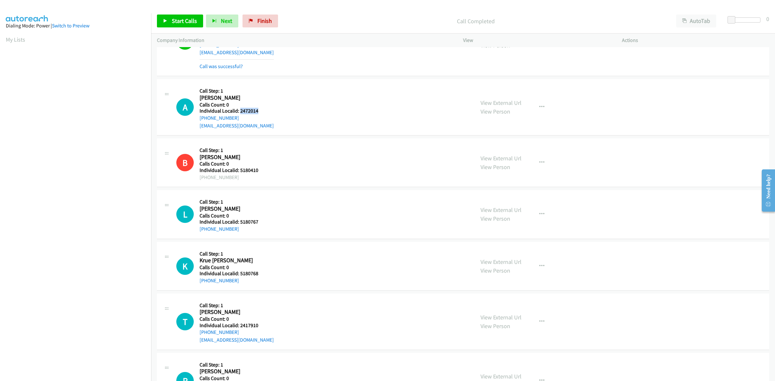
drag, startPoint x: 255, startPoint y: 112, endPoint x: 240, endPoint y: 111, distance: 15.5
click at [240, 111] on h5 "Individual Localid: 2472014" at bounding box center [237, 111] width 74 height 6
click at [541, 110] on button "button" at bounding box center [541, 107] width 17 height 13
drag, startPoint x: 506, startPoint y: 150, endPoint x: 489, endPoint y: 149, distance: 16.8
click at [506, 150] on link "Skip Call" at bounding box center [507, 149] width 86 height 13
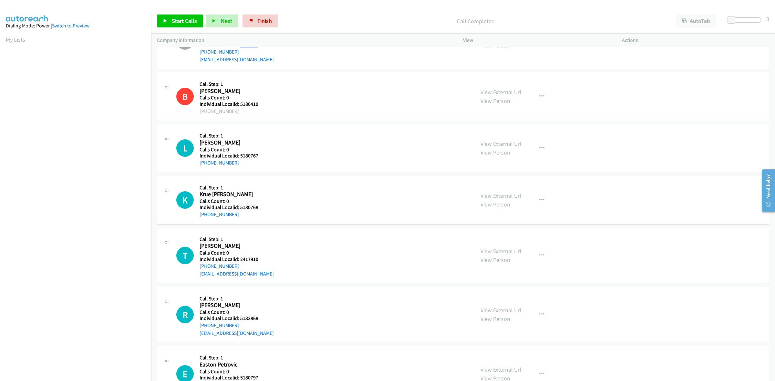
scroll to position [857, 0]
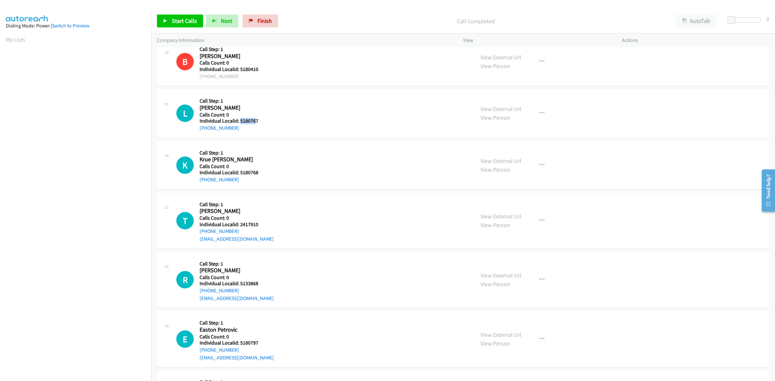
drag, startPoint x: 254, startPoint y: 120, endPoint x: 240, endPoint y: 122, distance: 14.7
click at [240, 122] on h5 "Individual Localid: 5180767" at bounding box center [235, 121] width 70 height 6
click at [261, 122] on h5 "Individual Localid: 5180767" at bounding box center [235, 121] width 70 height 6
drag, startPoint x: 243, startPoint y: 123, endPoint x: 239, endPoint y: 123, distance: 3.9
click at [239, 123] on h5 "Individual Localid: 5180767" at bounding box center [235, 121] width 70 height 6
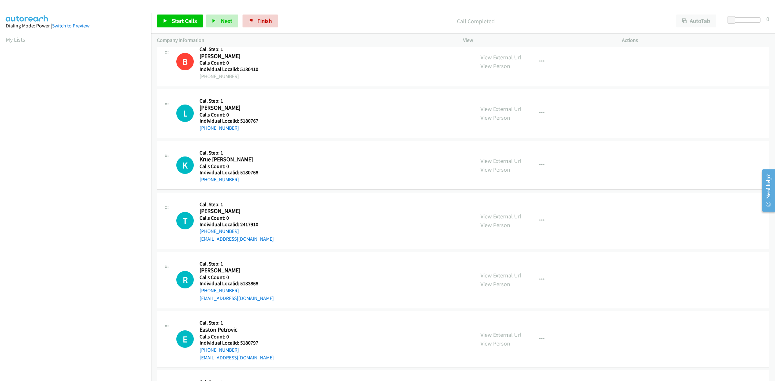
click at [295, 106] on div "L Callback Scheduled Call Step: 1 [PERSON_NAME] America/[GEOGRAPHIC_DATA] Calls…" at bounding box center [322, 113] width 292 height 37
drag, startPoint x: 241, startPoint y: 130, endPoint x: 194, endPoint y: 138, distance: 47.4
click at [194, 138] on div "L Callback Scheduled Call Step: 1 [PERSON_NAME] America/[GEOGRAPHIC_DATA] Calls…" at bounding box center [463, 113] width 612 height 49
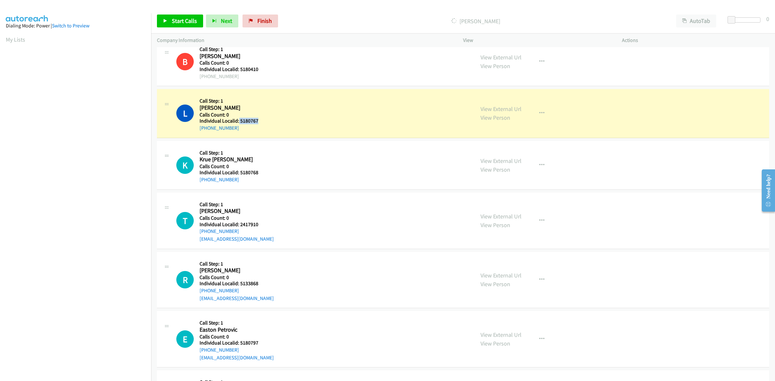
drag, startPoint x: 257, startPoint y: 119, endPoint x: 238, endPoint y: 121, distance: 19.1
click at [238, 121] on h5 "Individual Localid: 5180767" at bounding box center [235, 121] width 70 height 6
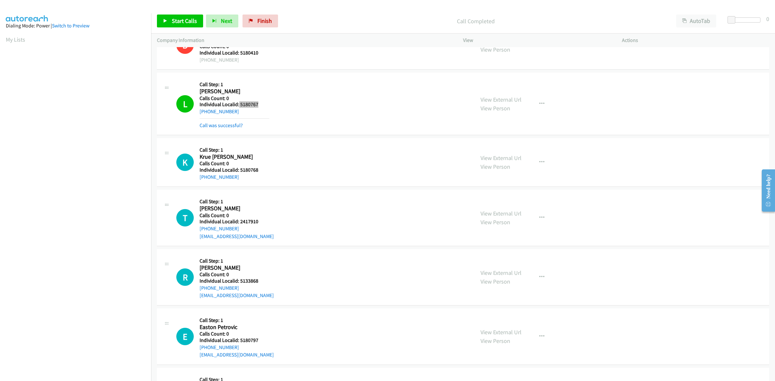
scroll to position [938, 0]
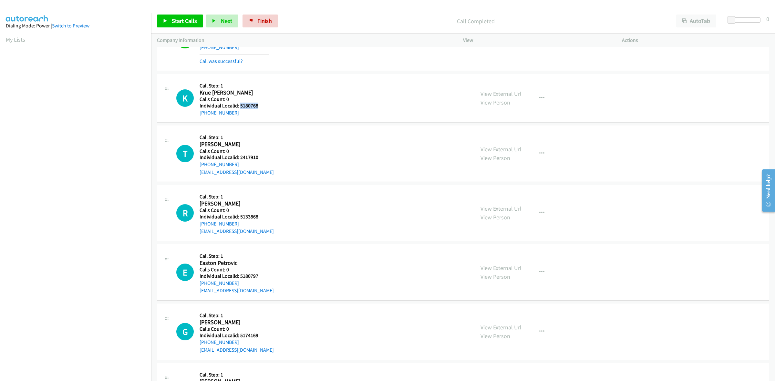
drag, startPoint x: 258, startPoint y: 108, endPoint x: 240, endPoint y: 109, distance: 18.7
click at [240, 109] on h5 "Individual Localid: 5180768" at bounding box center [235, 106] width 70 height 6
